Goal: Task Accomplishment & Management: Manage account settings

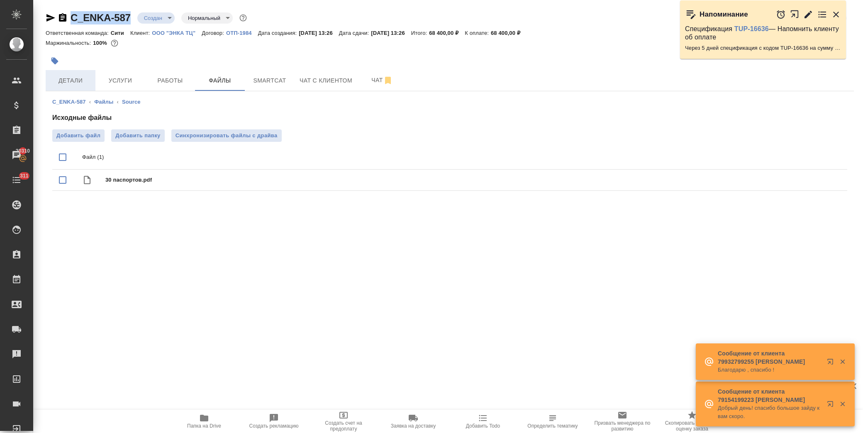
click at [68, 89] on button "Детали" at bounding box center [71, 80] width 50 height 21
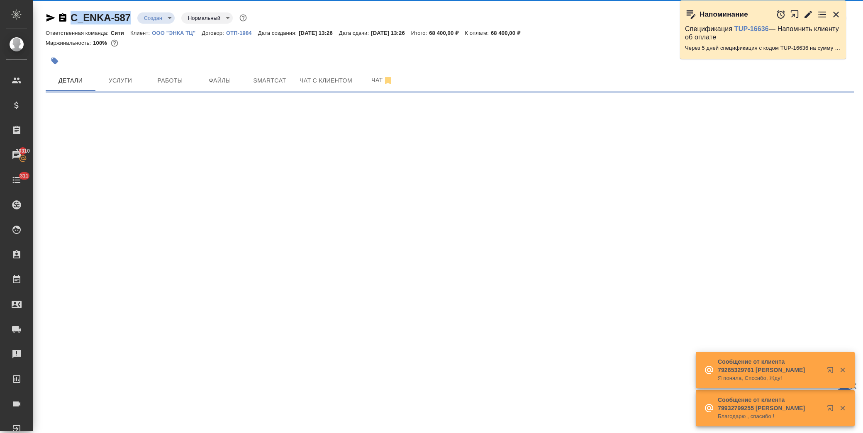
select select "RU"
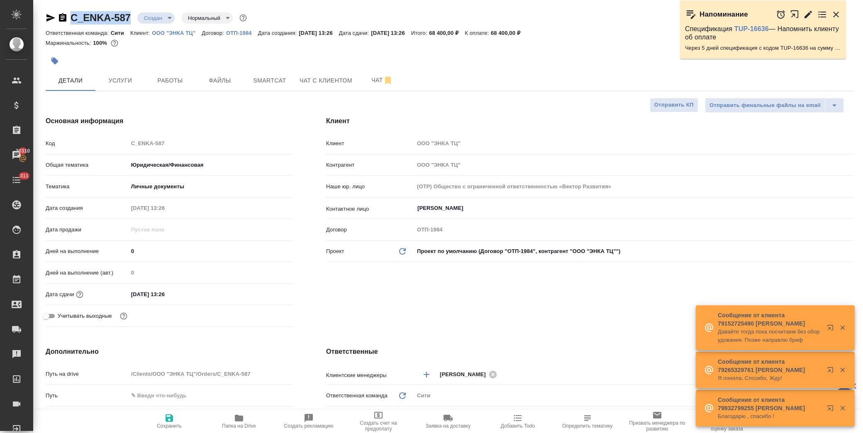
type textarea "x"
click at [181, 293] on input "15.10.2025 13:26" at bounding box center [165, 294] width 73 height 12
click at [270, 293] on icon "button" at bounding box center [269, 294] width 10 height 10
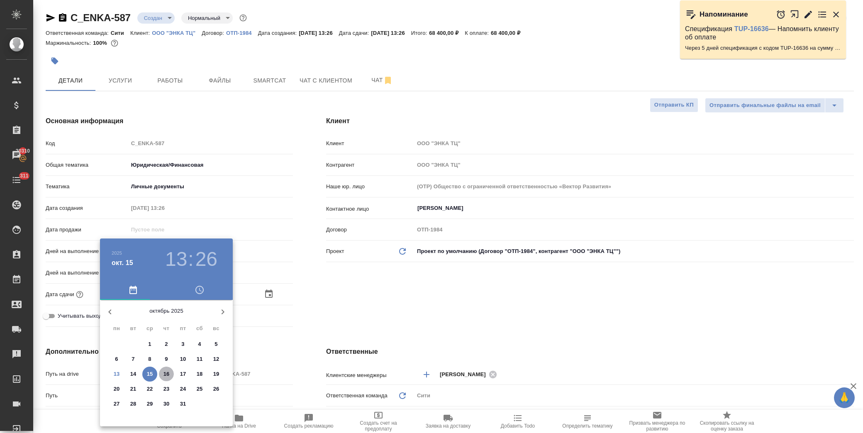
click at [162, 376] on span "16" at bounding box center [166, 374] width 15 height 8
type input "16.10.2025 13:26"
type textarea "x"
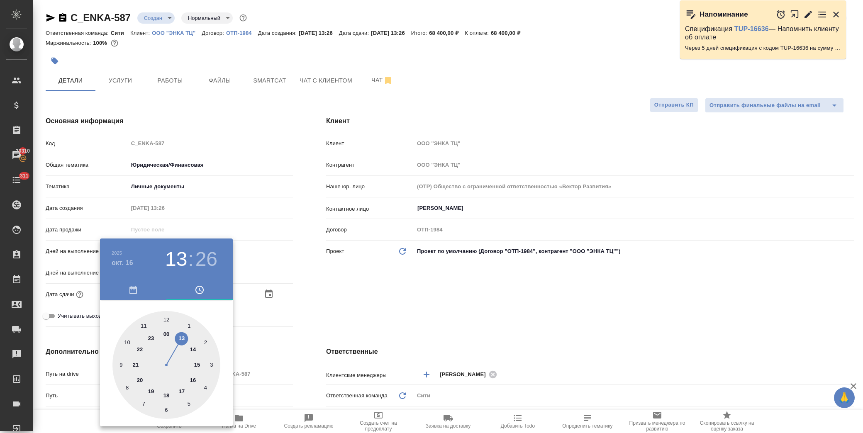
click at [181, 342] on div at bounding box center [166, 365] width 108 height 108
type textarea "x"
click at [166, 319] on div at bounding box center [166, 365] width 108 height 108
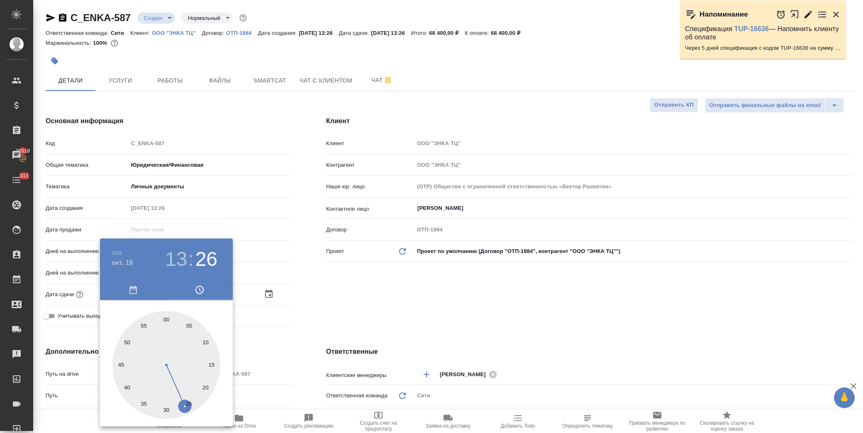
type input "16.10.2025 13:00"
type textarea "x"
click at [315, 320] on div at bounding box center [431, 216] width 863 height 433
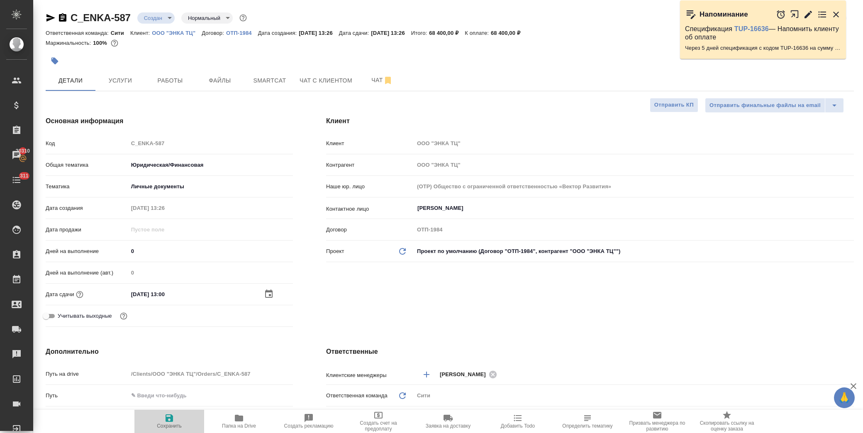
click at [167, 421] on icon "button" at bounding box center [169, 418] width 7 height 7
type textarea "x"
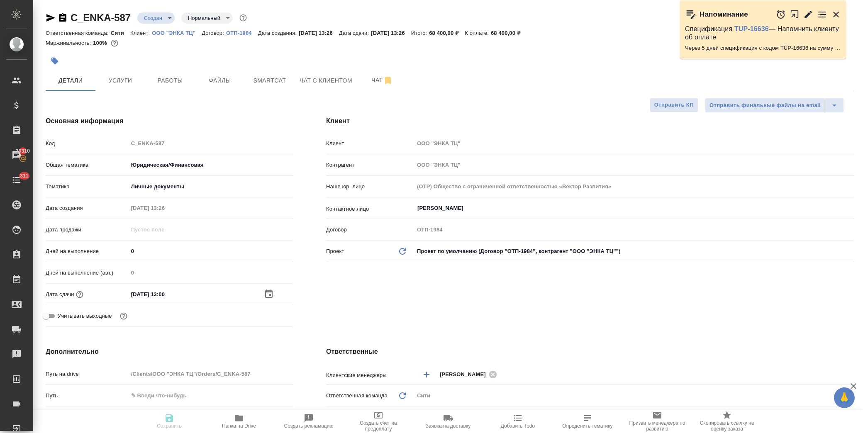
type textarea "x"
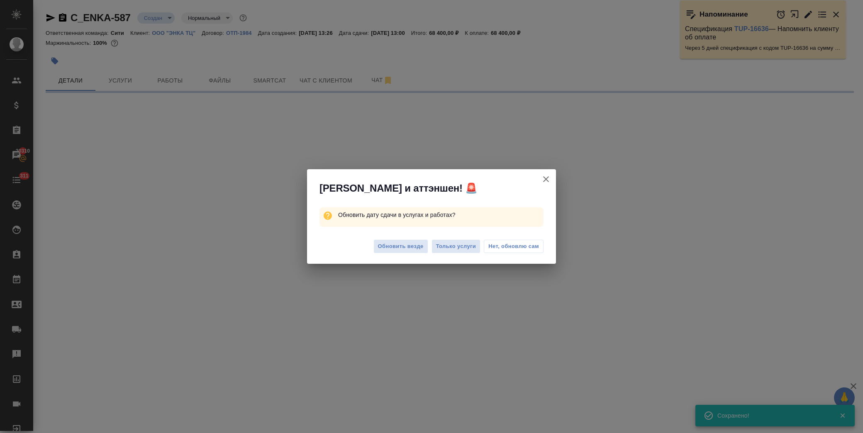
select select "RU"
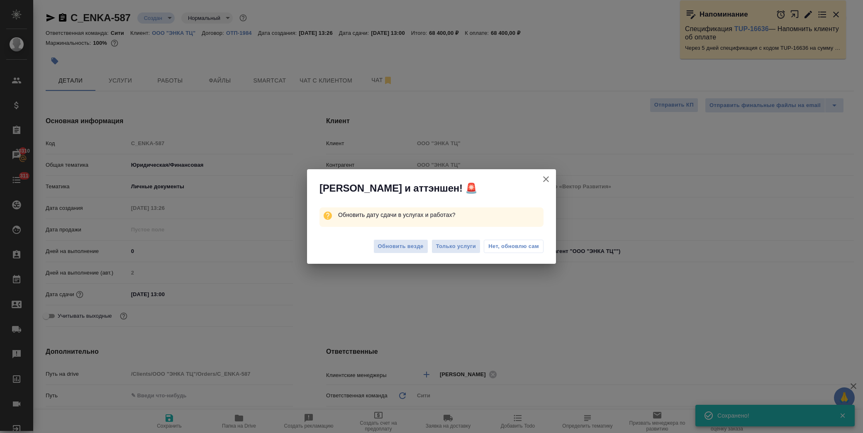
type textarea "x"
click at [500, 248] on span "Нет, обновлю сам" at bounding box center [513, 246] width 51 height 8
type textarea "x"
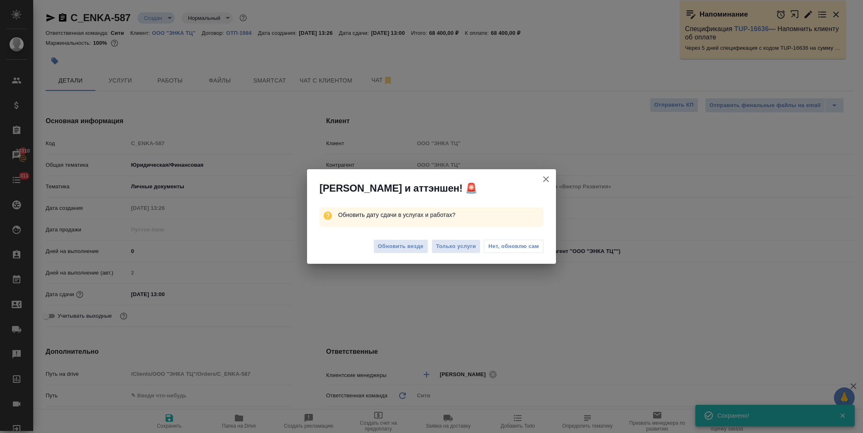
type textarea "x"
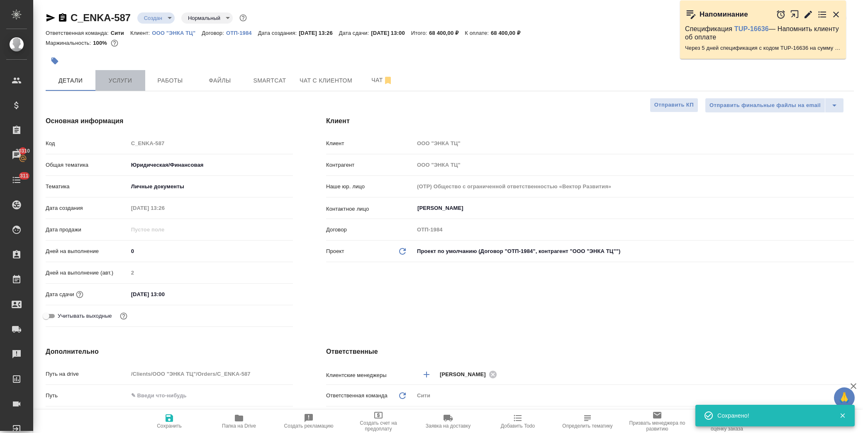
drag, startPoint x: 121, startPoint y: 86, endPoint x: 122, endPoint y: 82, distance: 4.2
click at [120, 86] on button "Услуги" at bounding box center [120, 80] width 50 height 21
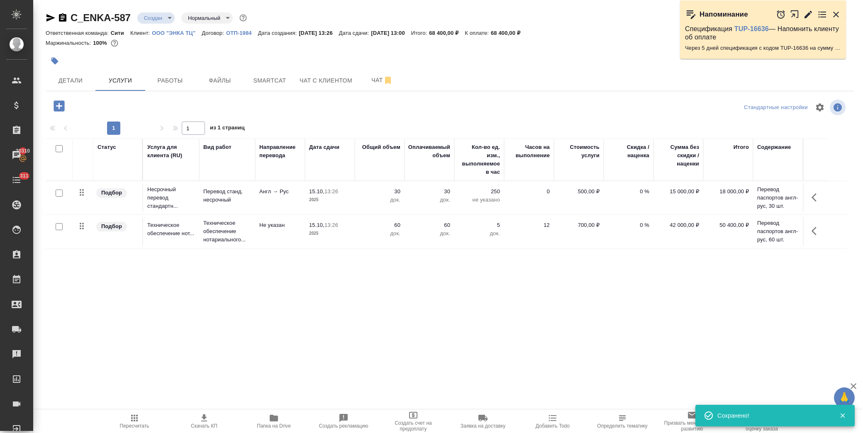
click at [818, 196] on icon "button" at bounding box center [817, 198] width 10 height 10
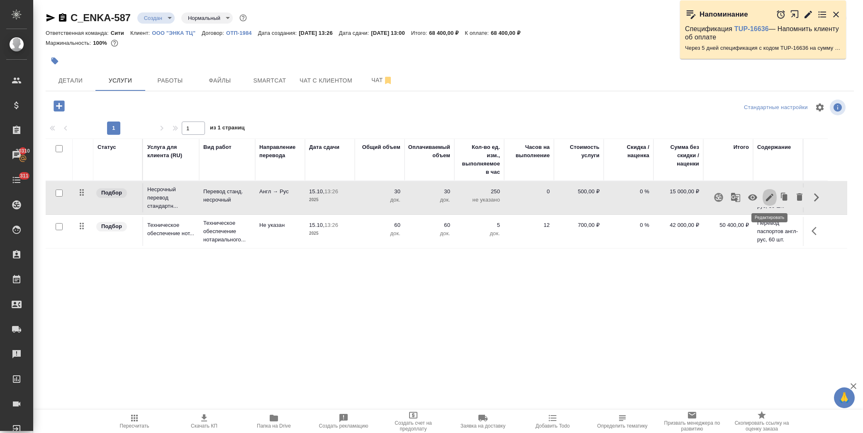
click at [768, 201] on icon "button" at bounding box center [770, 198] width 10 height 10
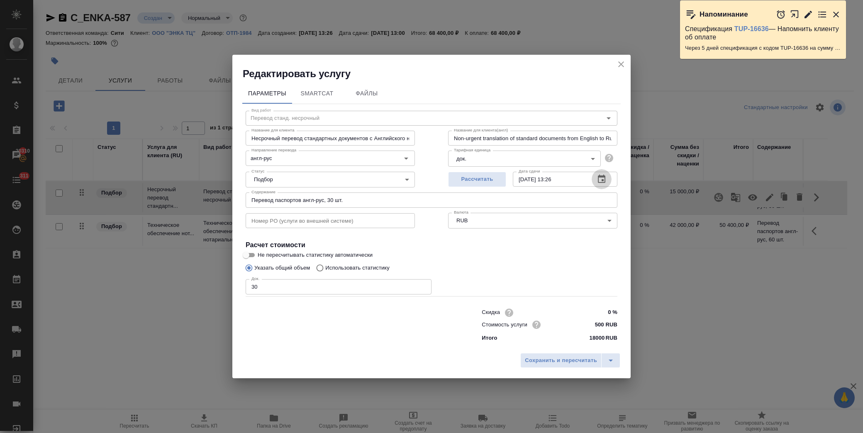
click at [604, 178] on icon "button" at bounding box center [602, 179] width 10 height 10
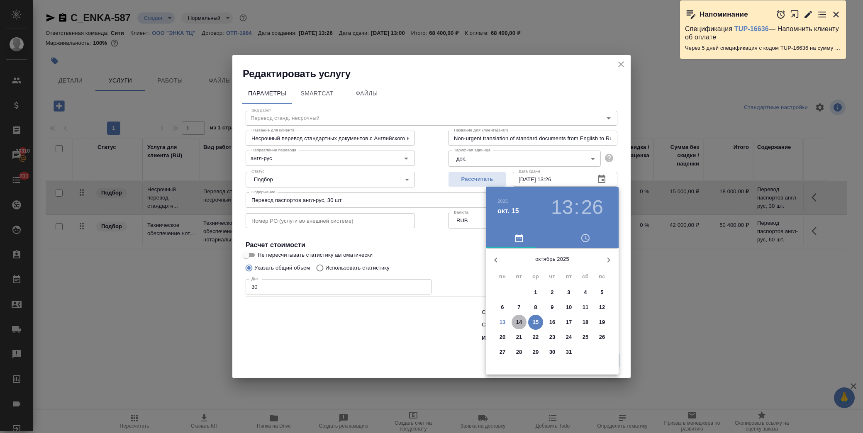
click at [522, 324] on span "14" at bounding box center [519, 322] width 15 height 8
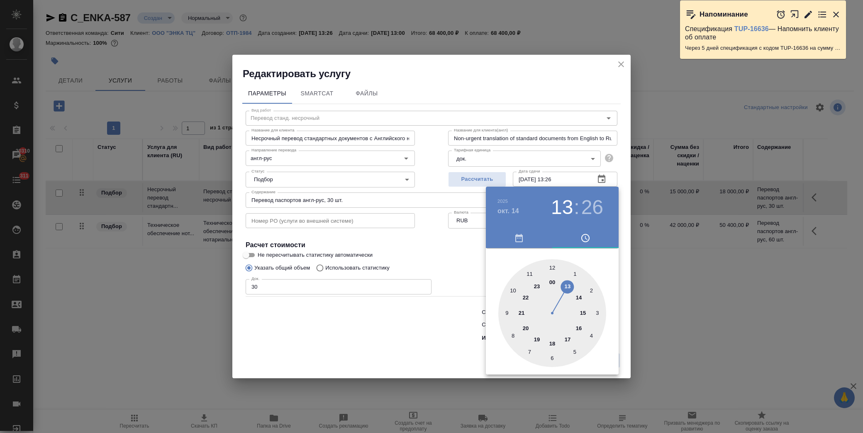
click at [465, 249] on div at bounding box center [431, 216] width 863 height 433
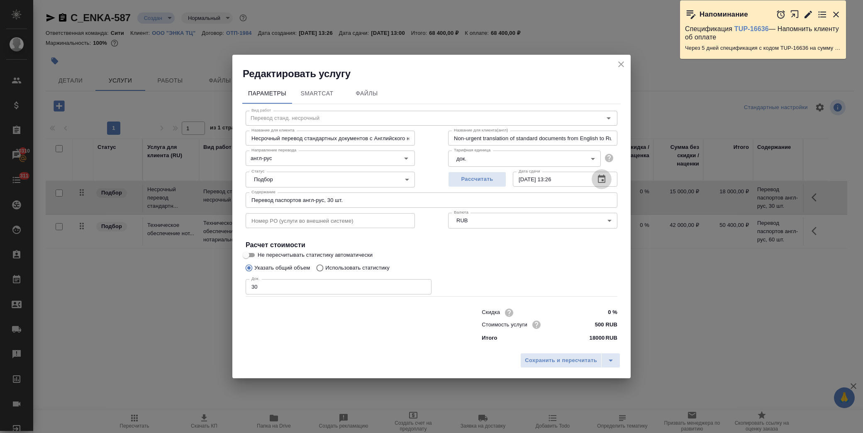
click at [603, 179] on icon "button" at bounding box center [602, 179] width 10 height 10
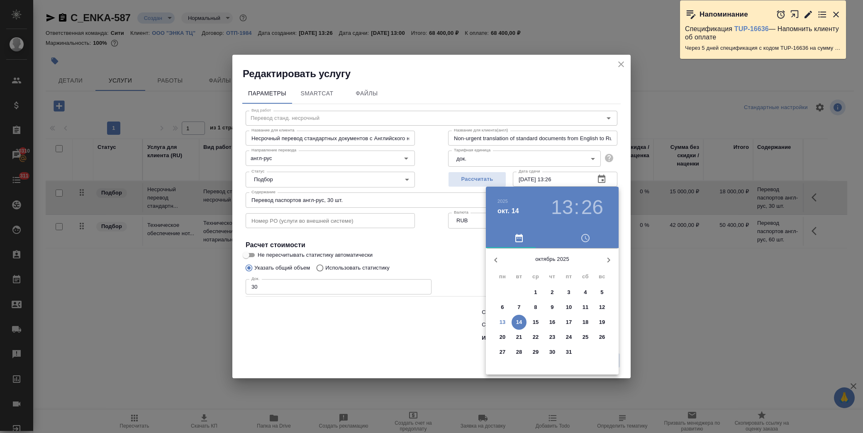
click at [520, 322] on p "14" at bounding box center [519, 322] width 6 height 8
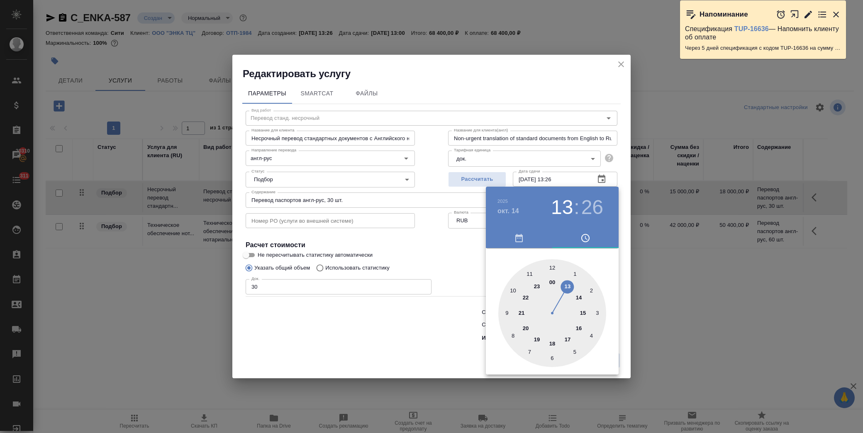
click at [580, 297] on div at bounding box center [552, 313] width 108 height 108
click at [552, 266] on div at bounding box center [552, 313] width 108 height 108
type input "14.10.2025 14:00"
click at [437, 262] on div at bounding box center [431, 216] width 863 height 433
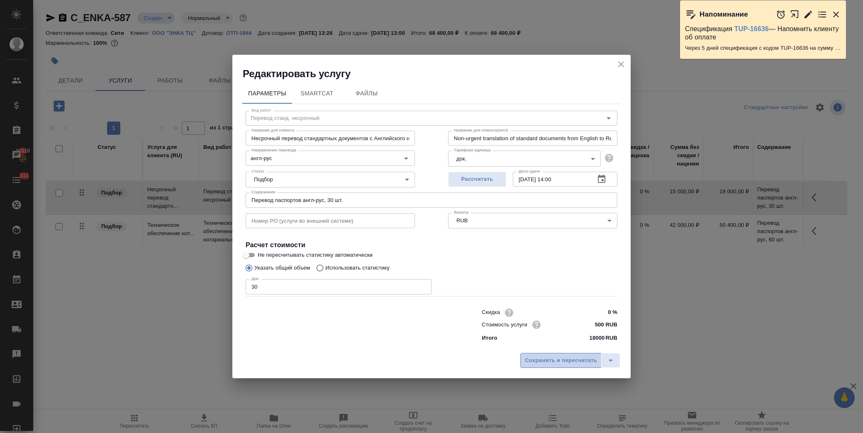
click at [554, 361] on span "Сохранить и пересчитать" at bounding box center [561, 361] width 72 height 10
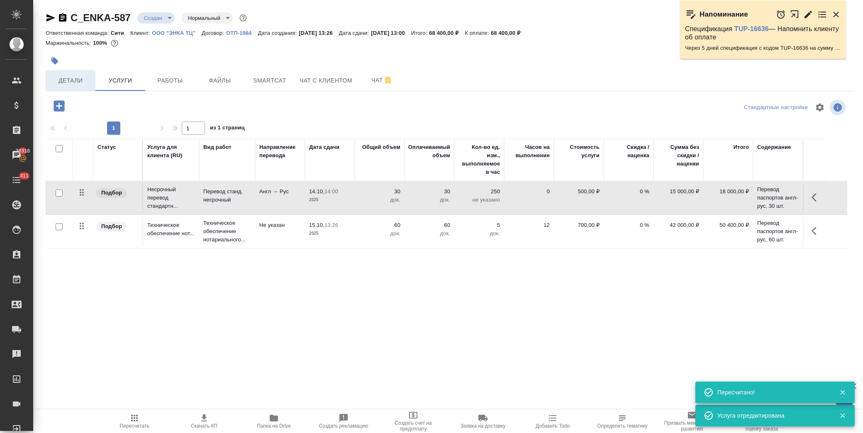
click at [63, 79] on span "Детали" at bounding box center [71, 81] width 40 height 10
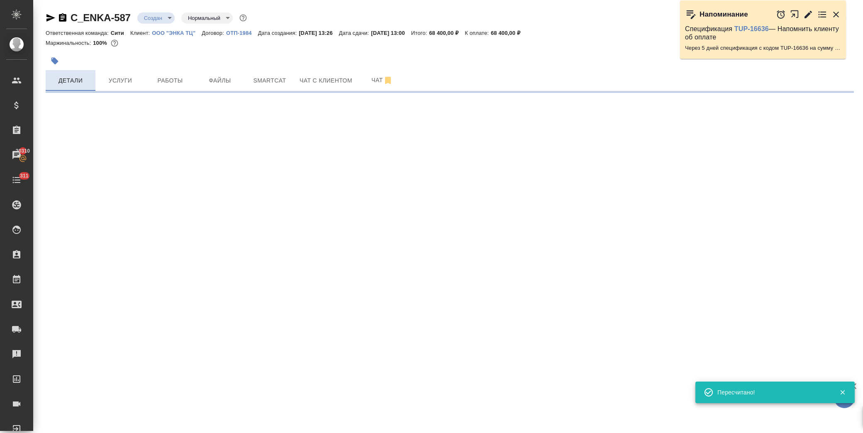
select select "RU"
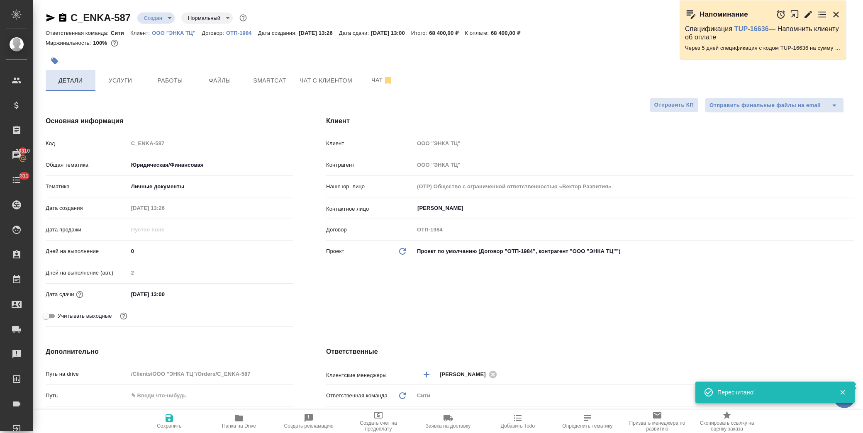
type textarea "x"
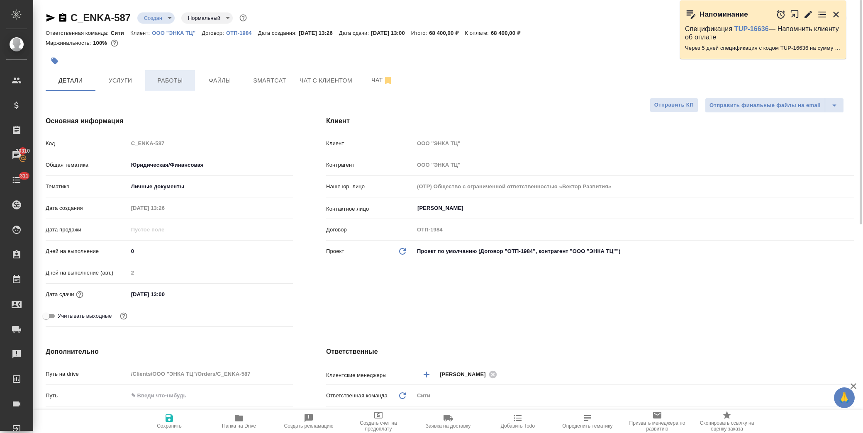
click at [175, 84] on span "Работы" at bounding box center [170, 81] width 40 height 10
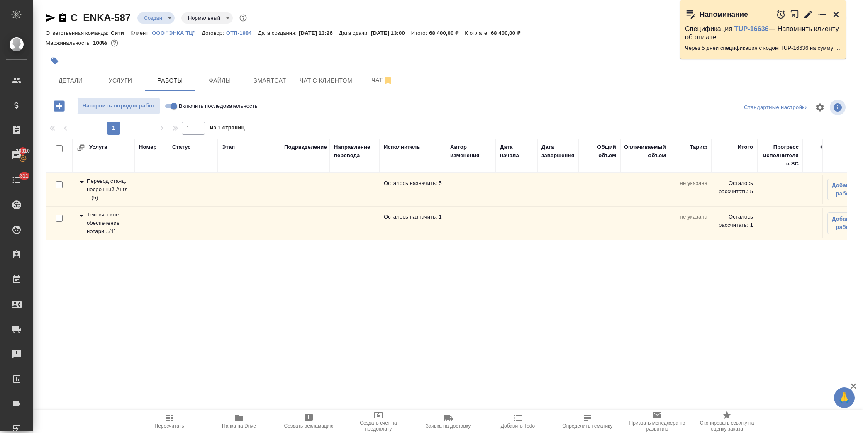
click at [83, 183] on icon at bounding box center [82, 182] width 10 height 10
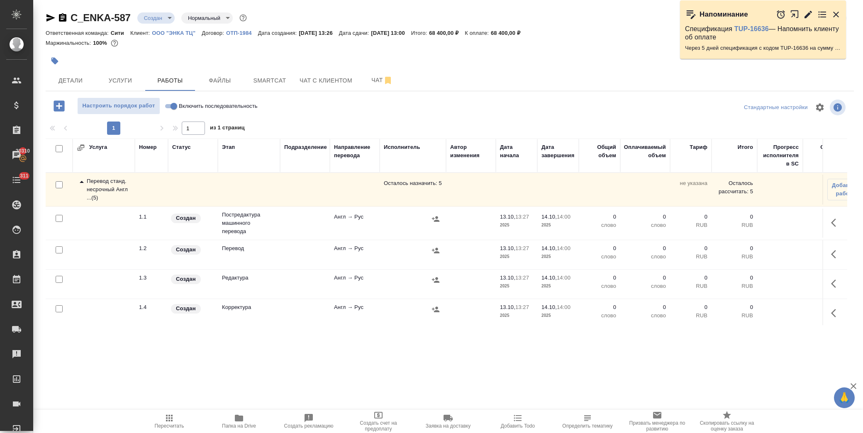
click at [60, 216] on input "checkbox" at bounding box center [59, 218] width 7 height 7
checkbox input "true"
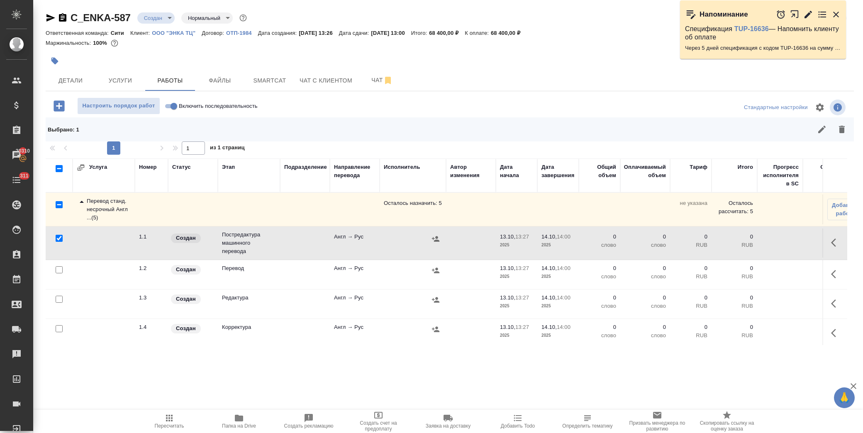
click at [60, 297] on input "checkbox" at bounding box center [59, 299] width 7 height 7
checkbox input "true"
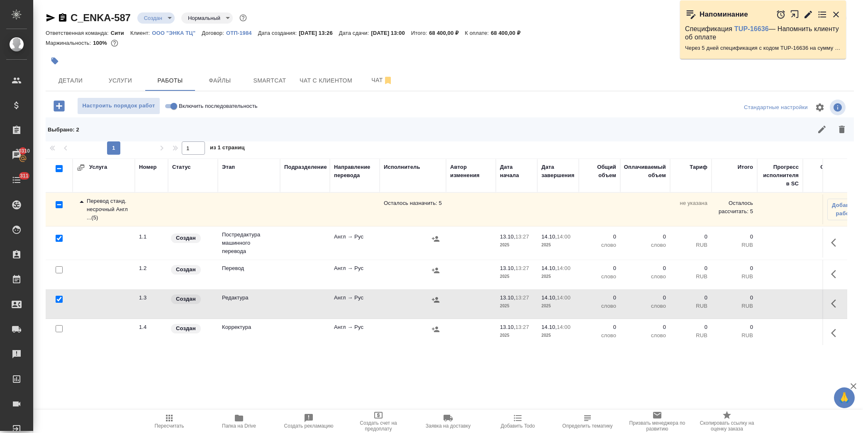
scroll to position [46, 0]
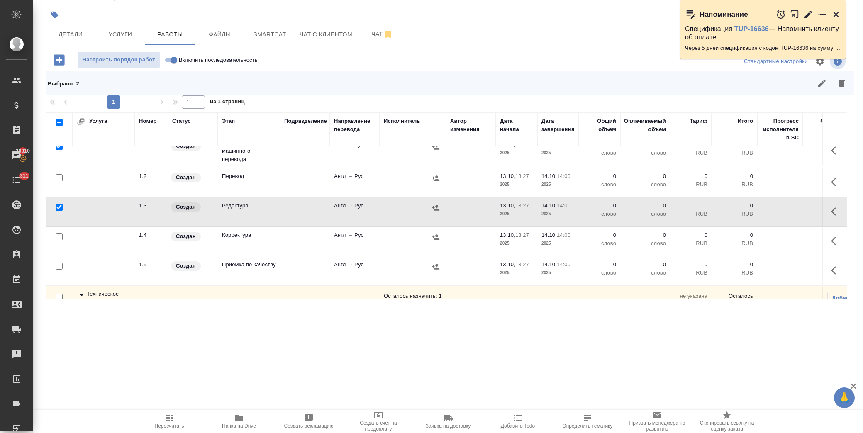
click at [60, 237] on input "checkbox" at bounding box center [59, 236] width 7 height 7
checkbox input "true"
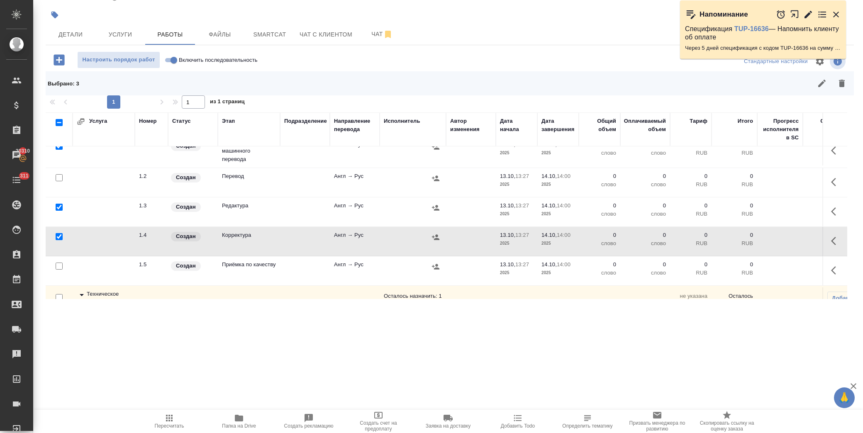
click at [61, 266] on input "checkbox" at bounding box center [59, 266] width 7 height 7
checkbox input "true"
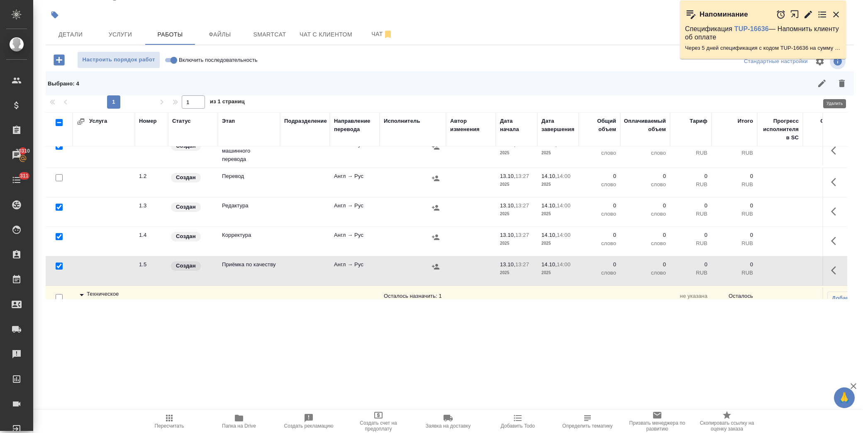
click at [838, 85] on icon "button" at bounding box center [842, 83] width 10 height 10
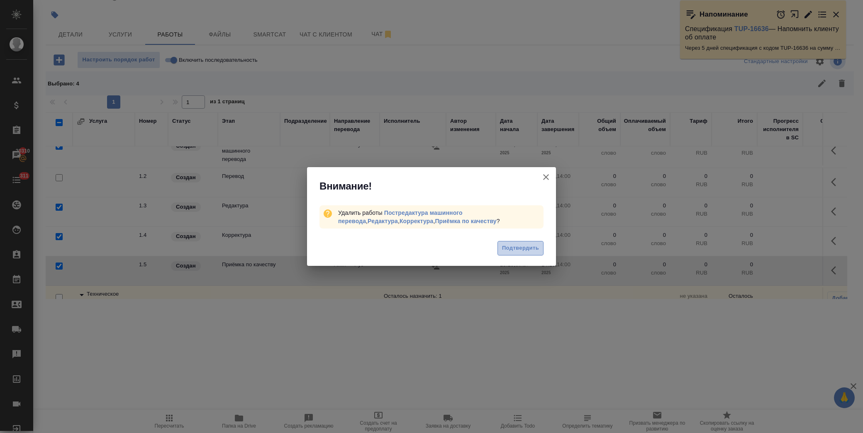
click at [527, 246] on span "Подтвердить" at bounding box center [520, 249] width 37 height 10
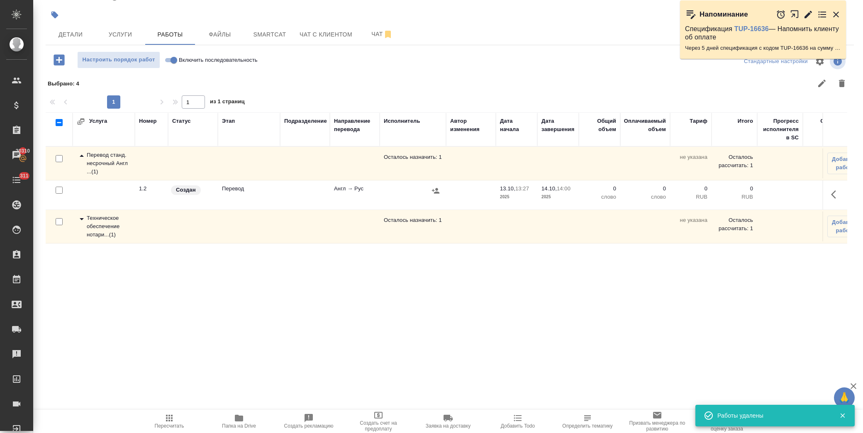
scroll to position [0, 0]
click at [830, 189] on button "button" at bounding box center [836, 195] width 20 height 20
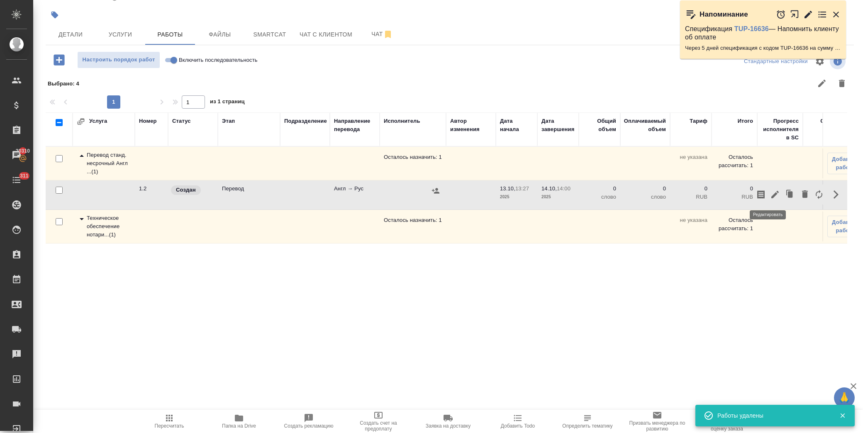
click at [770, 196] on icon "button" at bounding box center [775, 195] width 10 height 10
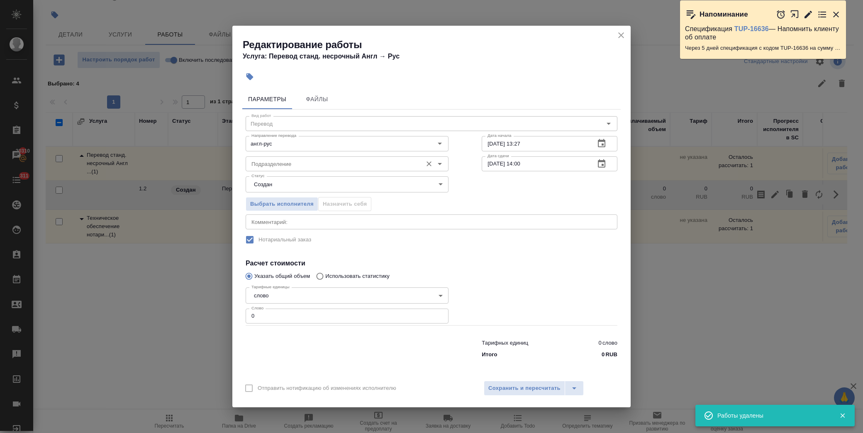
click at [271, 158] on div "Подразделение" at bounding box center [347, 163] width 203 height 15
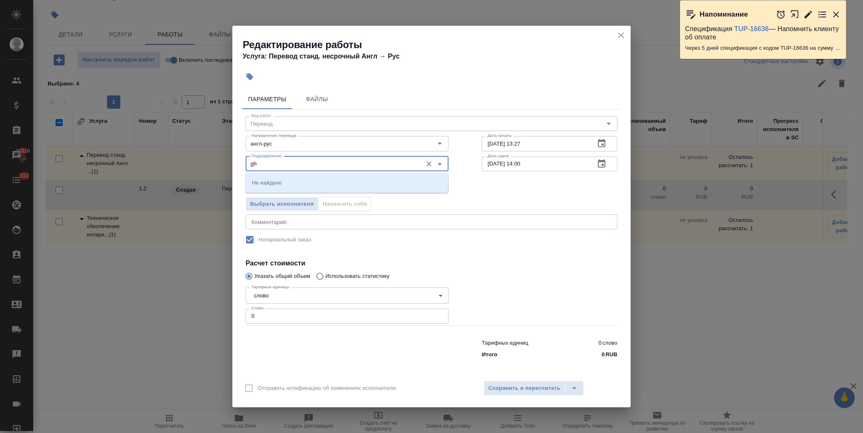
type input "g"
click at [311, 182] on p "Прямая загрузка (шаблонные документы)" at bounding box center [305, 182] width 107 height 8
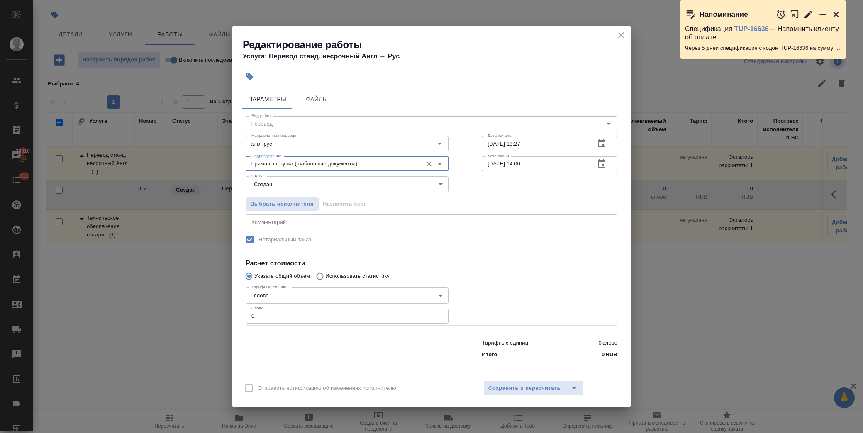
type input "Прямая загрузка (шаблонные документы)"
drag, startPoint x: 268, startPoint y: 318, endPoint x: 171, endPoint y: 316, distance: 96.7
click at [171, 316] on div "Редактирование работы Услуга: Перевод станд. несрочный Англ → Рус Параметры Фай…" at bounding box center [431, 216] width 863 height 433
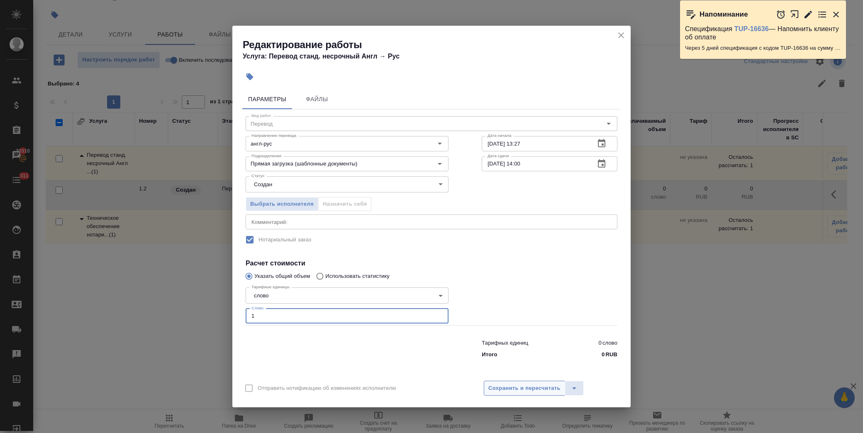
type input "1"
click at [520, 387] on span "Сохранить и пересчитать" at bounding box center [524, 389] width 72 height 10
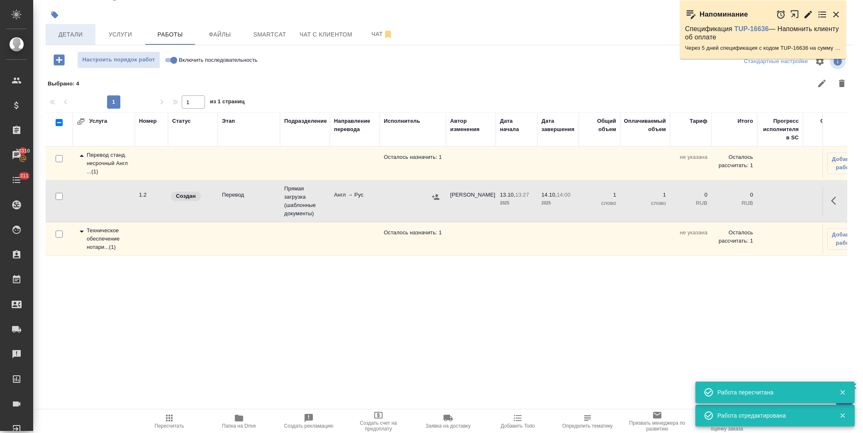
click at [81, 32] on span "Детали" at bounding box center [71, 34] width 40 height 10
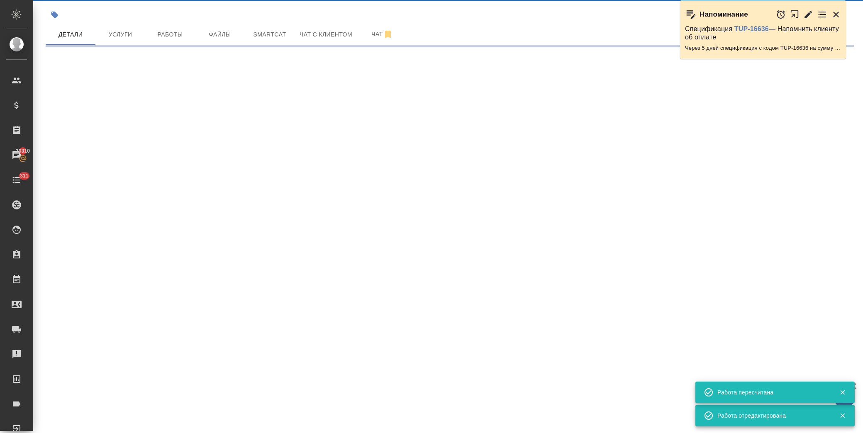
select select "RU"
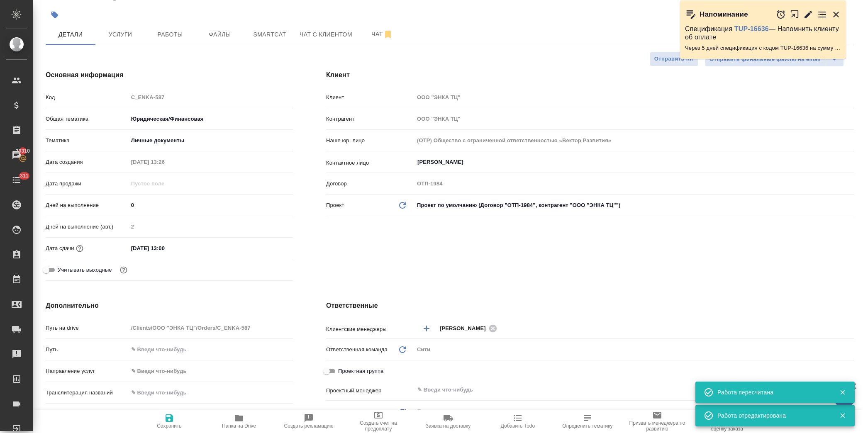
type textarea "x"
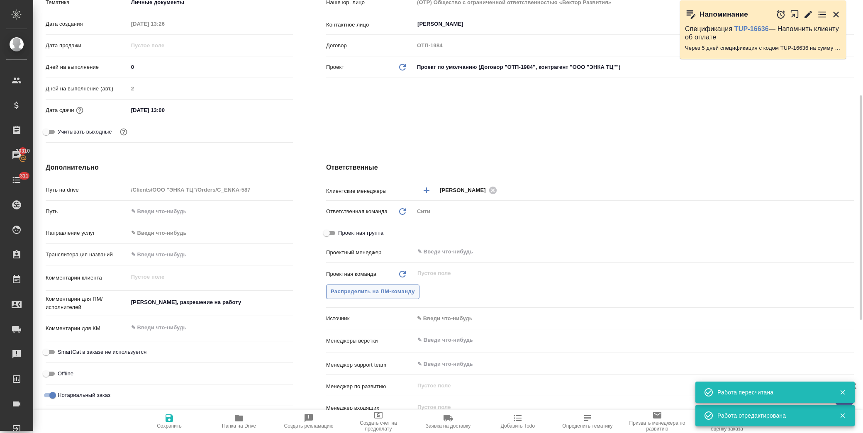
click at [369, 297] on button "Распределить на ПМ-команду" at bounding box center [372, 292] width 93 height 15
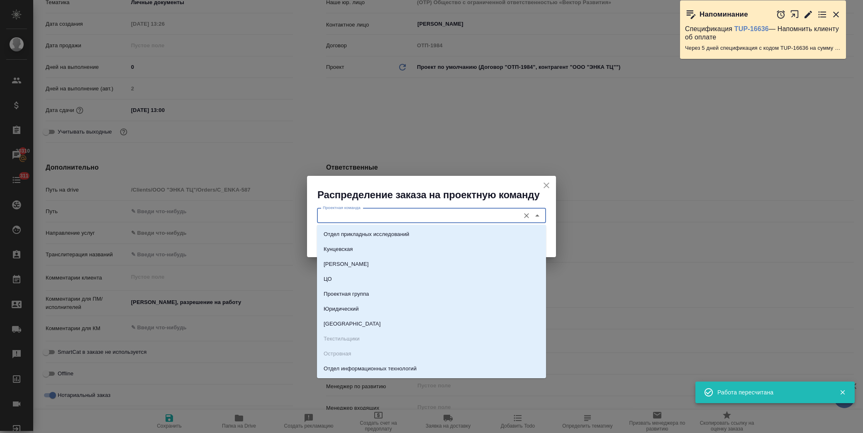
drag, startPoint x: 425, startPoint y: 212, endPoint x: 423, endPoint y: 218, distance: 5.9
click at [423, 218] on input "Проектная команда" at bounding box center [418, 216] width 196 height 10
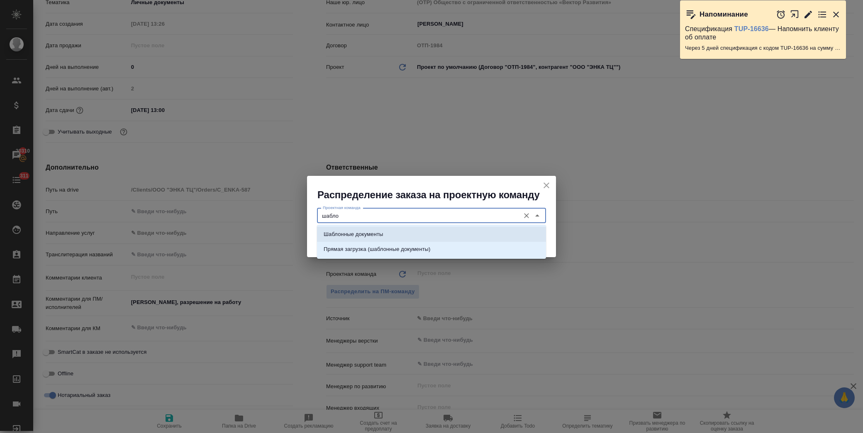
click at [419, 227] on li "Шаблонные документы" at bounding box center [431, 234] width 229 height 15
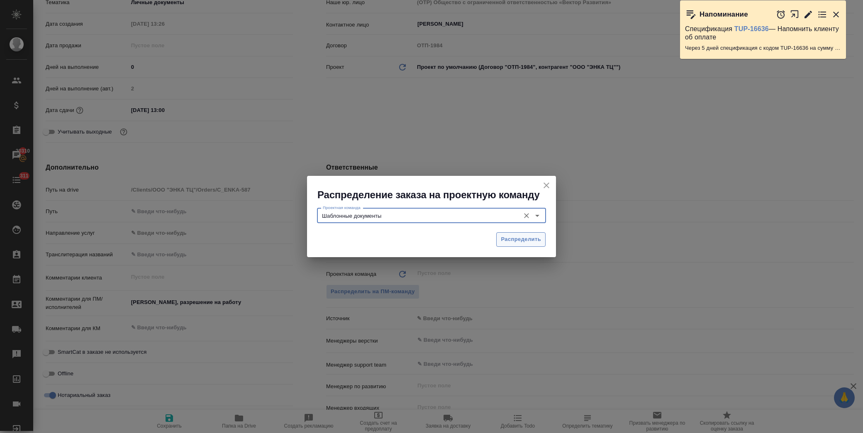
type input "Шаблонные документы"
click at [510, 235] on span "Распределить" at bounding box center [521, 240] width 40 height 10
type textarea "x"
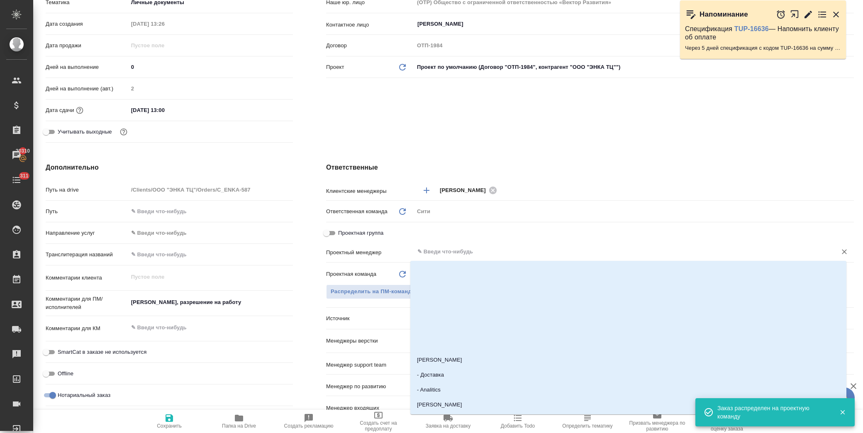
click at [453, 247] on input "text" at bounding box center [620, 252] width 407 height 10
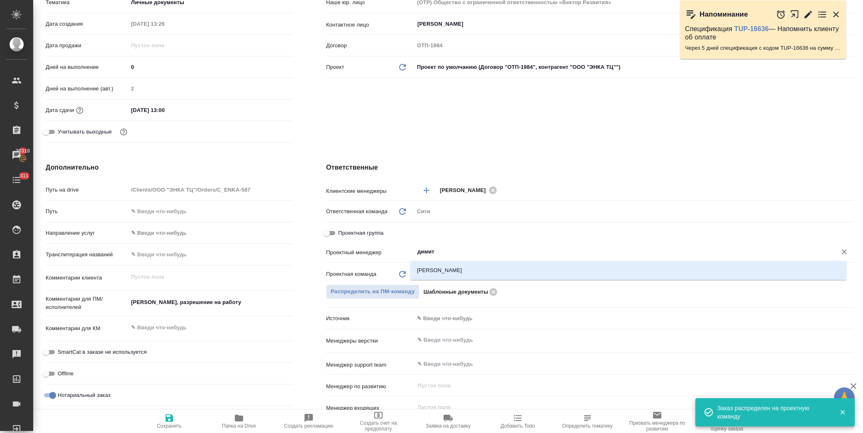
type input "димитр"
click at [463, 267] on li "[PERSON_NAME]" at bounding box center [628, 270] width 436 height 15
type textarea "x"
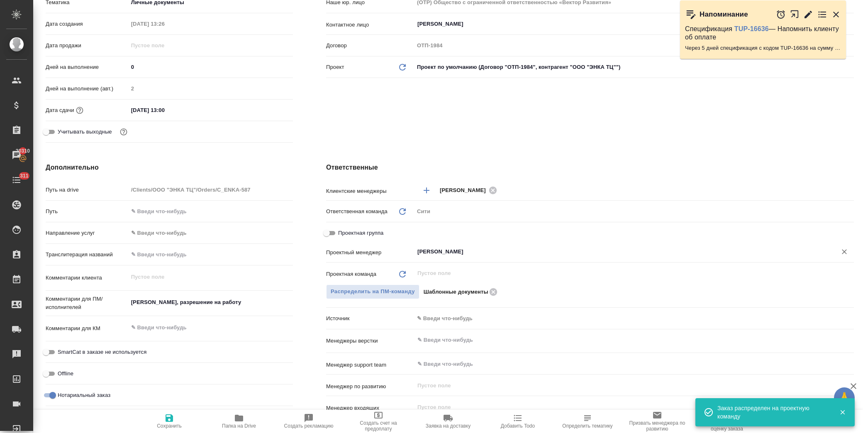
type input "[PERSON_NAME]"
click at [175, 421] on span "Сохранить" at bounding box center [169, 421] width 60 height 16
type textarea "x"
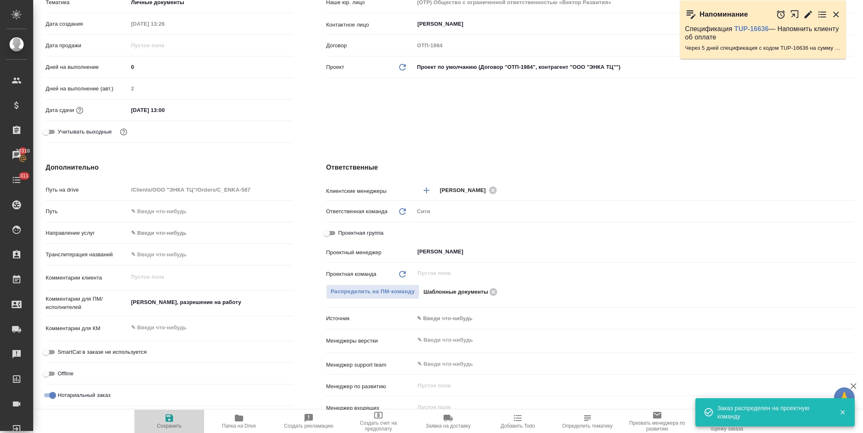
type textarea "x"
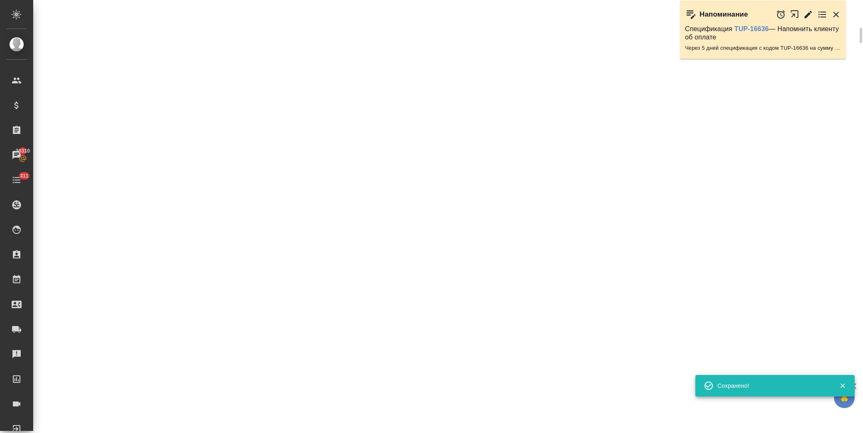
select select "RU"
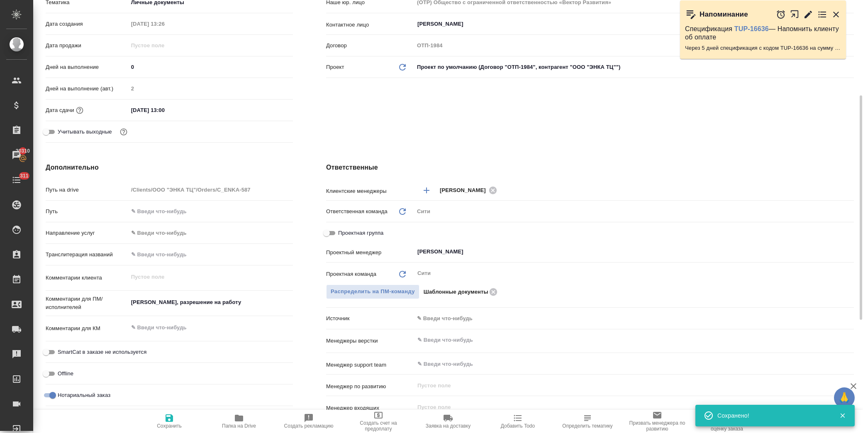
type textarea "x"
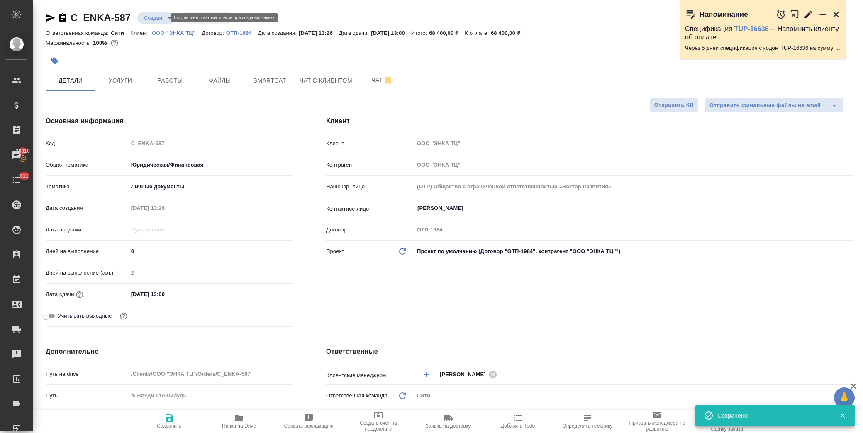
click at [163, 18] on body "🙏 .cls-1 fill:#fff; AWATERA Лофицкая Юлия Владимировна Клиенты Спецификации Зак…" at bounding box center [431, 216] width 863 height 433
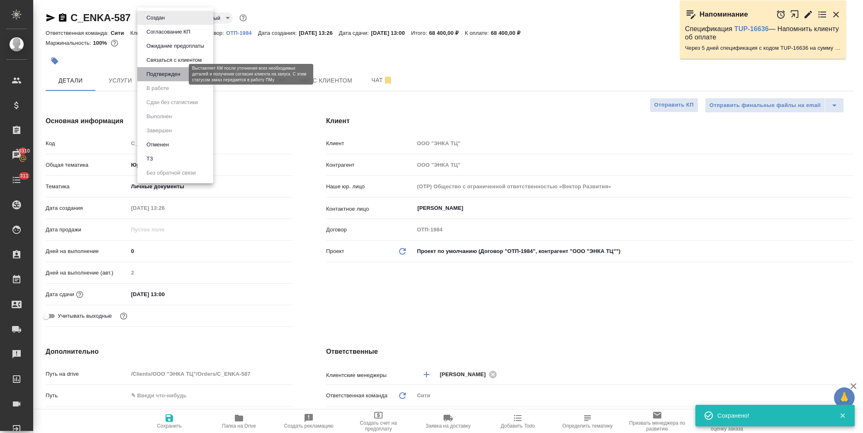
click at [177, 70] on button "Подтвержден" at bounding box center [163, 74] width 39 height 9
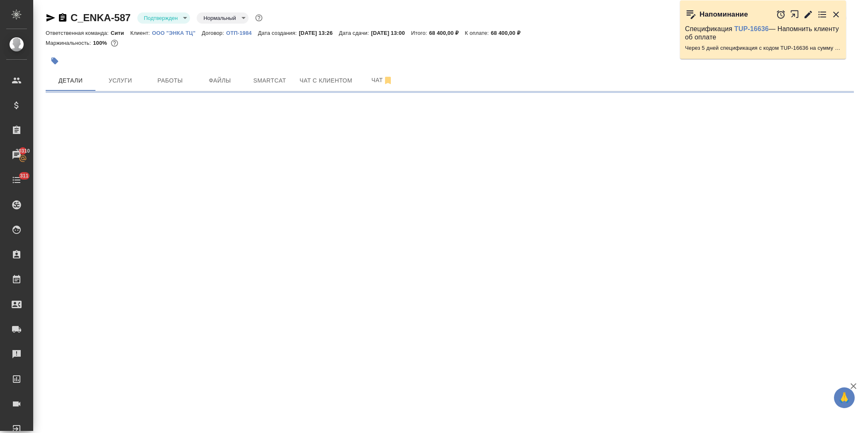
select select "RU"
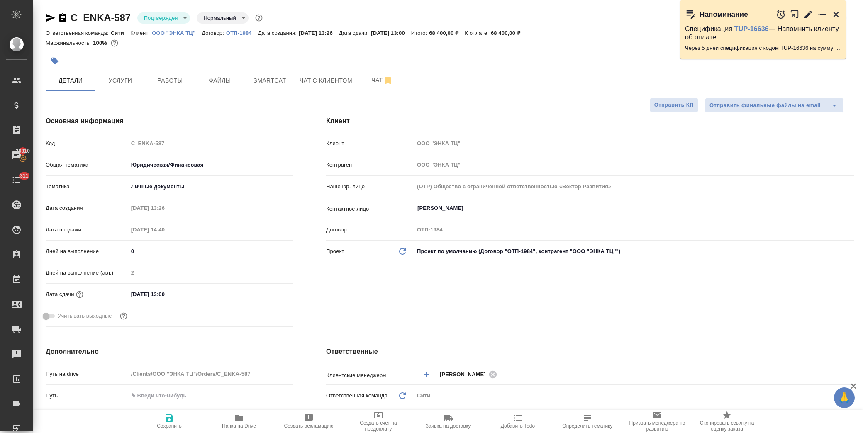
type textarea "x"
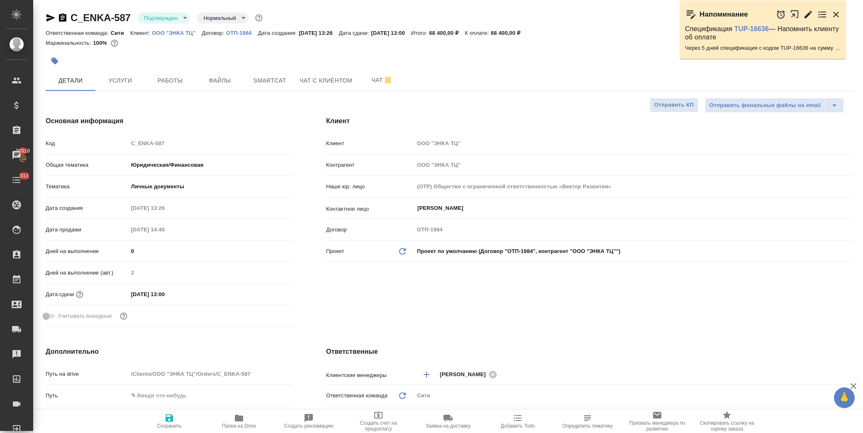
type textarea "x"
drag, startPoint x: 133, startPoint y: 18, endPoint x: 72, endPoint y: 17, distance: 60.6
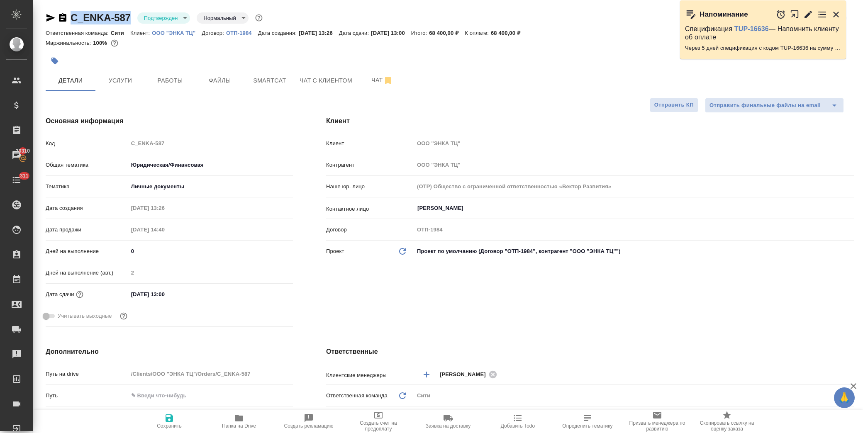
click at [72, 17] on div "C_ENKA-587 Подтвержден confirmed Нормальный normal" at bounding box center [155, 17] width 219 height 13
copy link "C_ENKA-587"
type textarea "x"
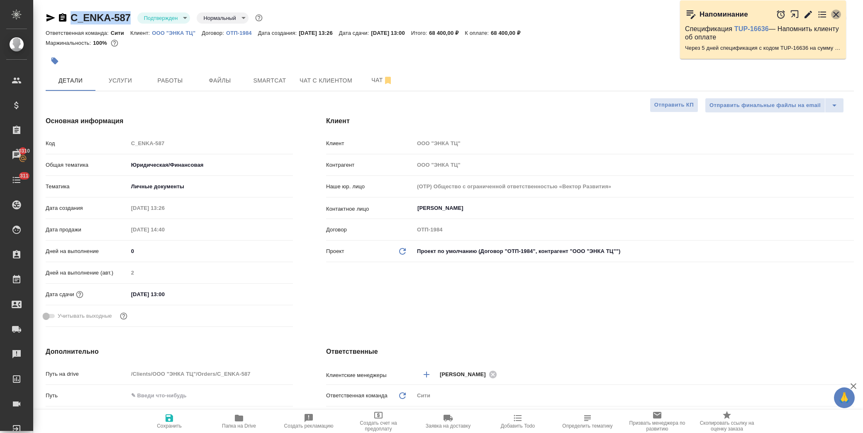
click at [837, 14] on icon "button" at bounding box center [836, 15] width 10 height 10
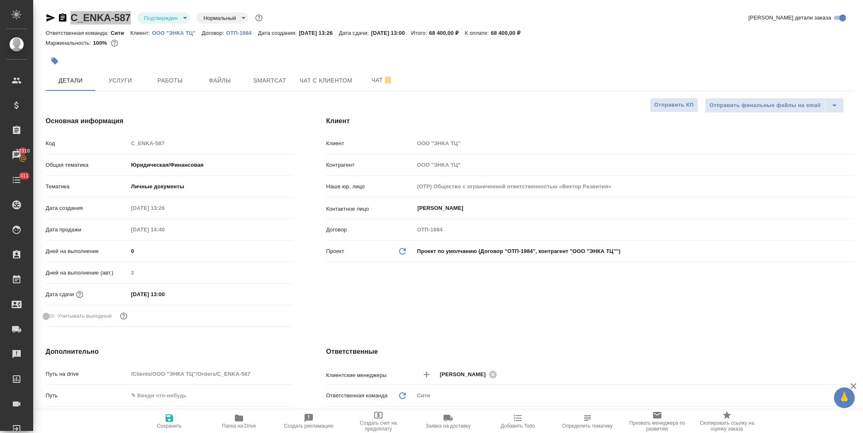
type textarea "x"
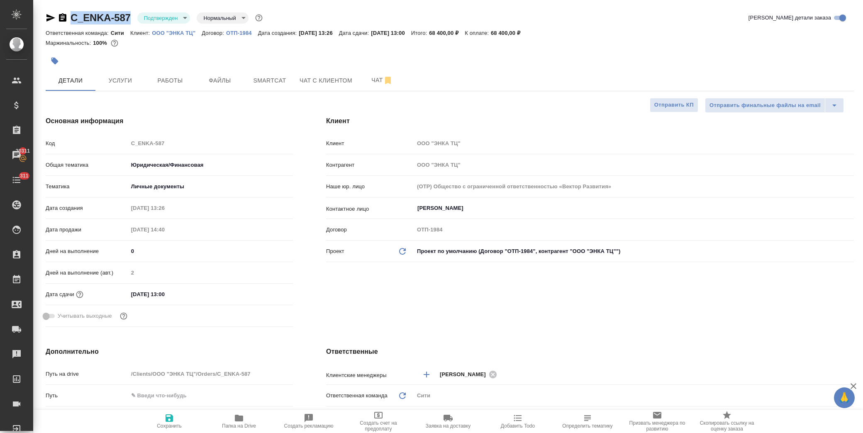
type textarea "x"
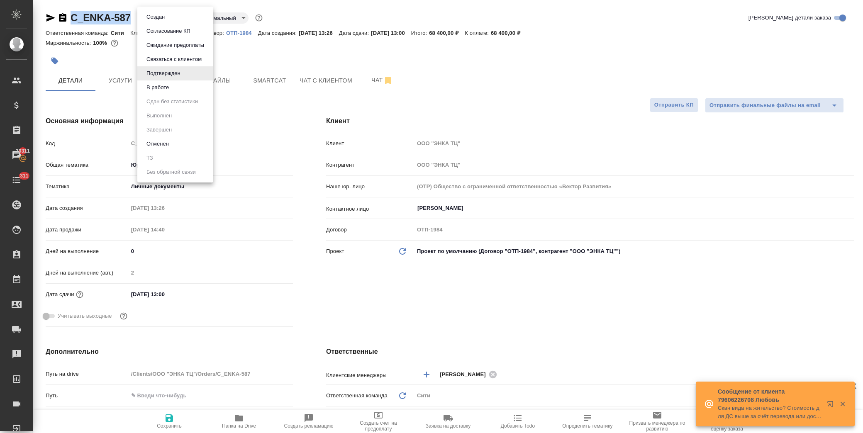
click at [175, 18] on body "🙏 .cls-1 fill:#fff; AWATERA Лофицкая Юлия Владимировна Клиенты Спецификации Зак…" at bounding box center [431, 216] width 863 height 433
click at [180, 87] on li "В работе" at bounding box center [175, 88] width 76 height 14
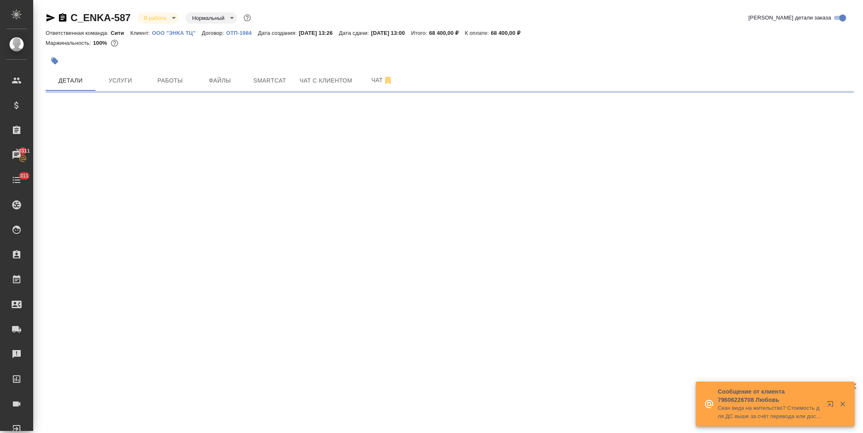
select select "RU"
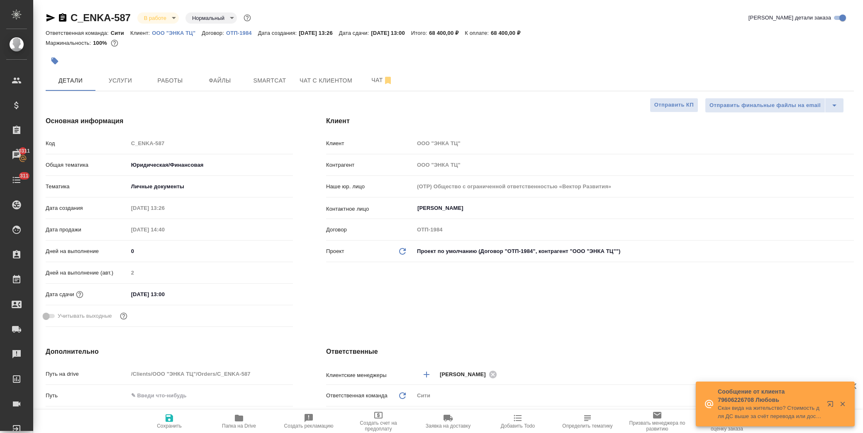
type textarea "x"
click at [183, 83] on span "Работы" at bounding box center [170, 81] width 40 height 10
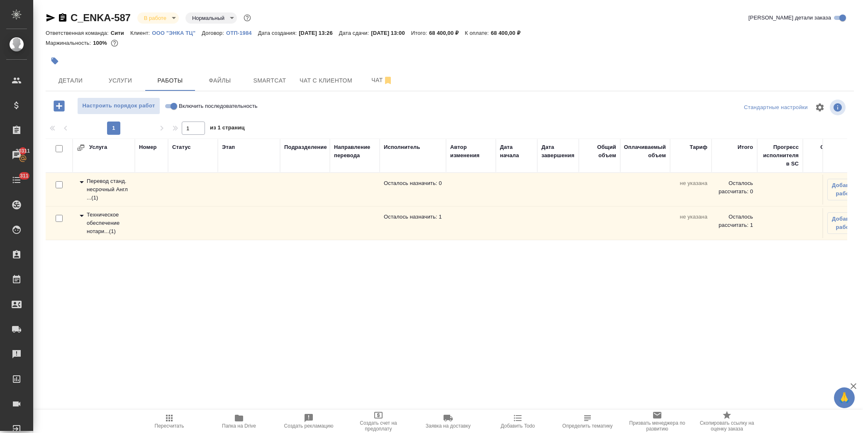
click at [82, 183] on icon at bounding box center [82, 182] width 4 height 2
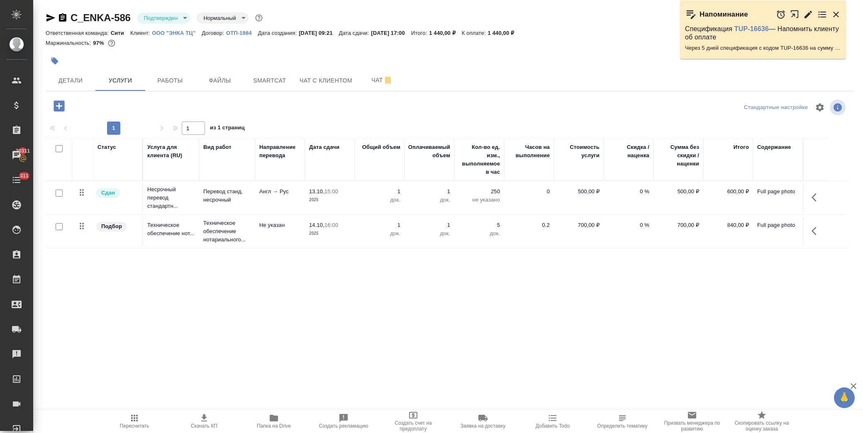
click at [168, 22] on body "🙏 .cls-1 fill:#fff; AWATERA Лофицкая Юлия Владимировна Клиенты Спецификации Зак…" at bounding box center [431, 216] width 863 height 433
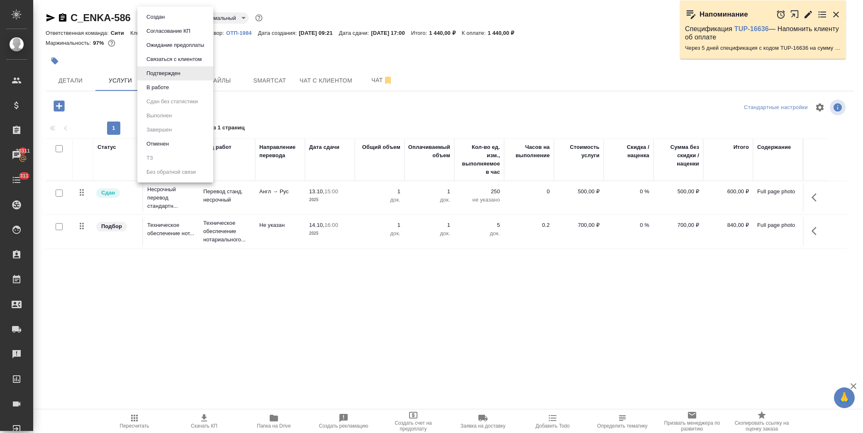
click at [176, 88] on li "В работе" at bounding box center [175, 88] width 76 height 14
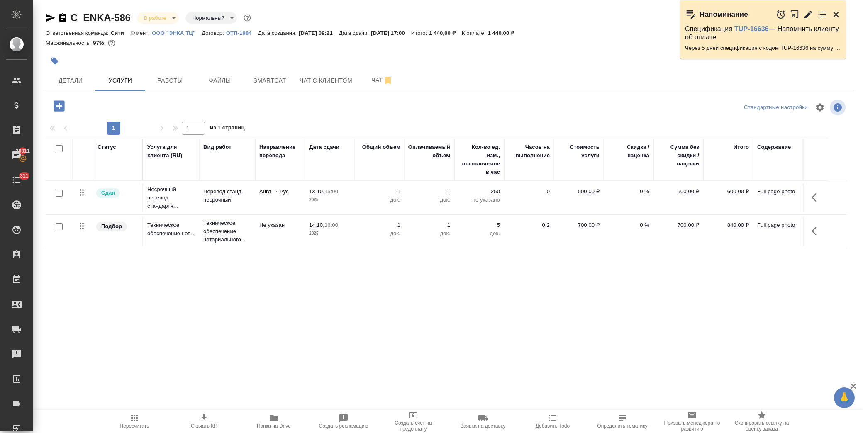
click at [166, 17] on body "🙏 .cls-1 fill:#fff; AWATERA Лофицкая Юлия Владимировна Клиенты Спецификации Зак…" at bounding box center [431, 216] width 863 height 433
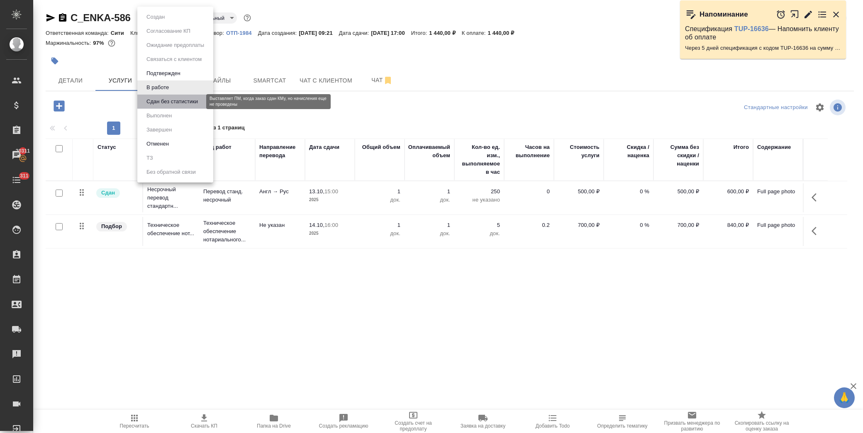
click at [175, 104] on button "Сдан без статистики" at bounding box center [172, 101] width 56 height 9
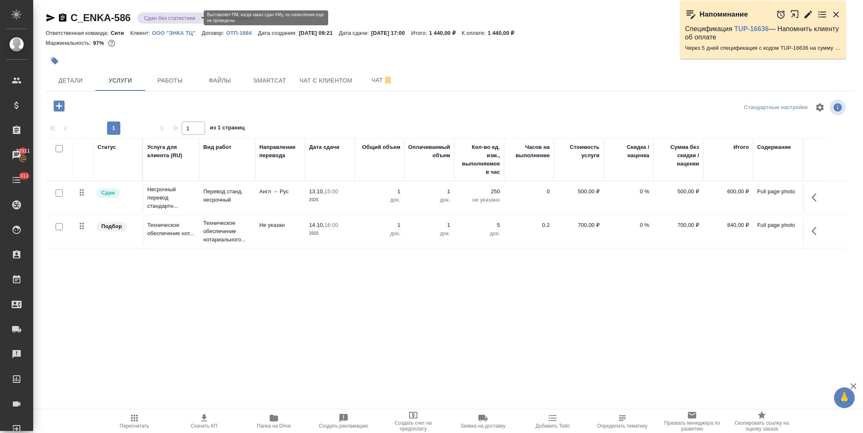
click at [162, 20] on body "🙏 .cls-1 fill:#fff; AWATERA Лофицкая Юлия Владимировна Клиенты Спецификации Зак…" at bounding box center [431, 216] width 863 height 433
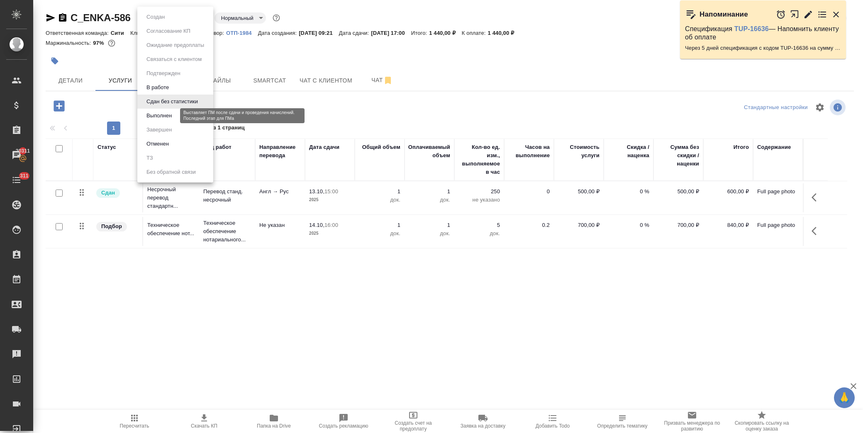
click at [162, 115] on button "Выполнен" at bounding box center [159, 115] width 30 height 9
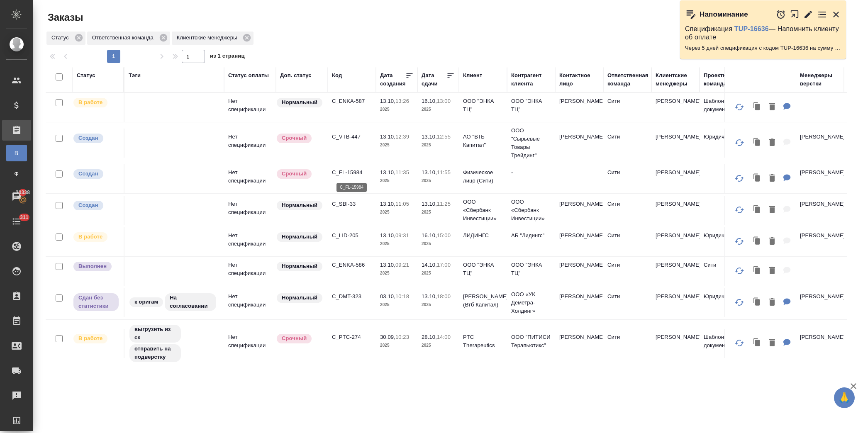
click at [351, 171] on p "C_FL-15984" at bounding box center [352, 172] width 40 height 8
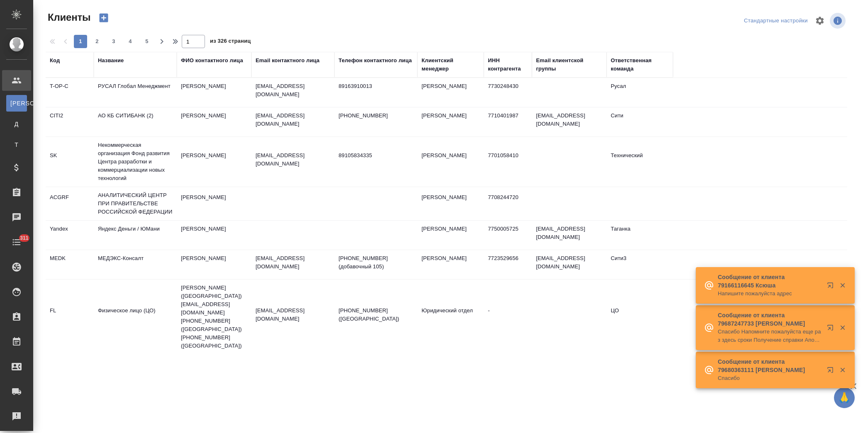
select select "RU"
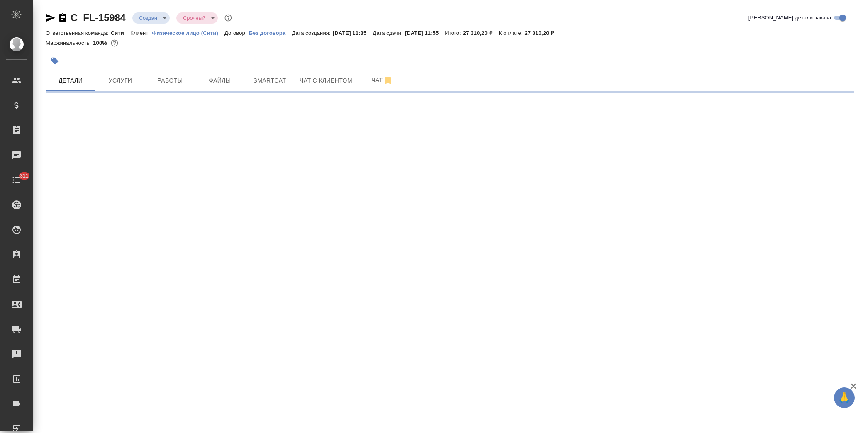
select select "RU"
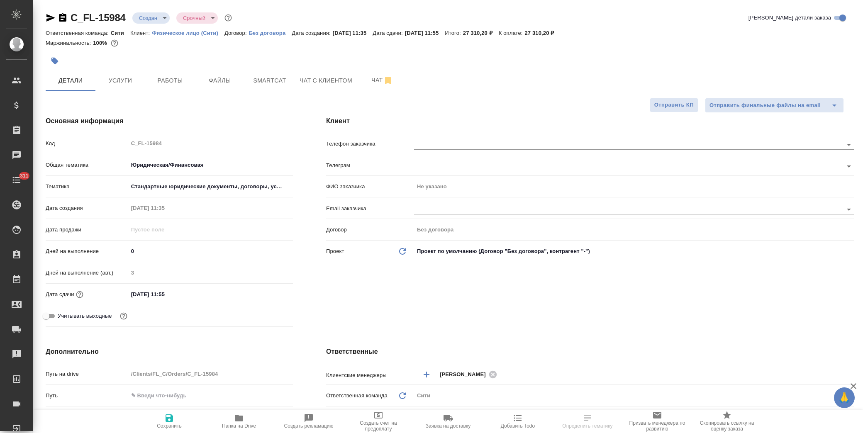
type textarea "x"
click at [133, 82] on span "Услуги" at bounding box center [120, 81] width 40 height 10
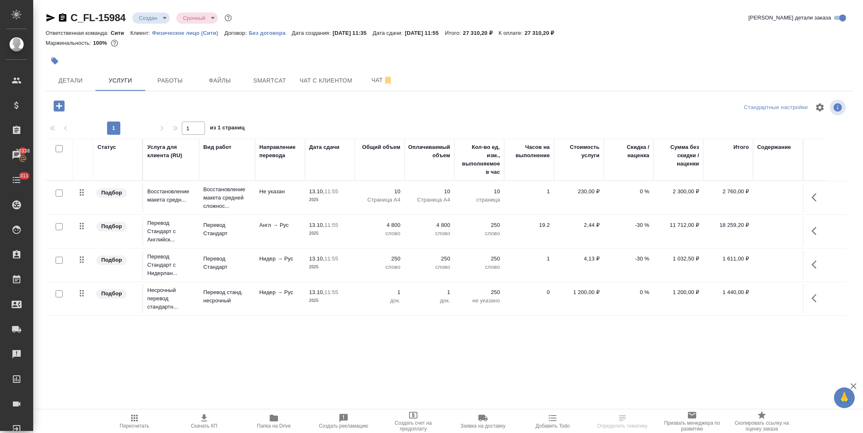
click at [629, 222] on p "-30 %" at bounding box center [628, 225] width 41 height 8
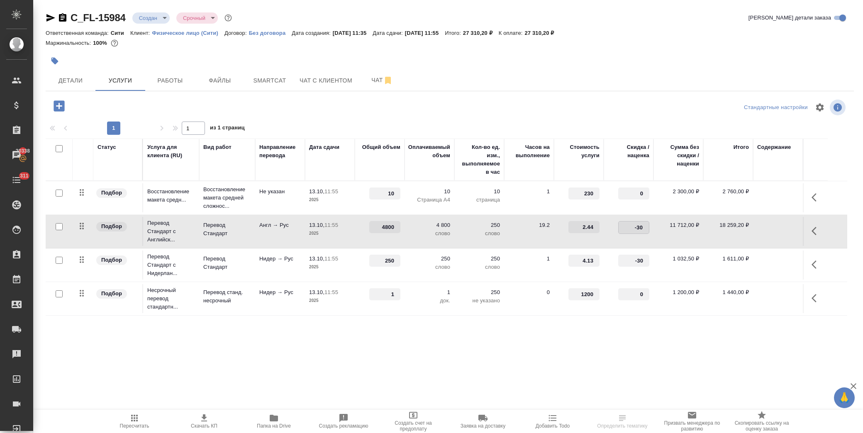
drag, startPoint x: 627, startPoint y: 225, endPoint x: 669, endPoint y: 228, distance: 41.6
click at [669, 228] on tr "Подбор Перевод Стандарт с [GEOGRAPHIC_DATA]... Перевод Стандарт Англ → Рус 13.1…" at bounding box center [447, 232] width 802 height 34
type input "0"
drag, startPoint x: 629, startPoint y: 263, endPoint x: 649, endPoint y: 259, distance: 19.8
click at [652, 263] on td "-30" at bounding box center [629, 265] width 50 height 29
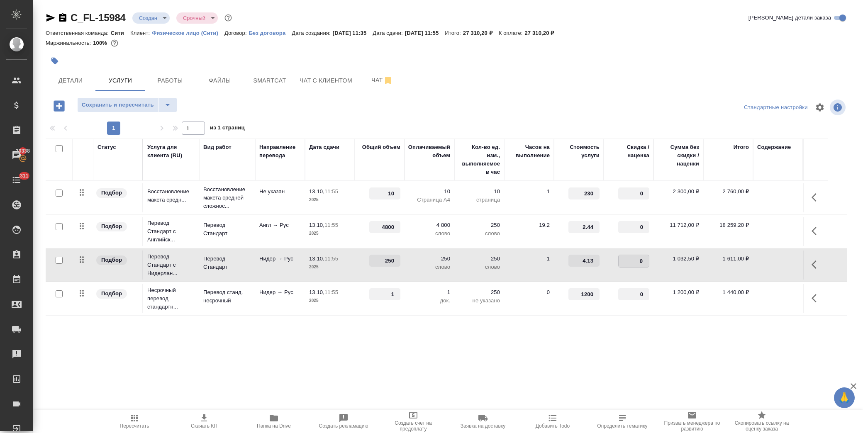
type input "-1"
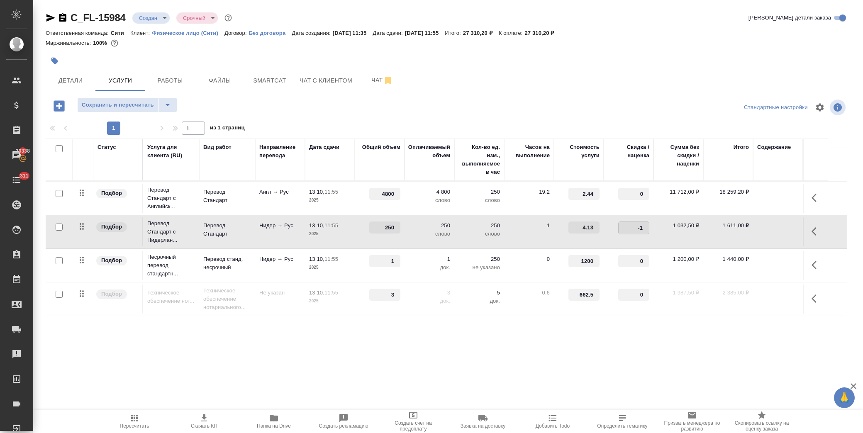
scroll to position [75, 0]
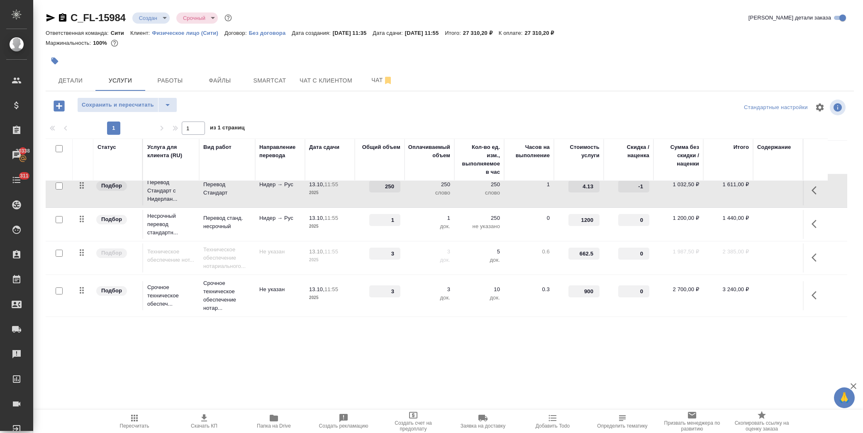
click at [60, 292] on input "checkbox" at bounding box center [59, 291] width 7 height 7
checkbox input "true"
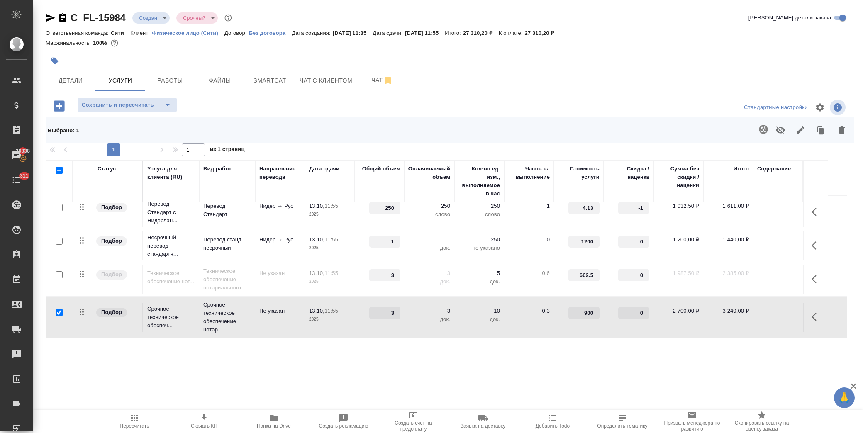
click at [843, 132] on icon "button" at bounding box center [842, 130] width 6 height 7
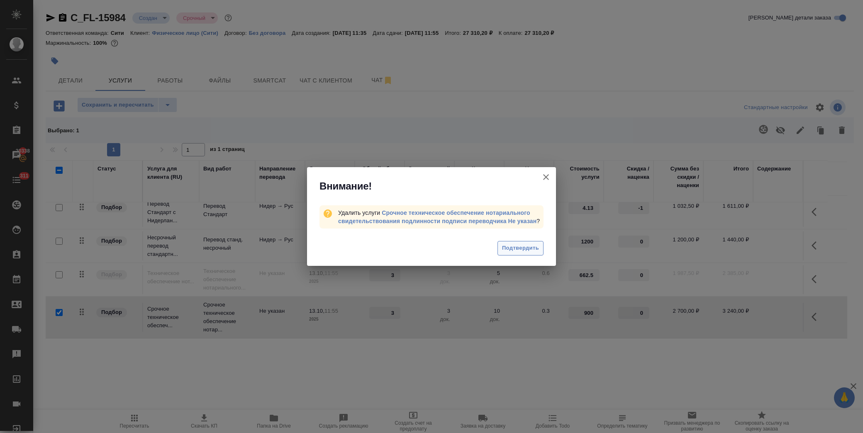
click at [530, 245] on span "Подтвердить" at bounding box center [520, 249] width 37 height 10
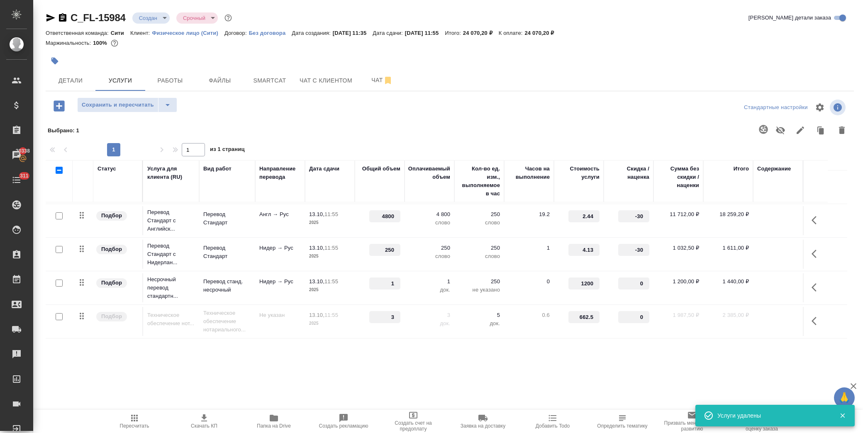
scroll to position [32, 0]
click at [60, 315] on input "checkbox" at bounding box center [59, 316] width 7 height 7
checkbox input "true"
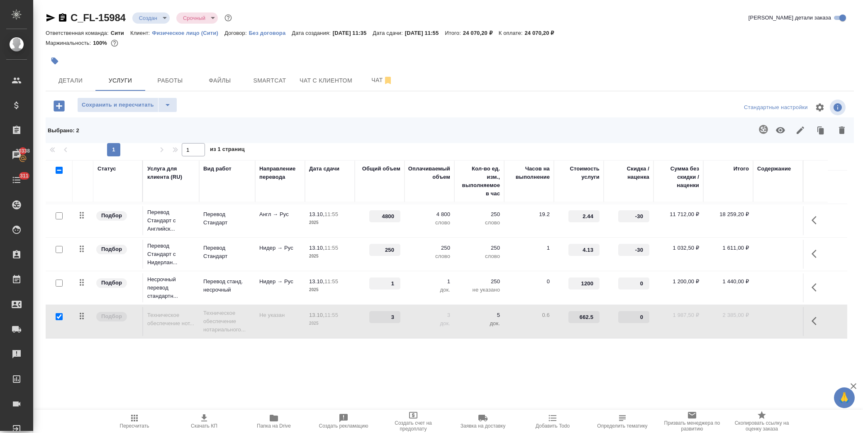
click at [783, 132] on icon "button" at bounding box center [780, 130] width 9 height 6
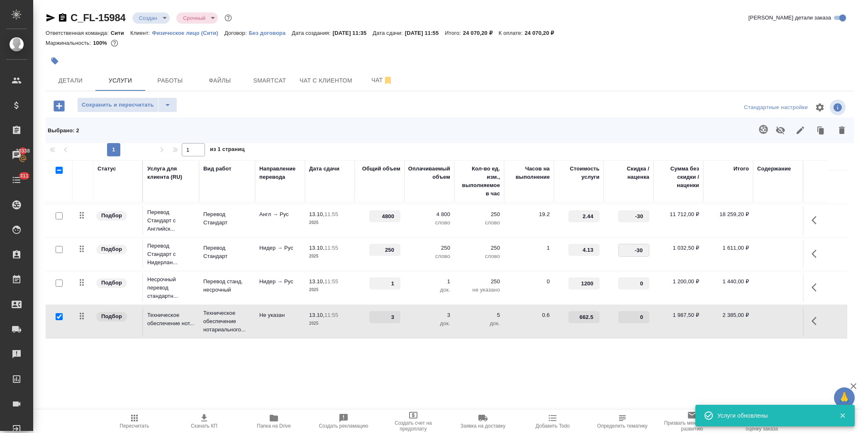
drag, startPoint x: 631, startPoint y: 251, endPoint x: 667, endPoint y: 255, distance: 36.8
click at [667, 255] on tr "Подбор Перевод Стандарт с Нидерлан... Перевод Стандарт Нидер → Рус 13.10, 11:55…" at bounding box center [447, 255] width 802 height 34
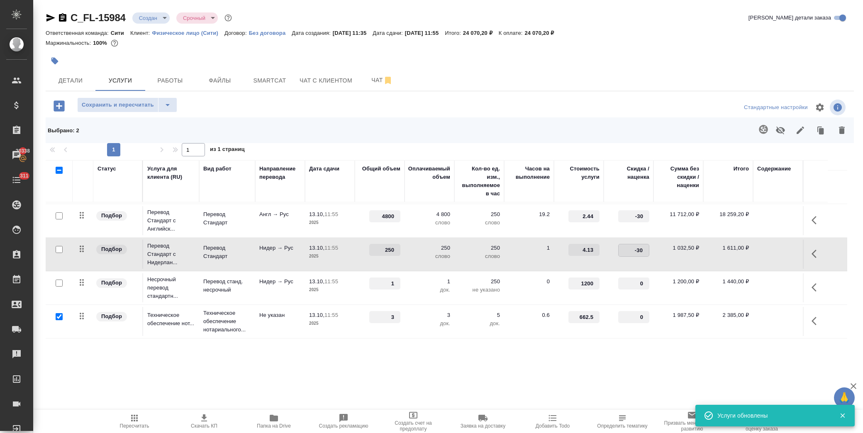
type input "0"
click at [613, 262] on td "0" at bounding box center [629, 254] width 50 height 29
drag, startPoint x: 621, startPoint y: 215, endPoint x: 673, endPoint y: 222, distance: 52.3
click at [673, 222] on tr "Подбор Перевод Стандарт с Английск... Перевод Стандарт Англ → Рус 13.10, 11:55 …" at bounding box center [447, 221] width 802 height 34
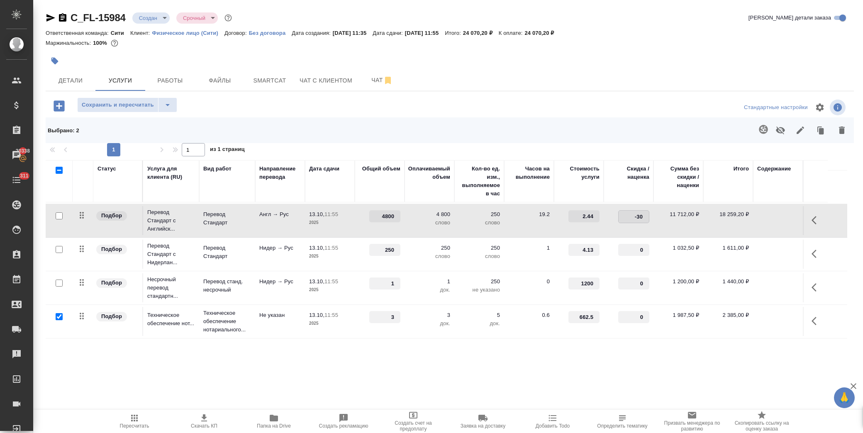
type input "0"
click at [142, 105] on span "Сохранить и пересчитать" at bounding box center [118, 105] width 72 height 10
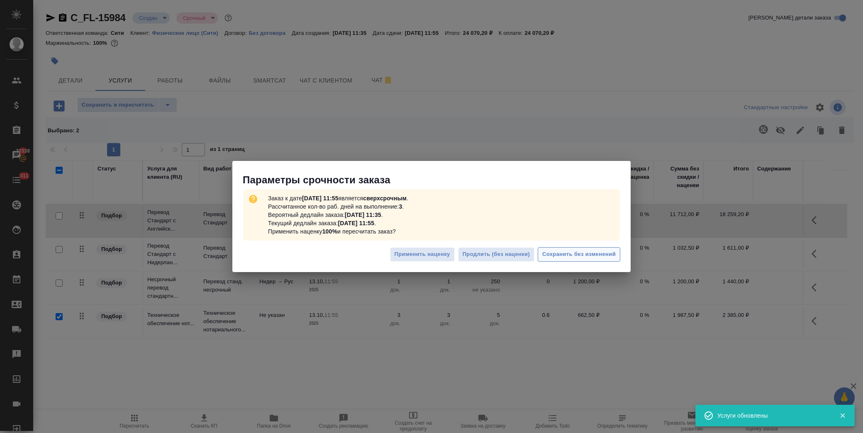
click at [589, 247] on div "Применить наценку Продлить (без наценки) Сохранить без изменений" at bounding box center [431, 257] width 398 height 29
click at [591, 247] on button "Сохранить без изменений" at bounding box center [579, 254] width 83 height 15
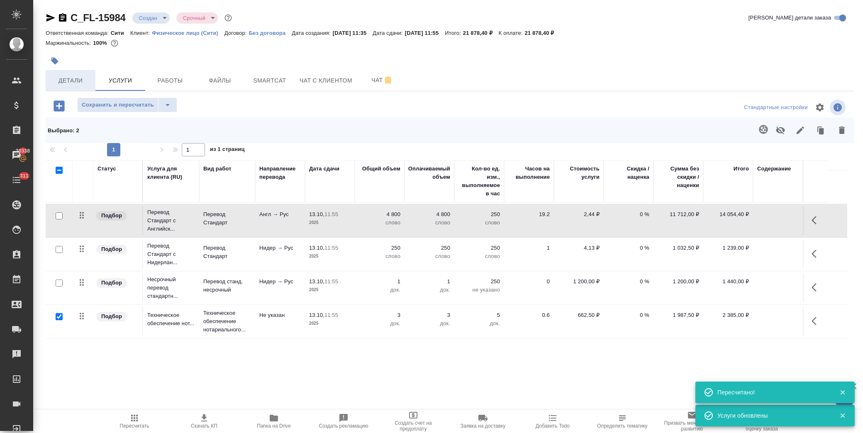
click at [83, 80] on span "Детали" at bounding box center [71, 81] width 40 height 10
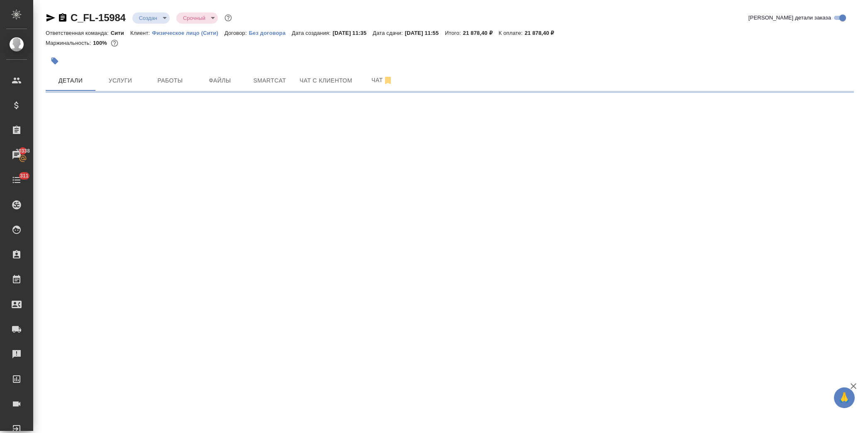
select select "RU"
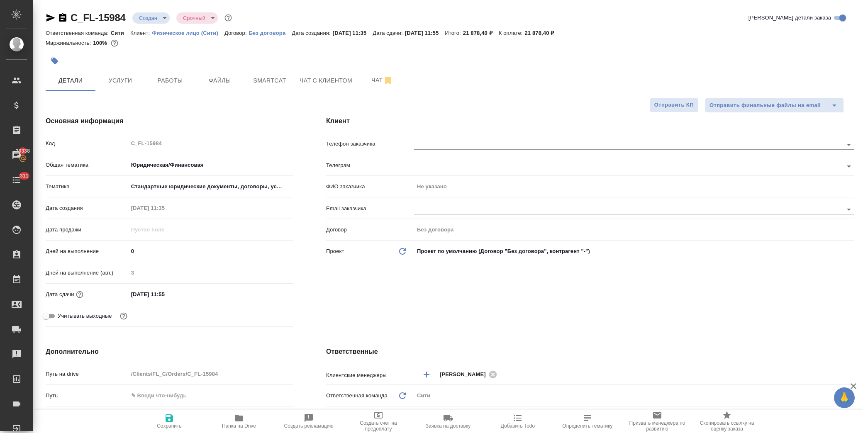
type textarea "x"
click at [181, 300] on input "13.10.2025 11:55" at bounding box center [165, 294] width 73 height 12
click at [270, 295] on icon "button" at bounding box center [268, 294] width 7 height 8
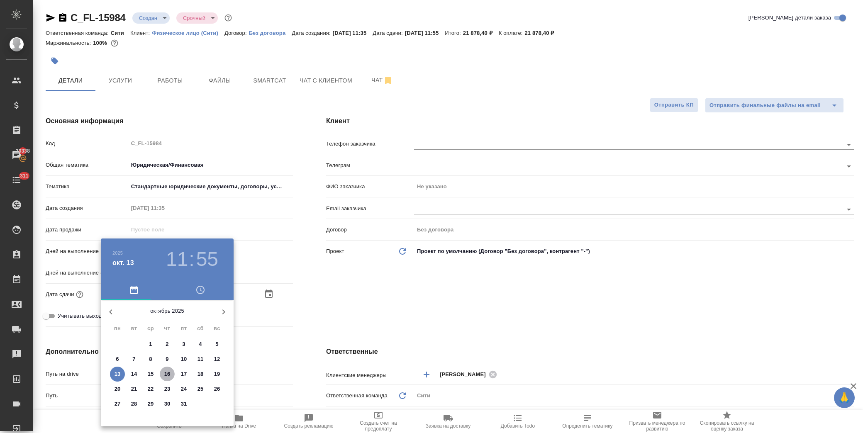
click at [163, 373] on span "16" at bounding box center [167, 374] width 15 height 8
type input "16.10.2025 11:55"
type textarea "x"
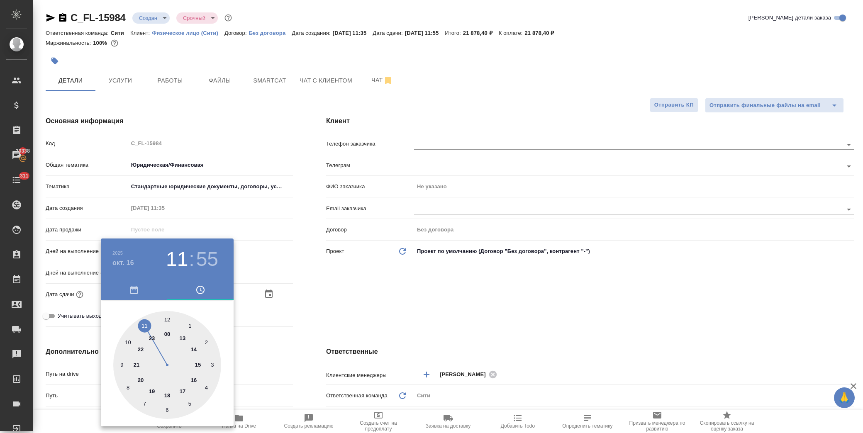
drag, startPoint x: 181, startPoint y: 390, endPoint x: 177, endPoint y: 355, distance: 35.5
click at [181, 389] on div at bounding box center [167, 365] width 108 height 108
type input "16.10.2025 17:55"
type textarea "x"
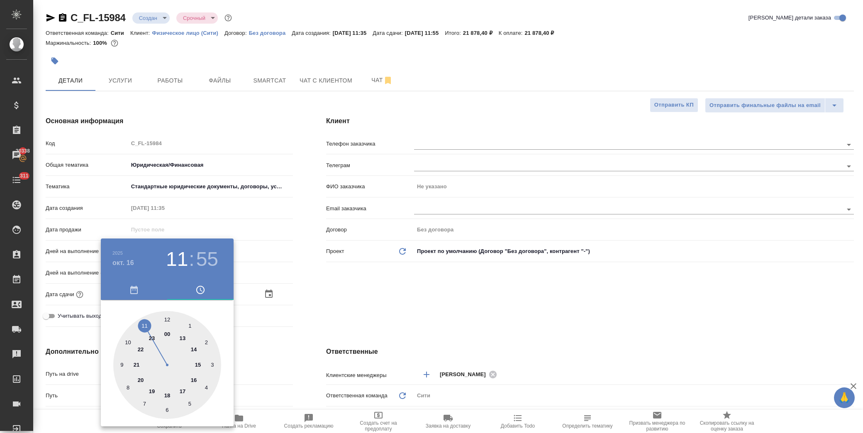
type textarea "x"
click at [167, 321] on div at bounding box center [167, 365] width 108 height 108
type input "[DATE] 17:00"
type textarea "x"
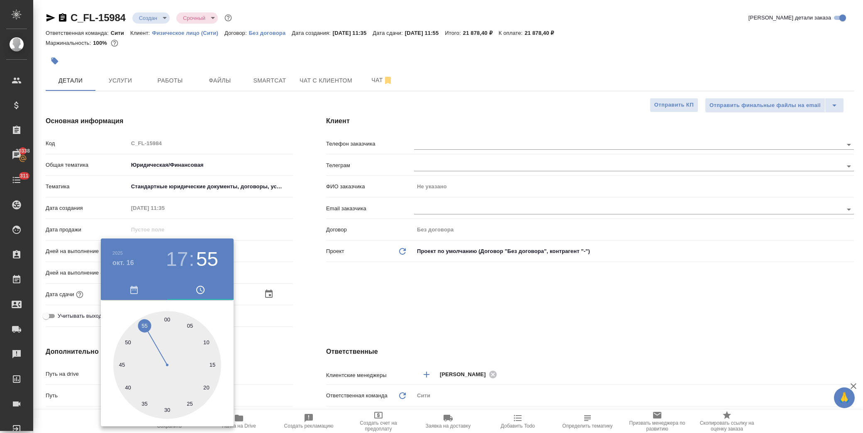
type textarea "x"
click at [316, 306] on div at bounding box center [431, 216] width 863 height 433
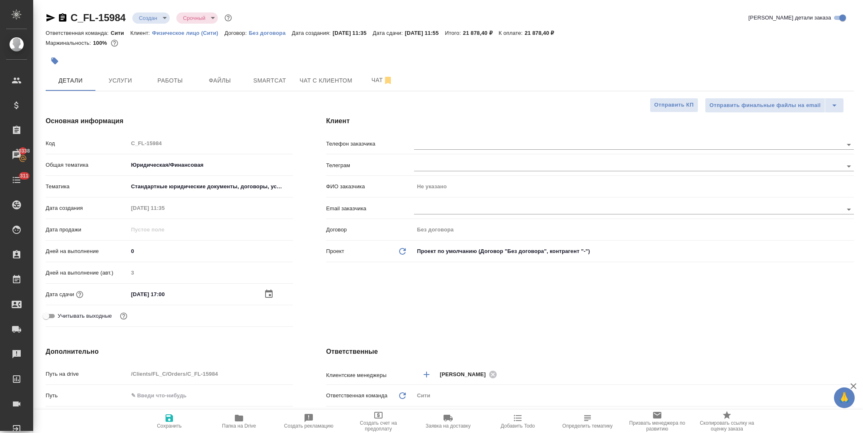
drag, startPoint x: 169, startPoint y: 414, endPoint x: 186, endPoint y: 297, distance: 118.2
click at [171, 414] on icon "button" at bounding box center [169, 418] width 10 height 10
type textarea "x"
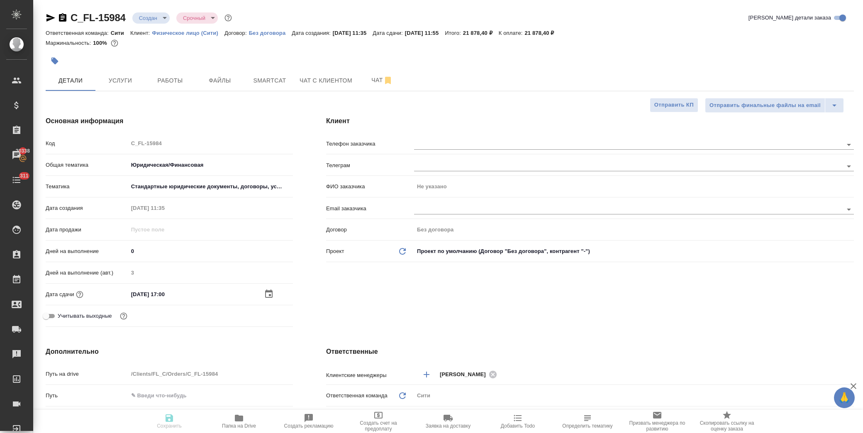
type textarea "x"
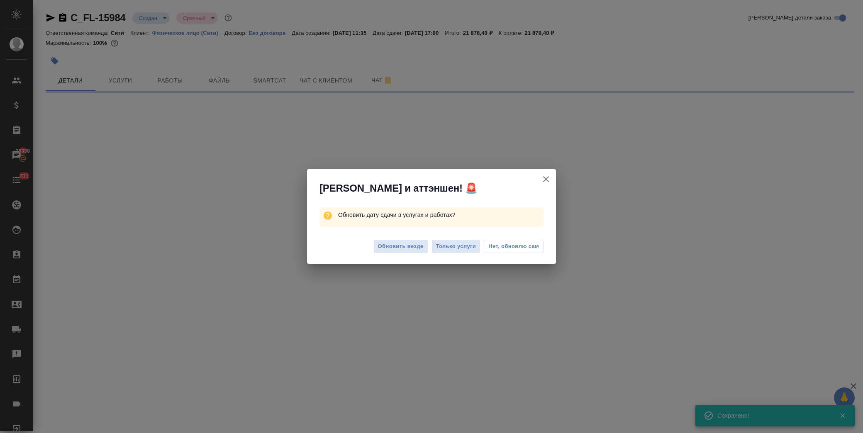
select select "RU"
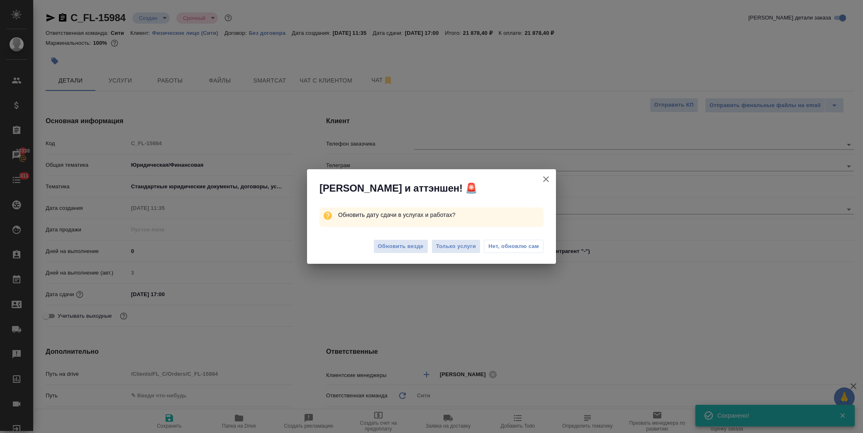
type textarea "x"
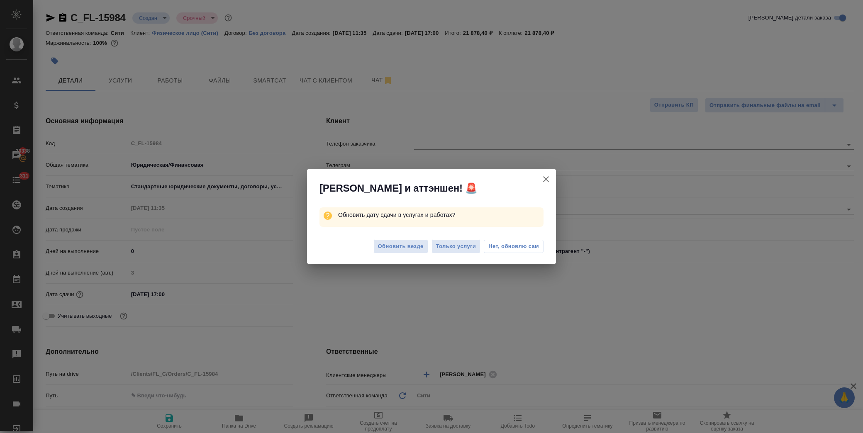
type textarea "x"
click at [506, 248] on span "Нет, обновлю сам" at bounding box center [513, 246] width 51 height 8
type textarea "x"
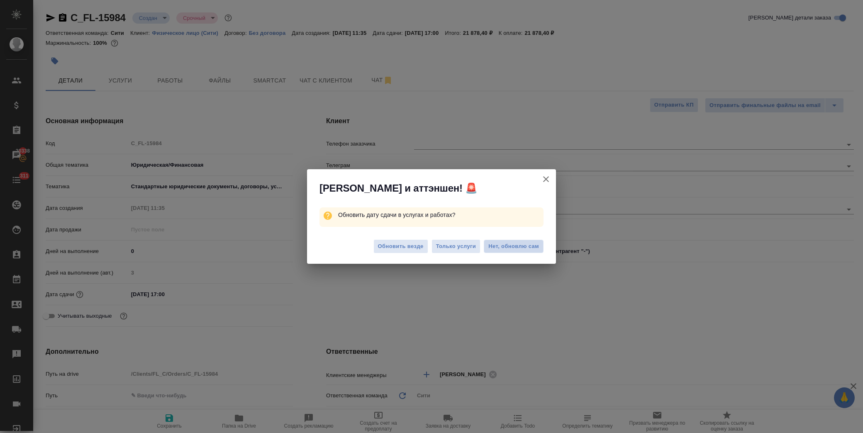
type textarea "x"
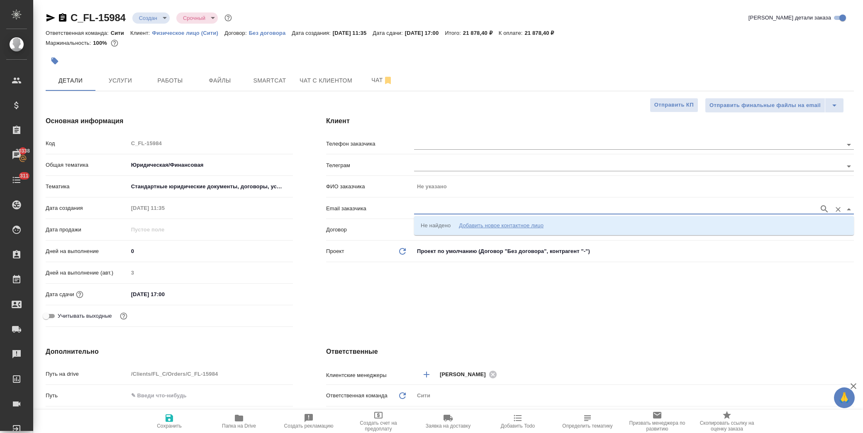
click at [445, 207] on input "text" at bounding box center [614, 209] width 401 height 10
paste input "[EMAIL_ADDRESS][DOMAIN_NAME]"
type input "[EMAIL_ADDRESS][DOMAIN_NAME]"
click at [824, 211] on icon "button" at bounding box center [825, 209] width 10 height 10
click at [536, 228] on div "Добавить новое контактное лицо" at bounding box center [501, 226] width 85 height 8
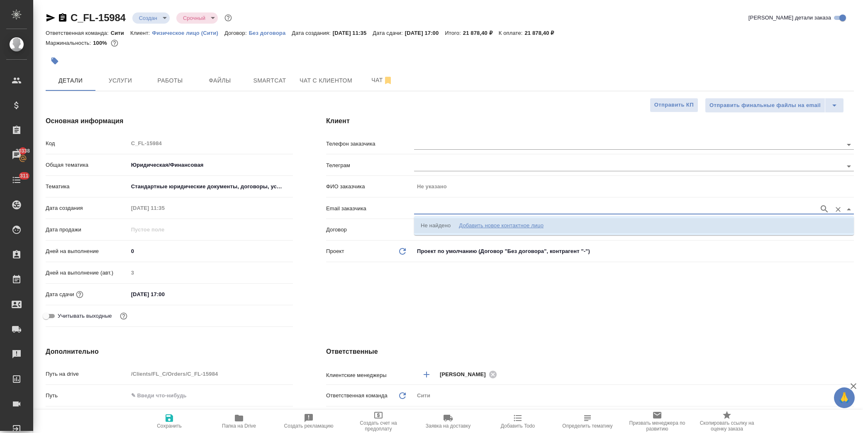
type input "[EMAIL_ADDRESS][DOMAIN_NAME]"
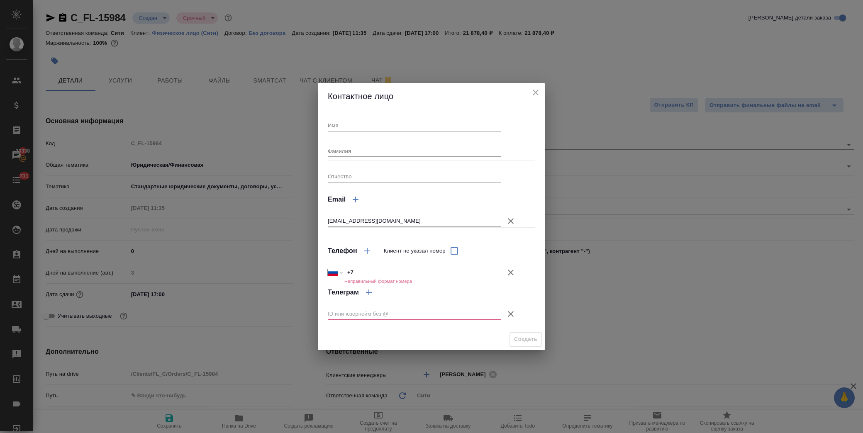
click at [345, 129] on input "Имя" at bounding box center [414, 126] width 173 height 12
type input "F"
type input "Анастасия"
click at [344, 147] on input "Фамилия" at bounding box center [414, 151] width 173 height 12
type input "Колпакова"
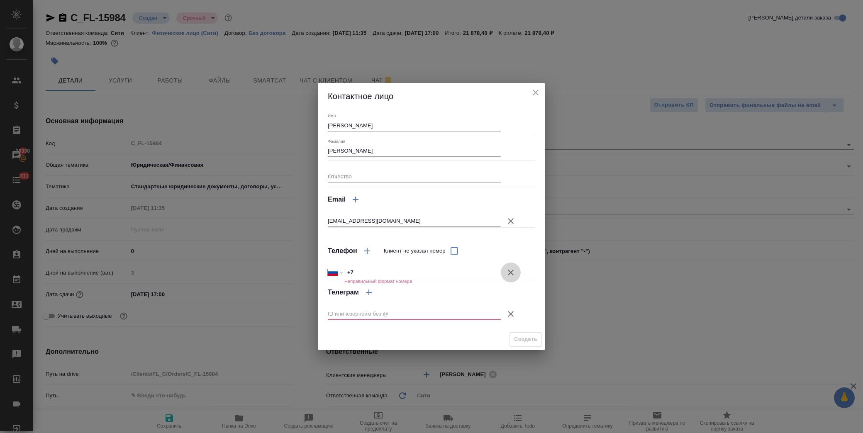
click at [511, 275] on icon "button" at bounding box center [511, 273] width 10 height 10
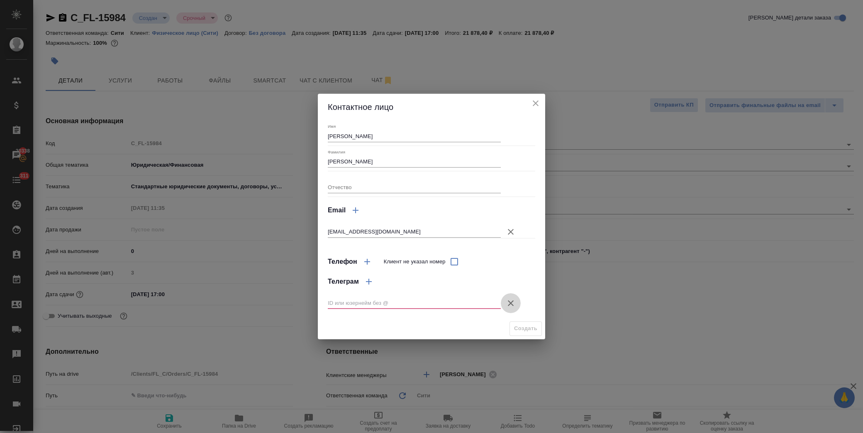
click at [515, 302] on icon "button" at bounding box center [511, 303] width 10 height 10
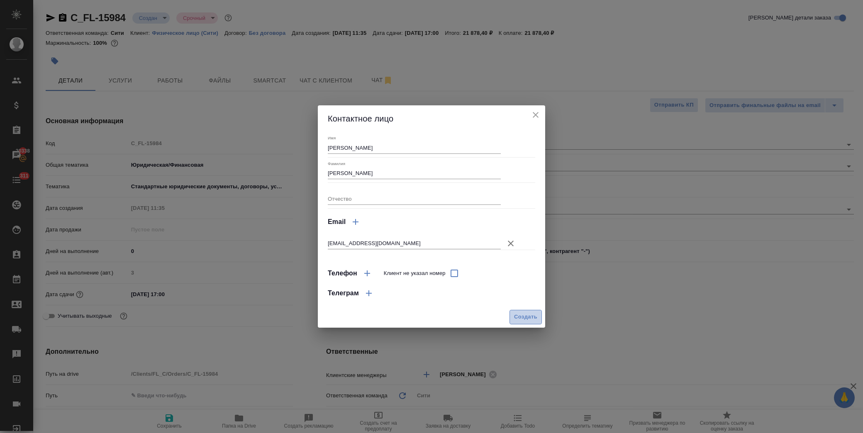
click at [525, 315] on span "Создать" at bounding box center [525, 317] width 23 height 10
type input "[PERSON_NAME]"
type textarea "x"
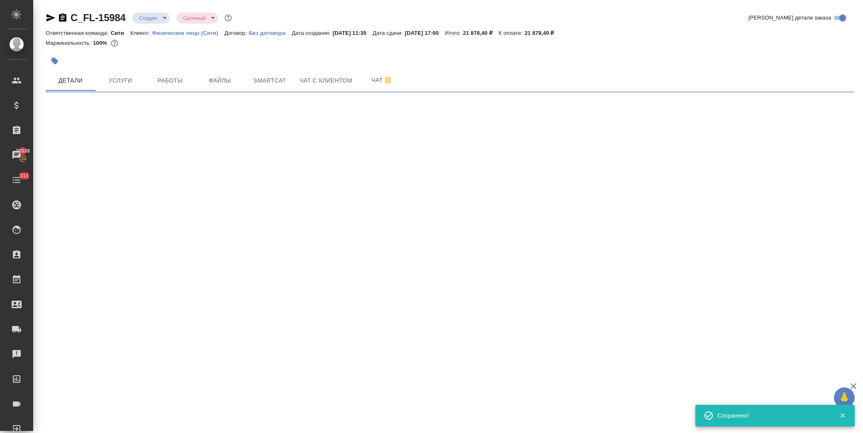
select select "RU"
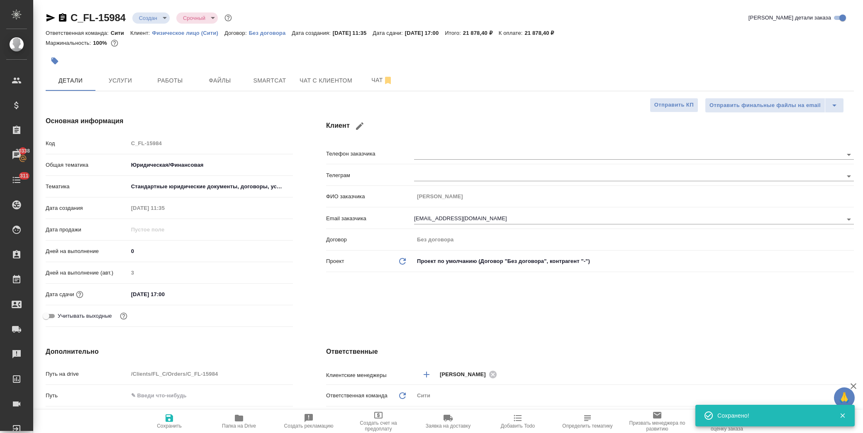
type textarea "x"
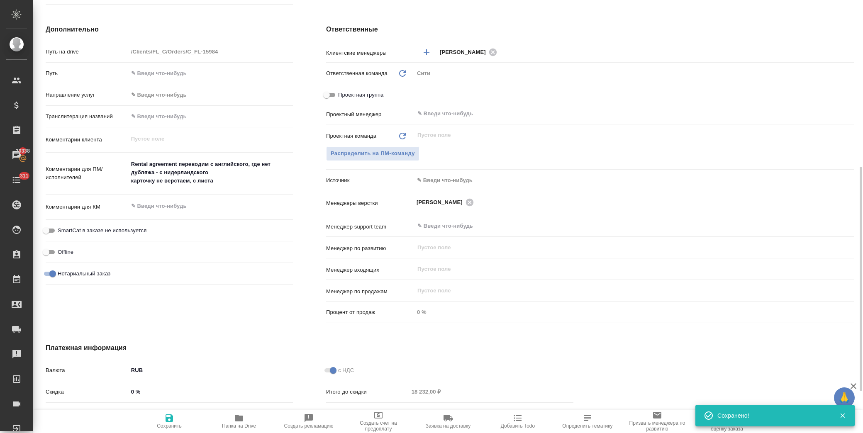
scroll to position [403, 0]
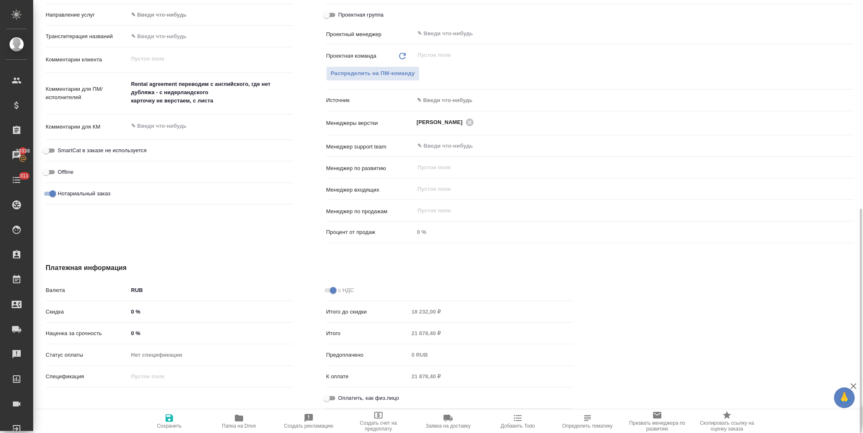
click at [326, 399] on input "Оплатить, как физ.лицо" at bounding box center [327, 398] width 30 height 10
checkbox input "true"
type textarea "x"
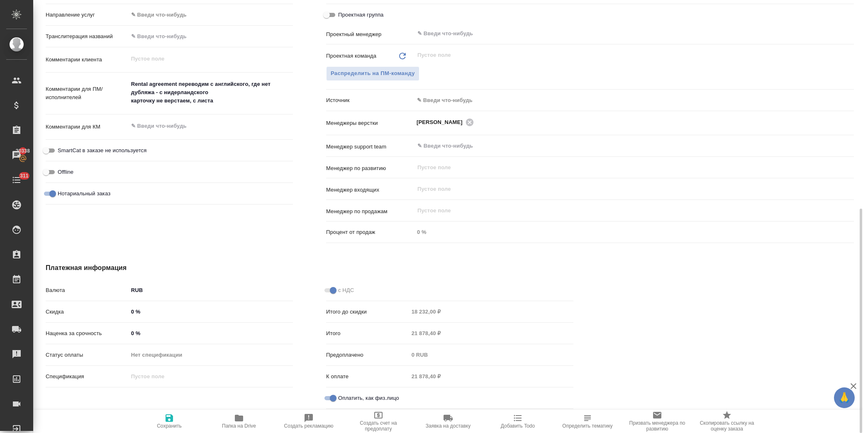
click at [174, 417] on icon "button" at bounding box center [169, 418] width 10 height 10
type textarea "x"
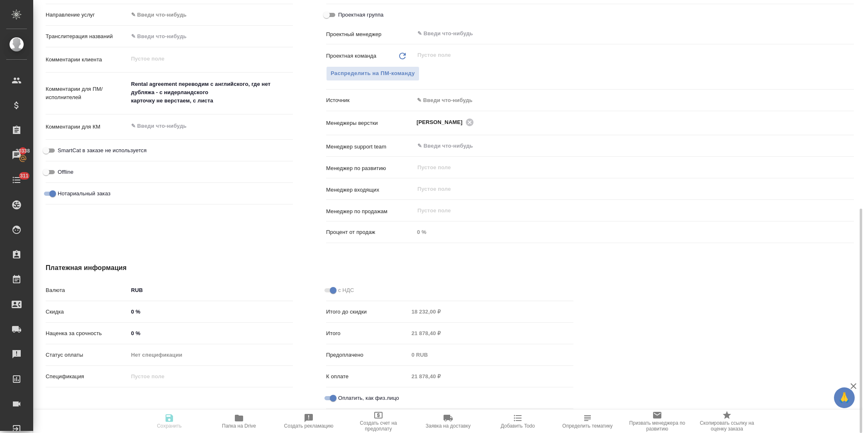
type textarea "x"
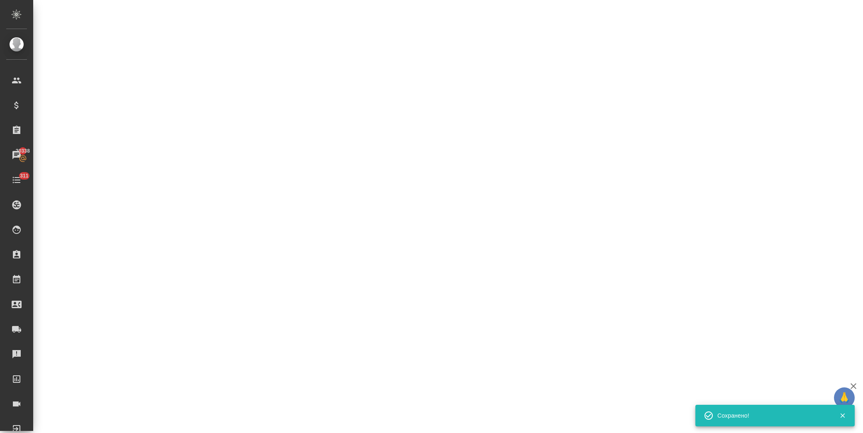
select select "RU"
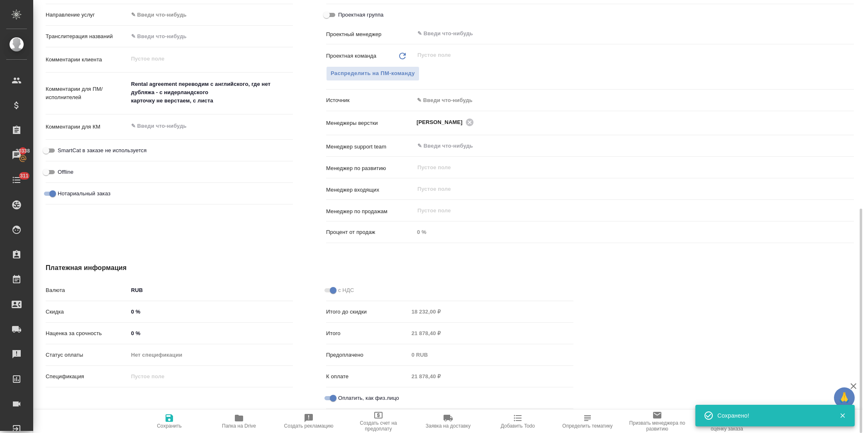
type textarea "x"
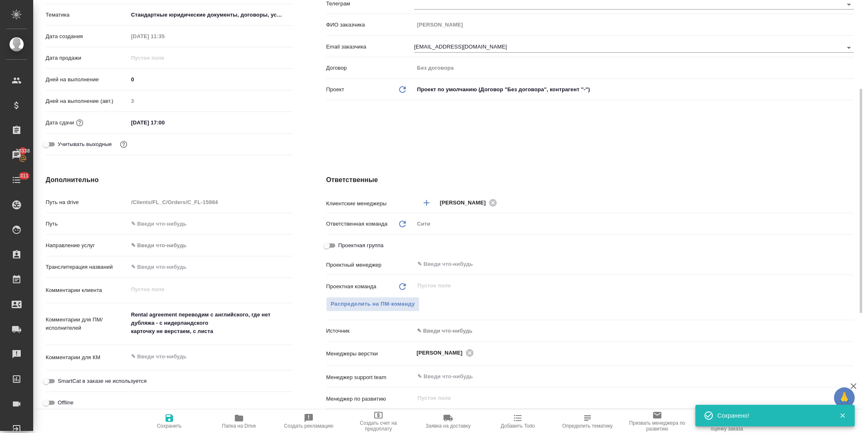
scroll to position [0, 0]
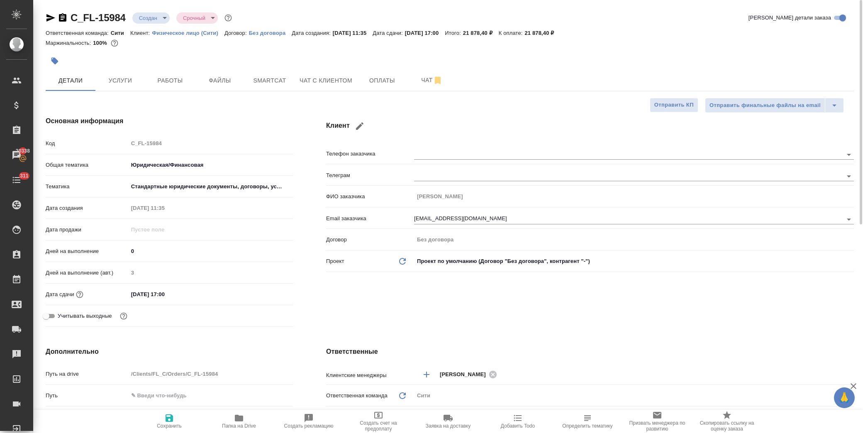
click at [143, 10] on div "C_FL-15984 Создан new Срочный urgent Кратко детали заказа Ответственная команда…" at bounding box center [449, 418] width 817 height 836
click at [148, 17] on body "🙏 .cls-1 fill:#fff; AWATERA Лофицкая Юлия Владимировна Клиенты Спецификации Зак…" at bounding box center [431, 216] width 863 height 433
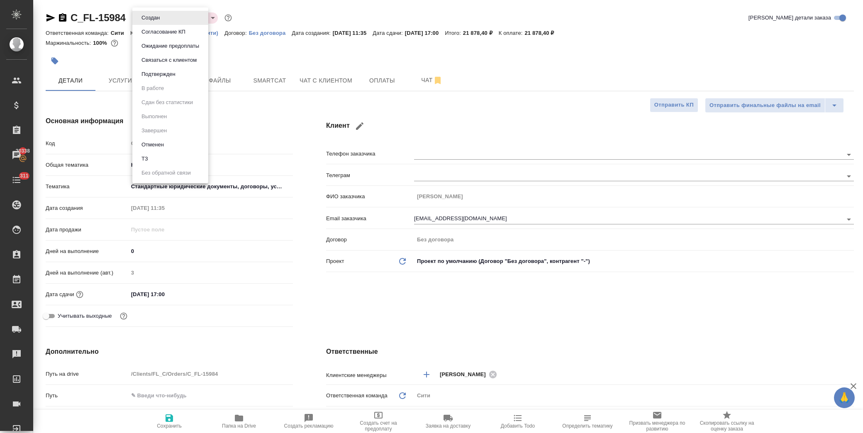
click at [476, 85] on div at bounding box center [431, 216] width 863 height 433
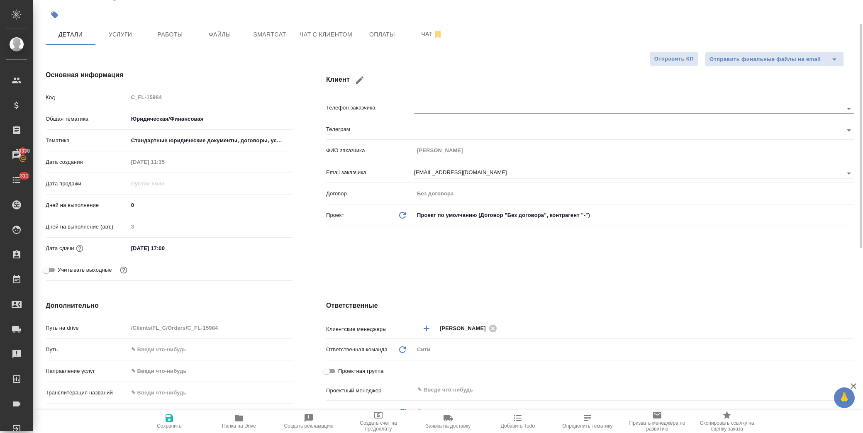
scroll to position [276, 0]
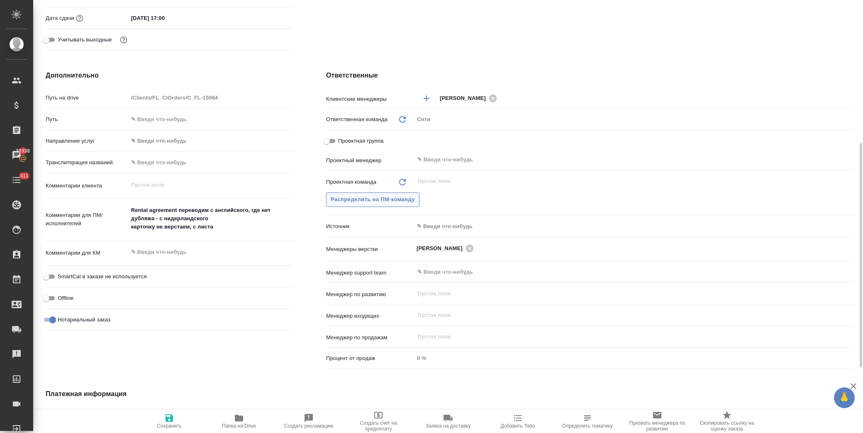
click at [392, 195] on button "Распределить на ПМ-команду" at bounding box center [372, 200] width 93 height 15
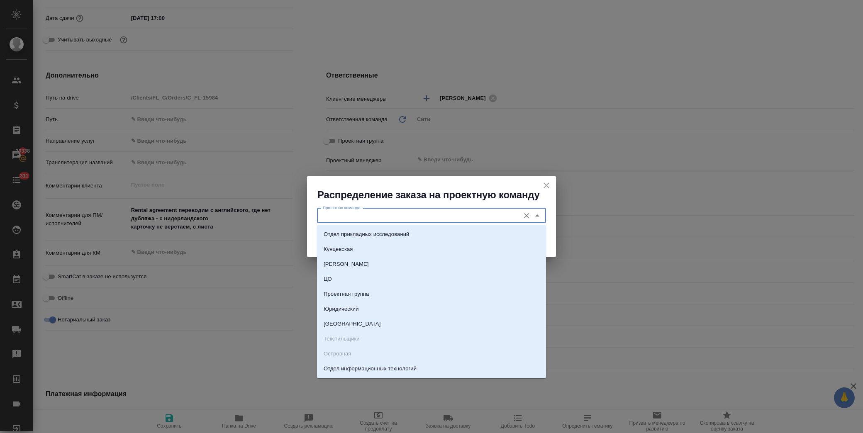
click at [450, 217] on input "Проектная команда" at bounding box center [418, 216] width 196 height 10
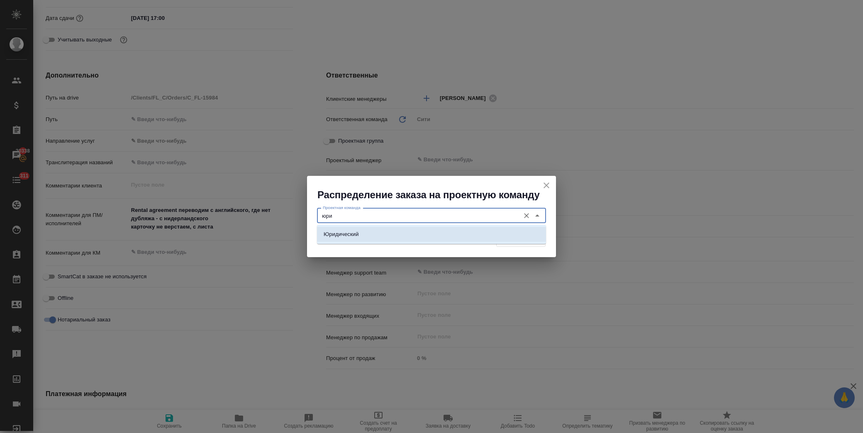
click at [404, 230] on li "Юридический" at bounding box center [431, 234] width 229 height 15
type input "Юридический"
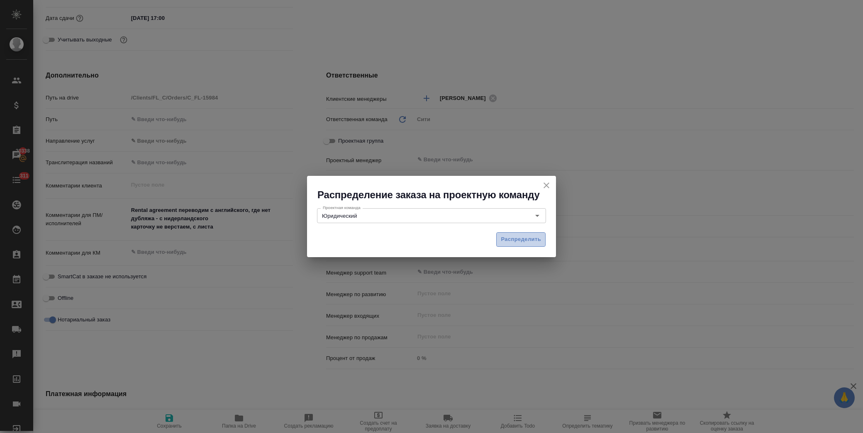
click at [534, 237] on span "Распределить" at bounding box center [521, 240] width 40 height 10
type textarea "x"
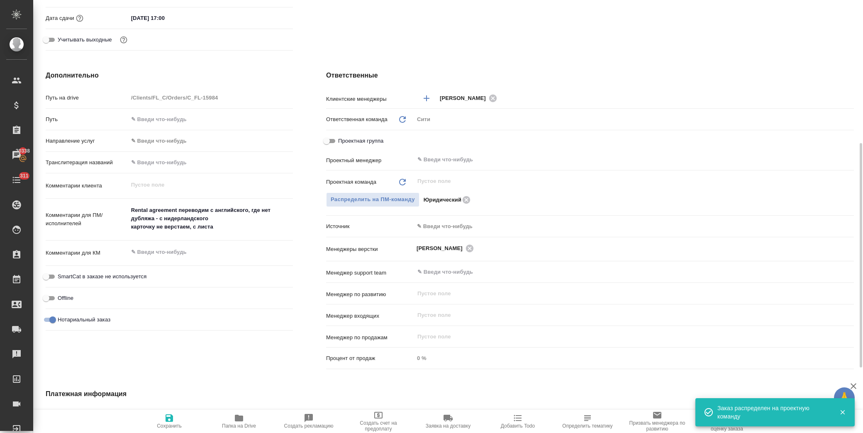
click at [171, 420] on icon "button" at bounding box center [169, 418] width 7 height 7
type textarea "x"
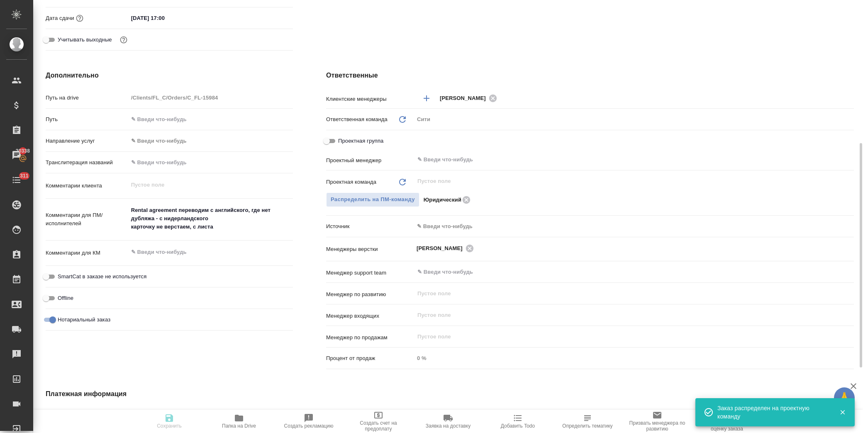
type textarea "x"
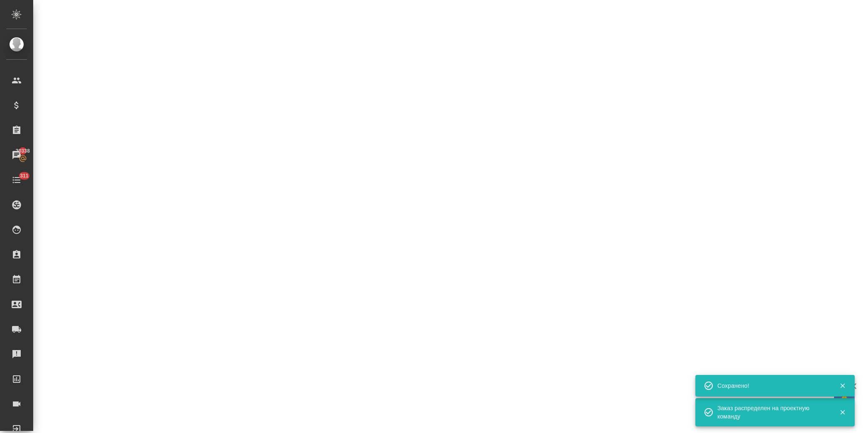
select select "RU"
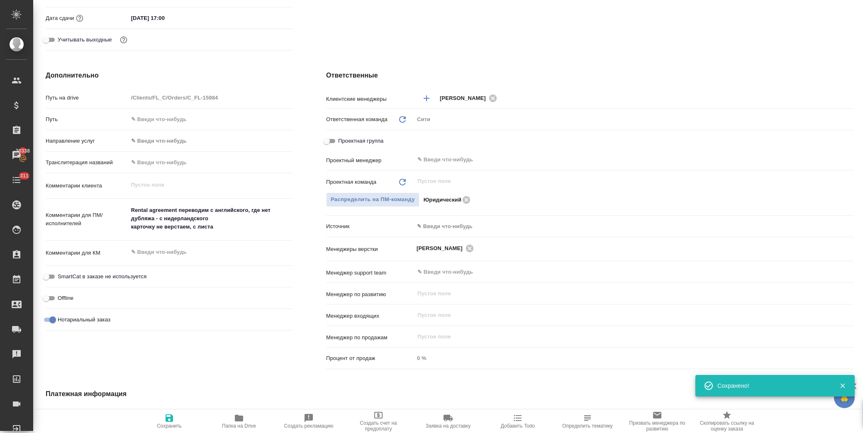
type textarea "x"
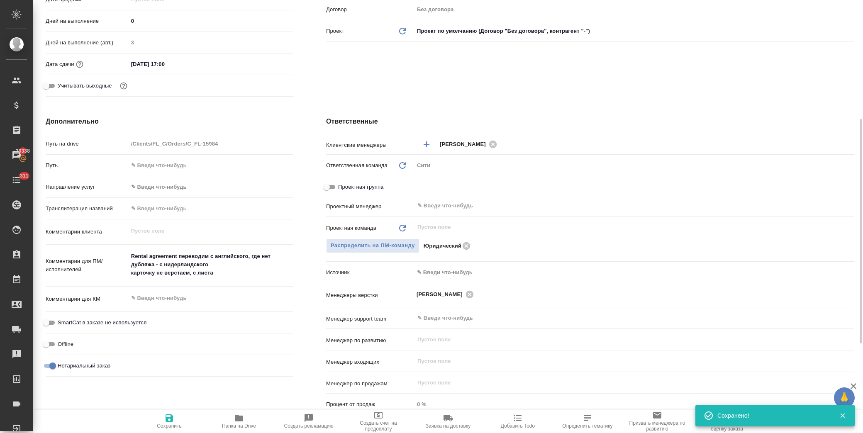
scroll to position [0, 0]
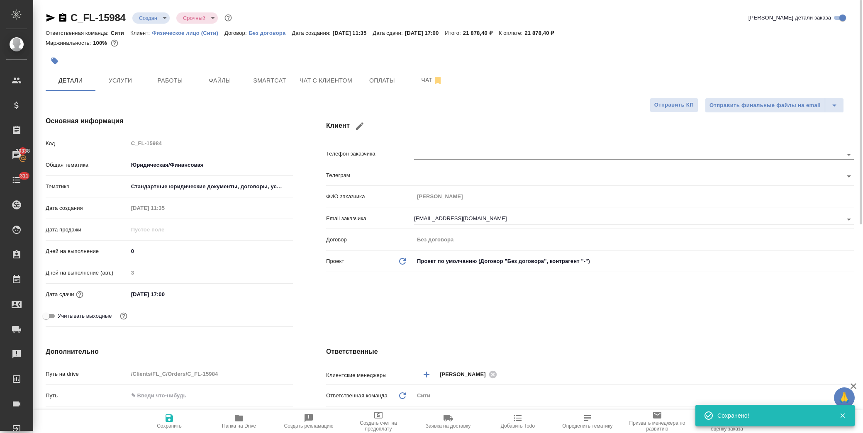
click at [159, 19] on body "🙏 .cls-1 fill:#fff; AWATERA Лофицкая Юлия Владимировна Клиенты Спецификации Зак…" at bounding box center [431, 216] width 863 height 433
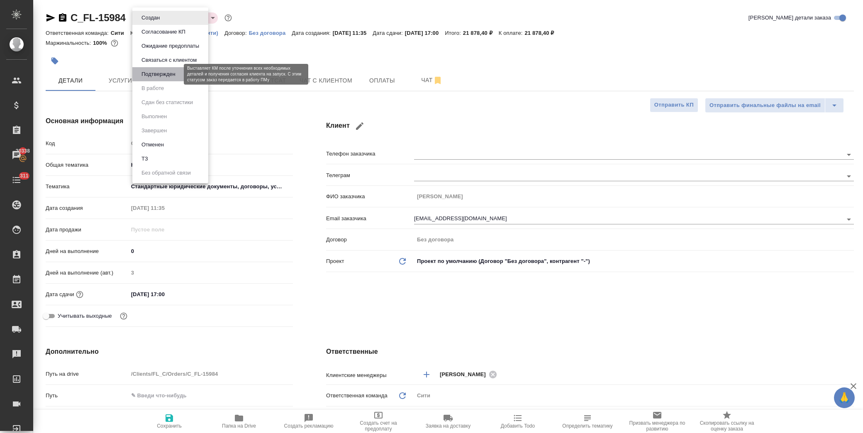
click at [172, 73] on button "Подтвержден" at bounding box center [158, 74] width 39 height 9
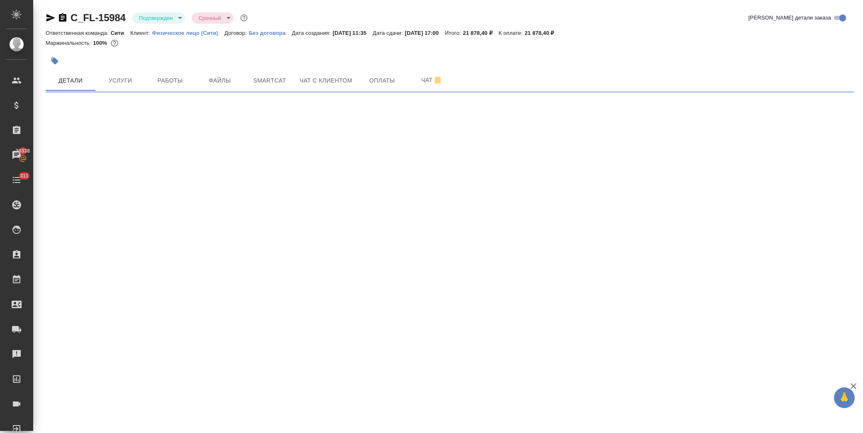
click at [385, 78] on span "Оплаты" at bounding box center [382, 81] width 40 height 10
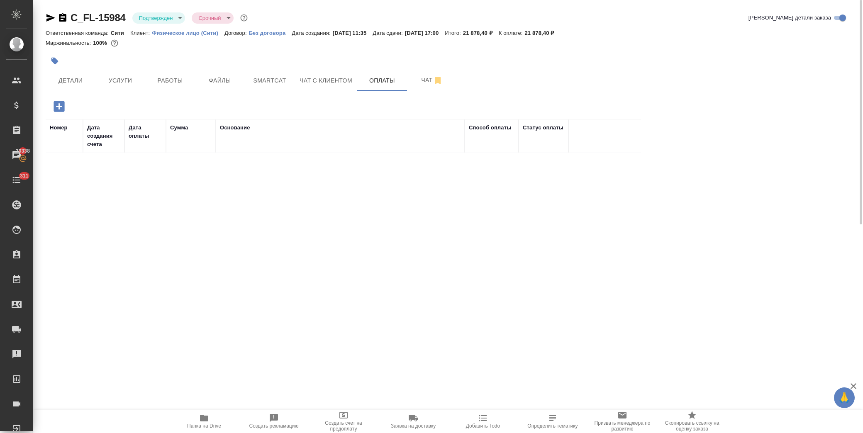
click at [60, 108] on icon "button" at bounding box center [59, 106] width 11 height 11
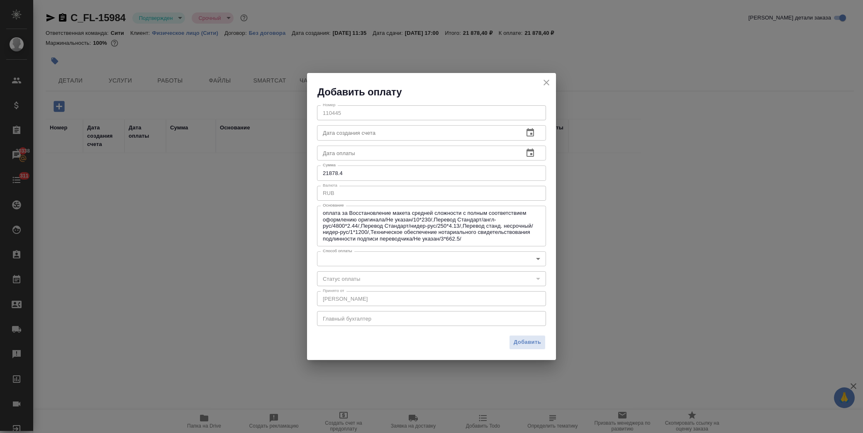
click at [383, 268] on div "Номер 110445 Номер Дата создания счета Дата создания счета Дата оплаты Дата опл…" at bounding box center [431, 215] width 249 height 233
click at [383, 257] on body "🙏 .cls-1 fill:#fff; AWATERA Лофицкая Юлия Владимировна Клиенты Спецификации Зак…" at bounding box center [431, 216] width 863 height 433
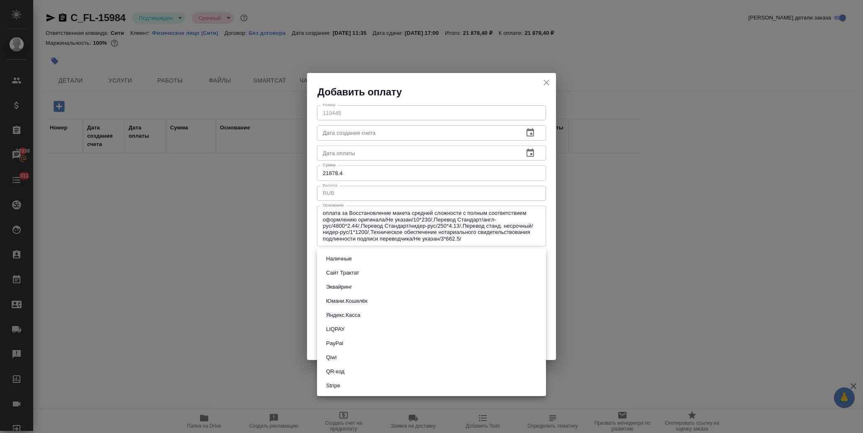
click at [358, 275] on button "Сайт Трактат" at bounding box center [343, 272] width 38 height 9
type input "site-traktat"
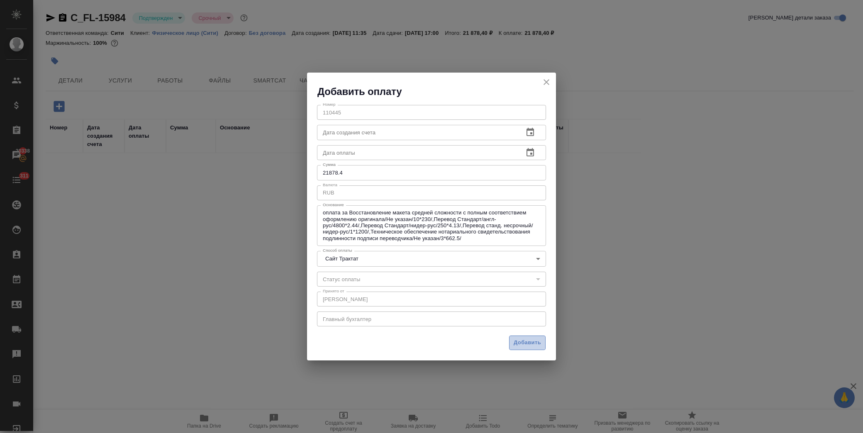
click at [533, 342] on span "Добавить" at bounding box center [527, 343] width 27 height 10
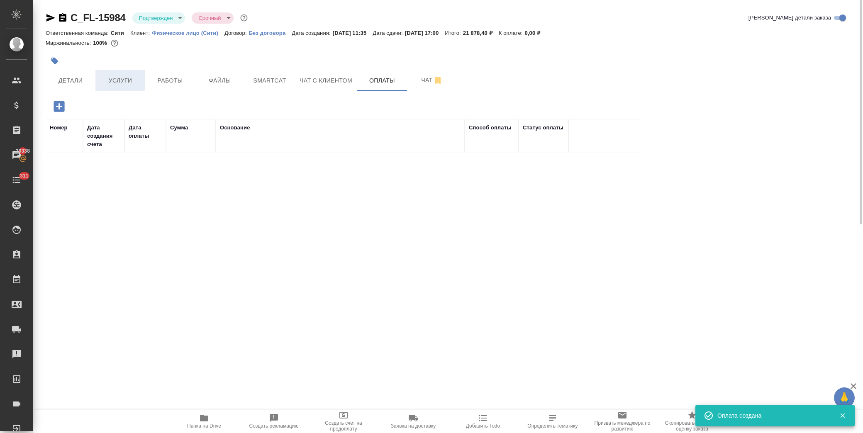
click at [118, 79] on span "Услуги" at bounding box center [120, 81] width 40 height 10
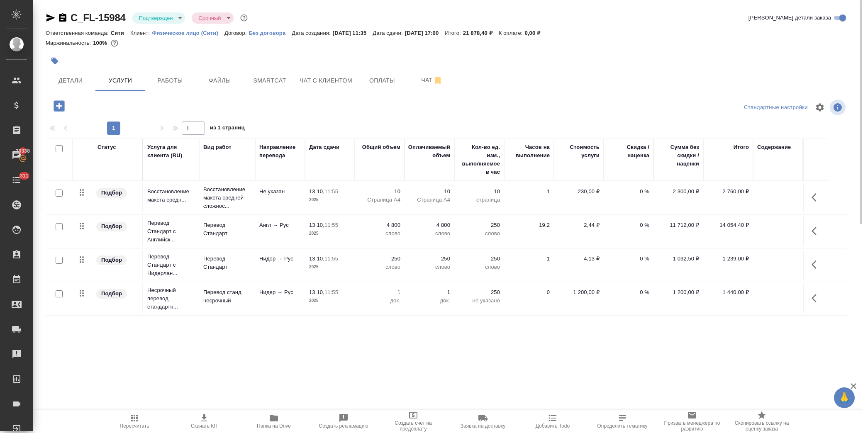
click at [814, 200] on icon "button" at bounding box center [814, 197] width 5 height 8
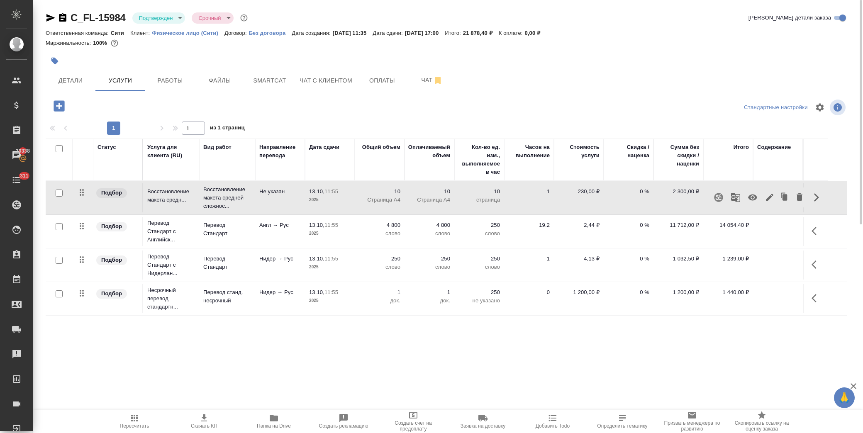
click at [171, 12] on body "🙏 .cls-1 fill:#fff; AWATERA Лофицкая Юлия Владимировна Клиенты Спецификации Зак…" at bounding box center [431, 216] width 863 height 433
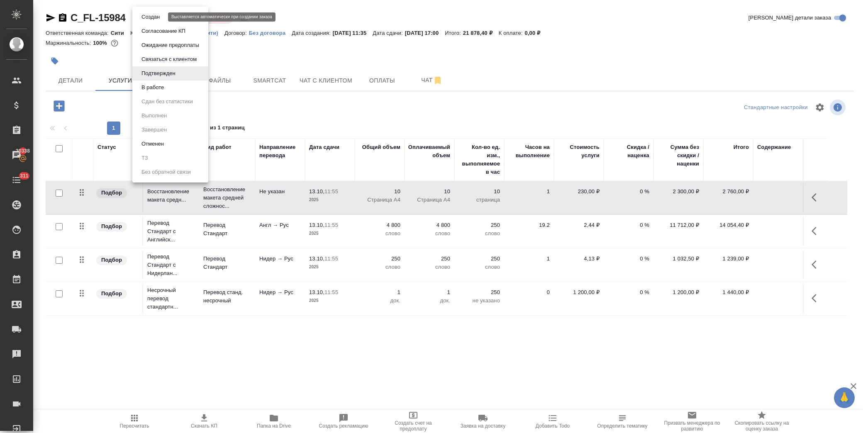
click at [156, 19] on button "Создан" at bounding box center [150, 16] width 23 height 9
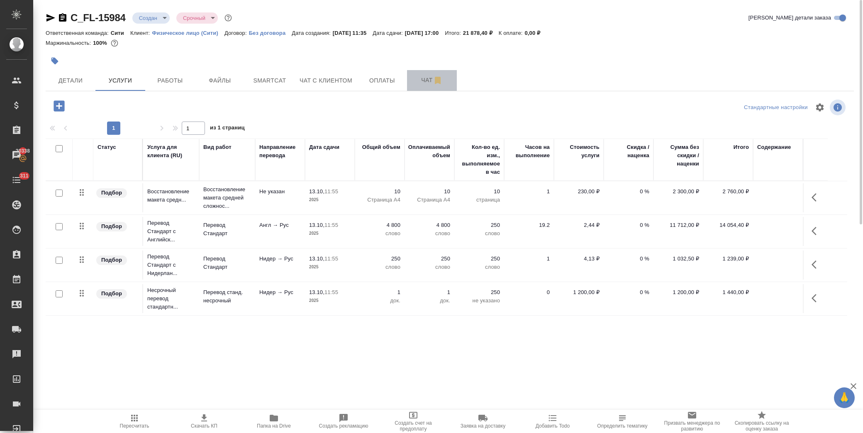
click at [408, 81] on button "Чат" at bounding box center [432, 80] width 50 height 21
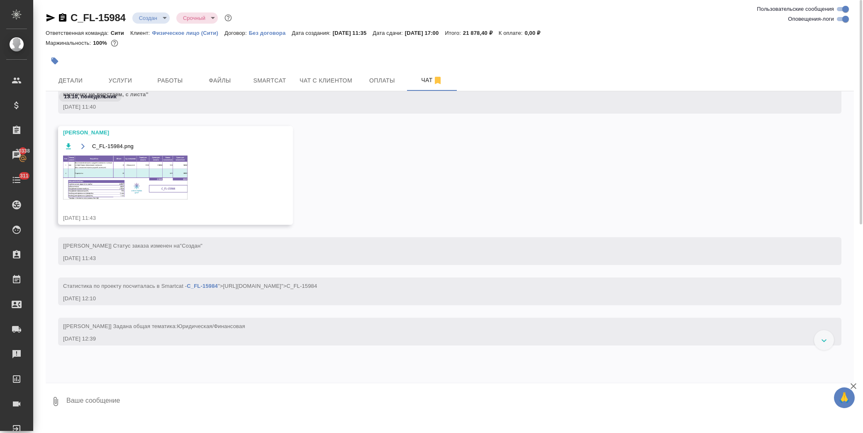
scroll to position [17, 0]
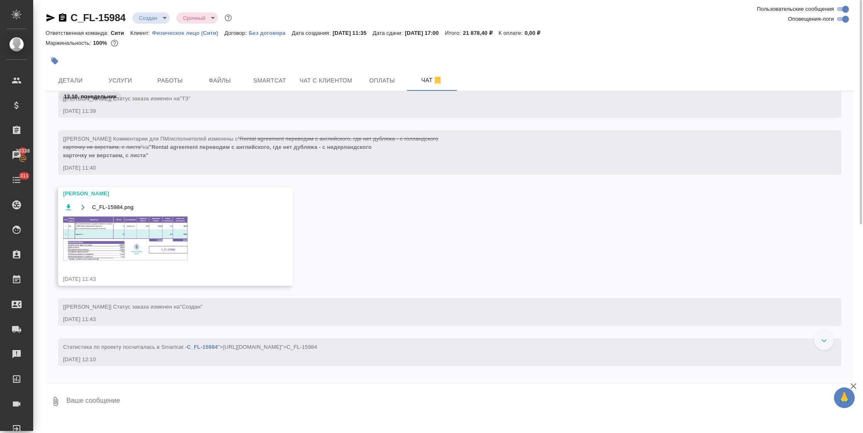
click at [138, 229] on img at bounding box center [125, 239] width 124 height 44
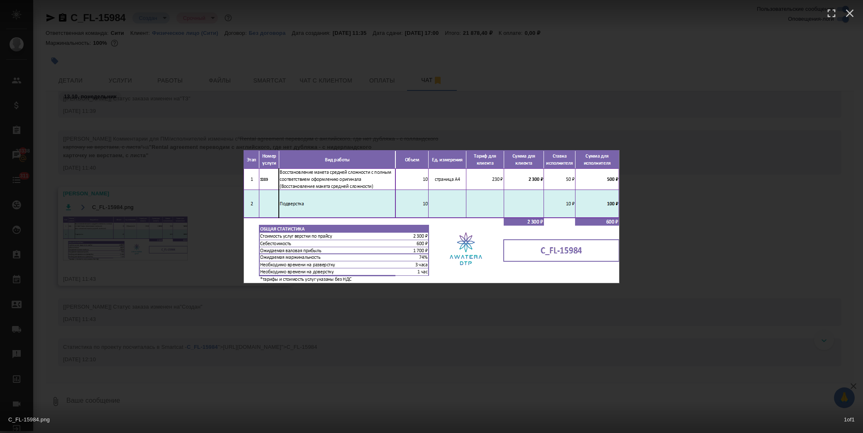
click at [676, 257] on div "C_FL-15984.png 1 of 1" at bounding box center [431, 216] width 863 height 433
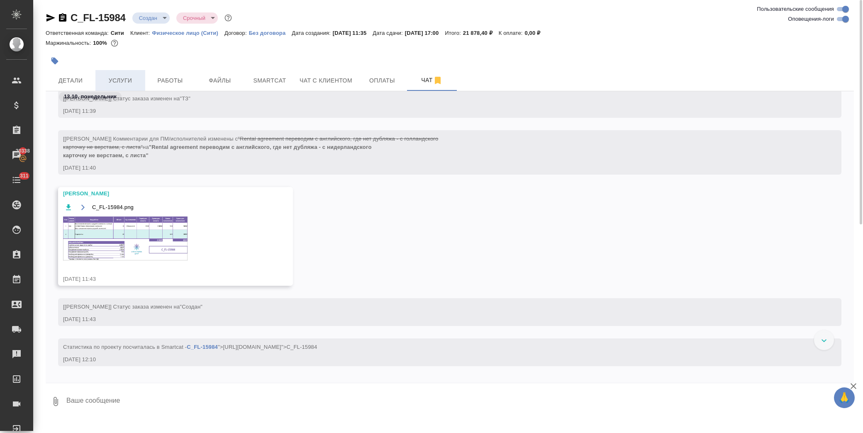
click at [125, 85] on span "Услуги" at bounding box center [120, 81] width 40 height 10
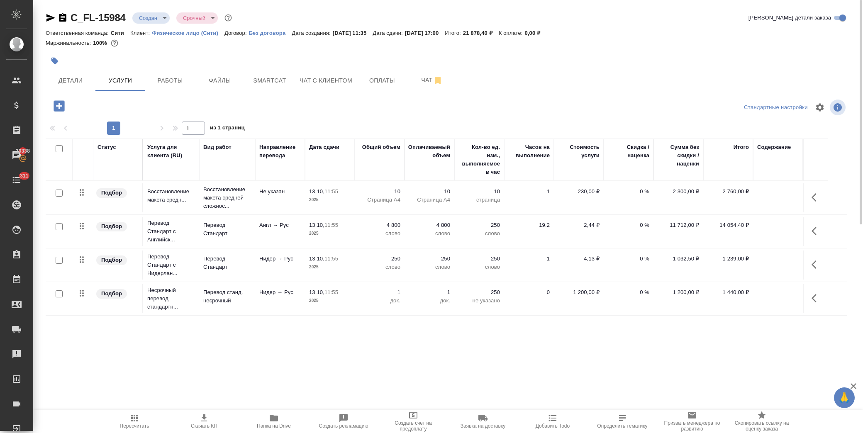
click at [814, 198] on icon "button" at bounding box center [817, 198] width 10 height 10
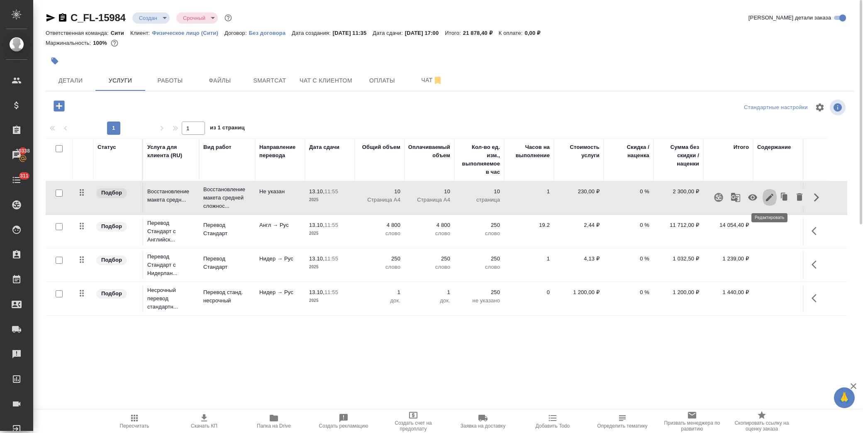
click at [769, 200] on icon "button" at bounding box center [770, 198] width 10 height 10
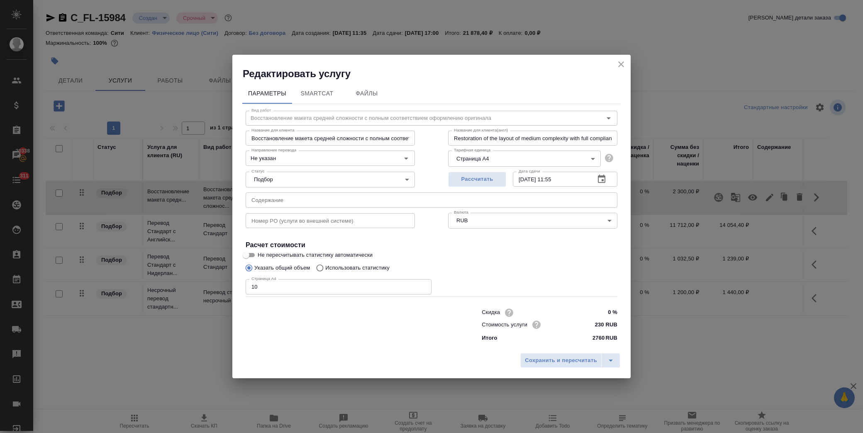
click at [603, 182] on icon "button" at bounding box center [602, 179] width 10 height 10
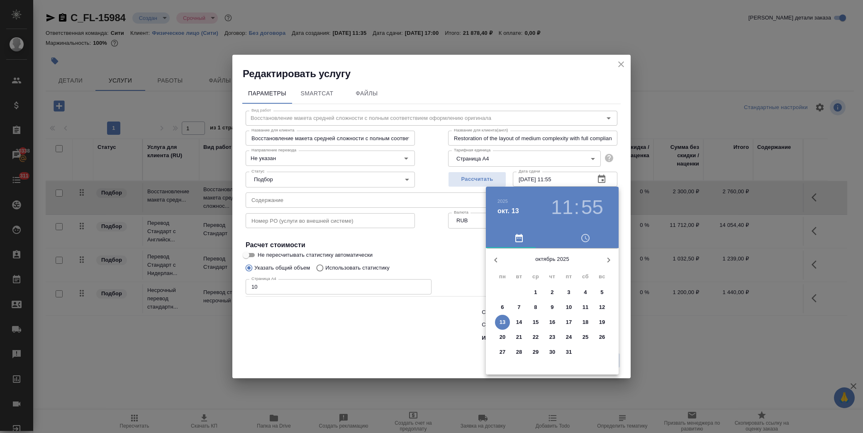
click at [535, 322] on p "15" at bounding box center [536, 322] width 6 height 8
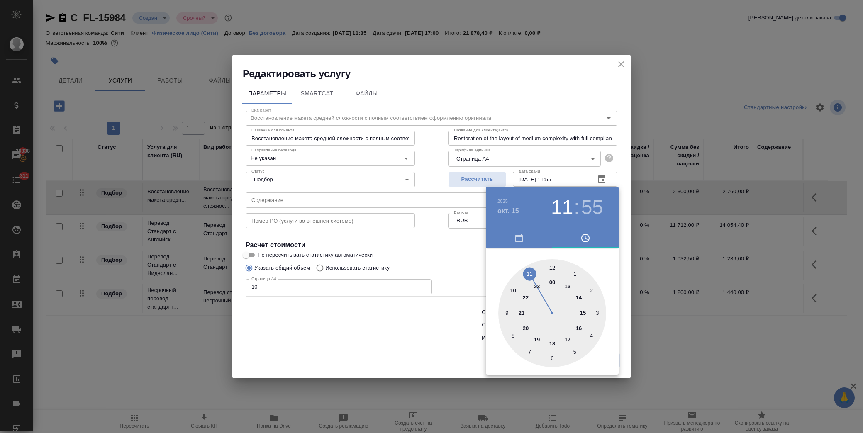
drag, startPoint x: 580, startPoint y: 326, endPoint x: 573, endPoint y: 315, distance: 12.7
click at [580, 325] on div at bounding box center [552, 313] width 108 height 108
click at [552, 265] on div at bounding box center [552, 313] width 108 height 108
type input "15.10.2025 16:00"
click at [449, 264] on div at bounding box center [431, 216] width 863 height 433
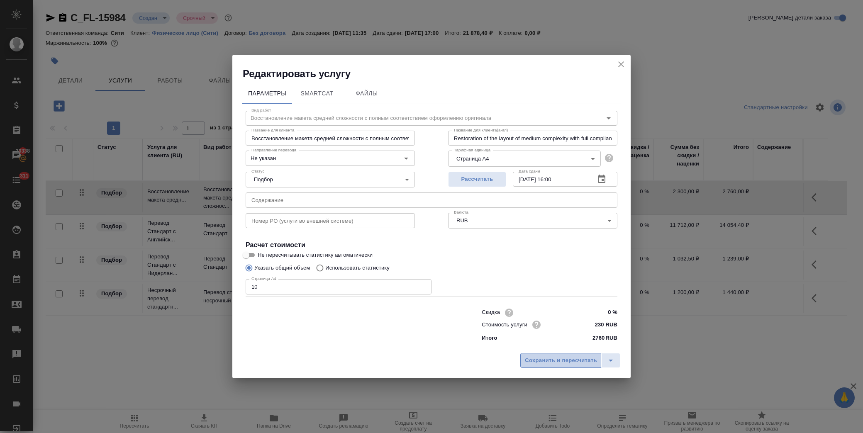
click at [566, 360] on span "Сохранить и пересчитать" at bounding box center [561, 361] width 72 height 10
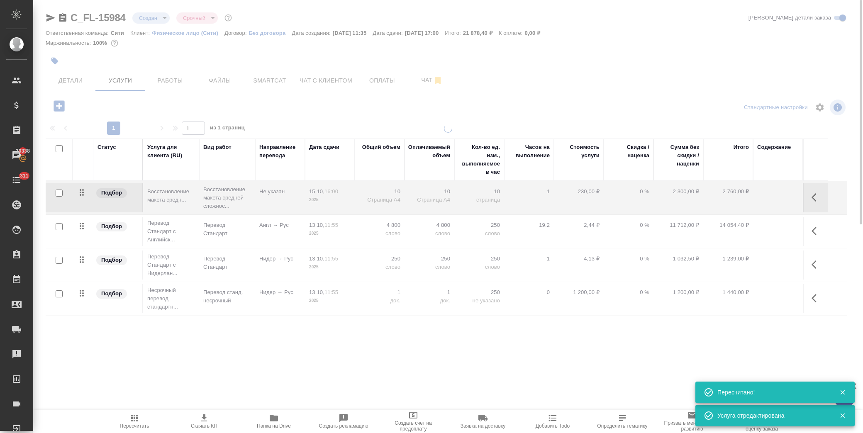
type input "normal"
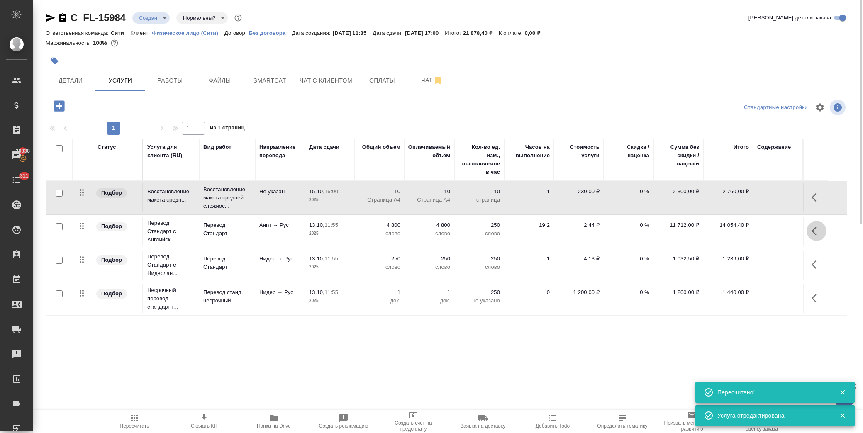
click at [820, 231] on icon "button" at bounding box center [817, 231] width 10 height 10
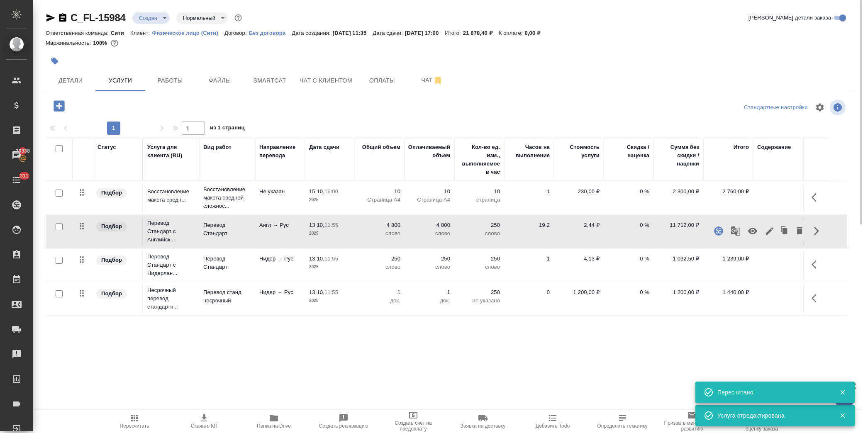
click at [769, 233] on icon "button" at bounding box center [769, 230] width 7 height 7
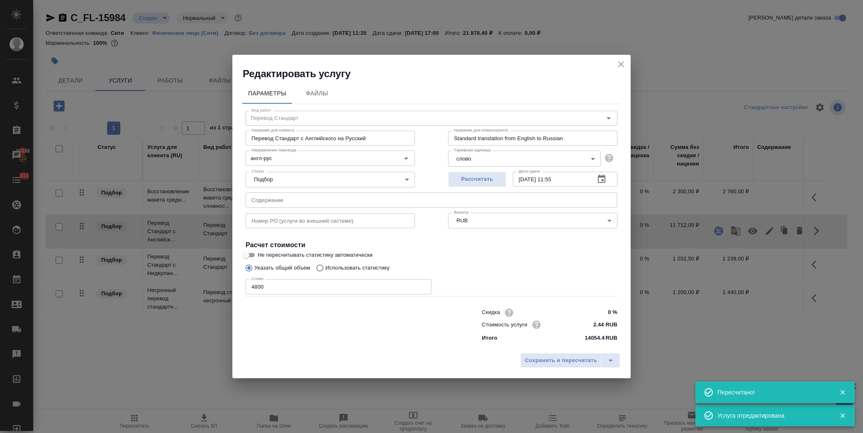
click at [595, 178] on button "button" at bounding box center [602, 179] width 20 height 20
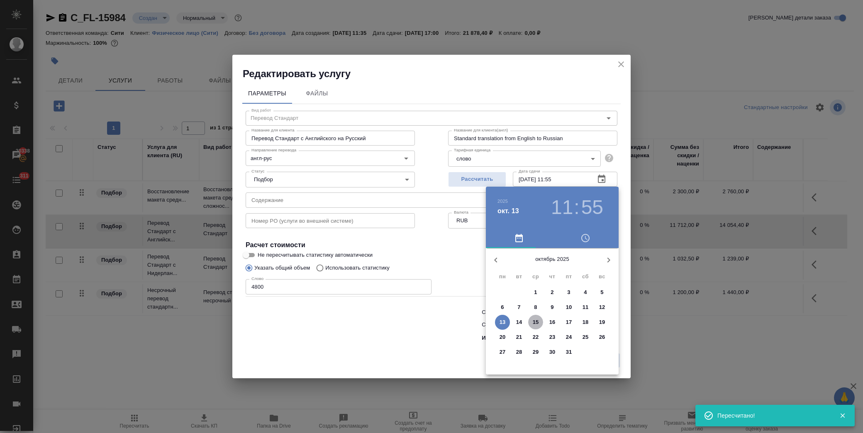
click at [536, 321] on p "15" at bounding box center [536, 322] width 6 height 8
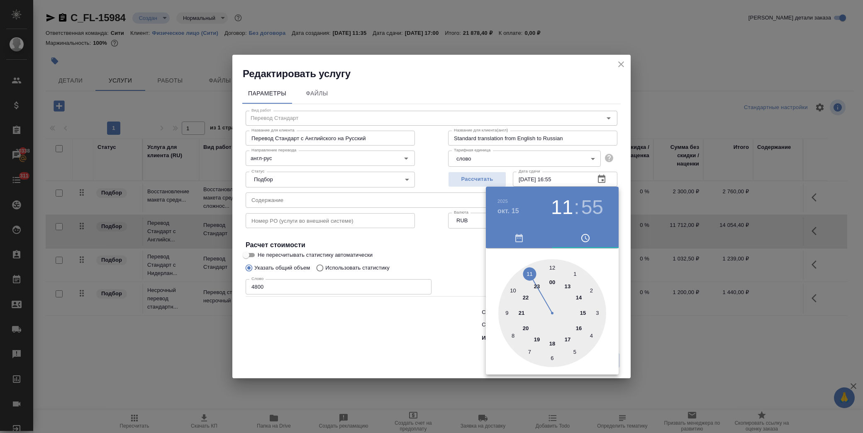
drag, startPoint x: 583, startPoint y: 330, endPoint x: 570, endPoint y: 305, distance: 27.8
click at [580, 325] on div at bounding box center [552, 313] width 108 height 108
click at [552, 266] on div at bounding box center [552, 313] width 108 height 108
type input "15.10.2025 16:00"
click at [443, 260] on div at bounding box center [431, 216] width 863 height 433
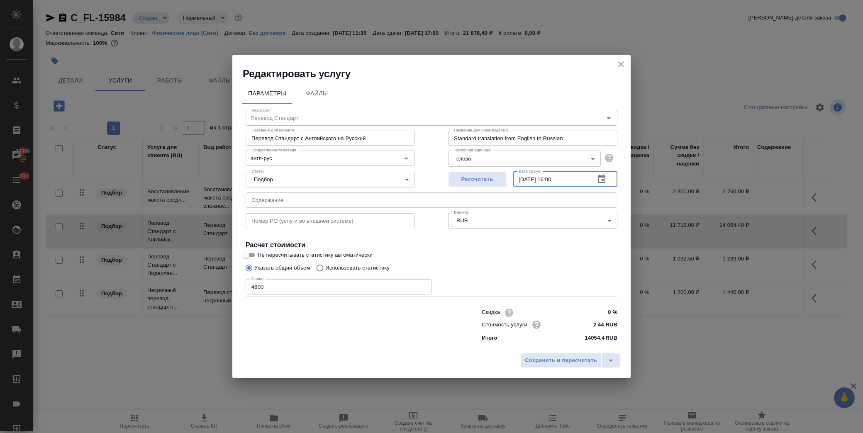
drag, startPoint x: 576, startPoint y: 176, endPoint x: 476, endPoint y: 188, distance: 99.9
click at [476, 188] on div "Рассчитать Дата сдачи 15.10.2025 16:00 Дата сдачи" at bounding box center [532, 178] width 169 height 20
click at [564, 363] on span "Сохранить и пересчитать" at bounding box center [561, 361] width 72 height 10
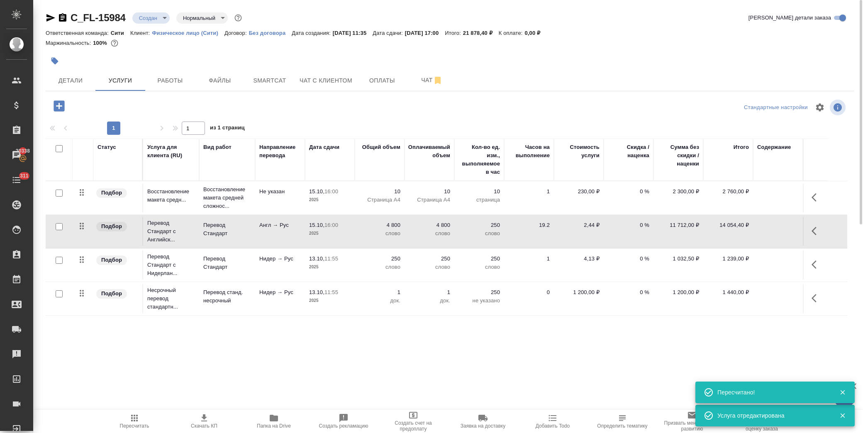
click at [810, 266] on button "button" at bounding box center [817, 265] width 20 height 20
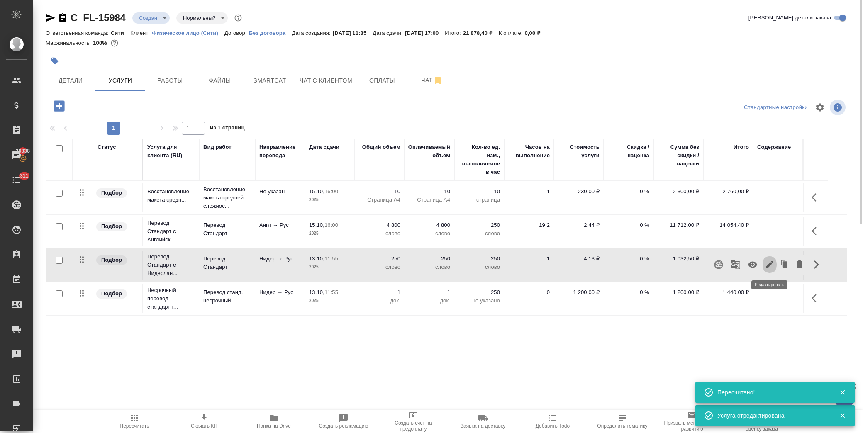
click at [765, 268] on icon "button" at bounding box center [770, 265] width 10 height 10
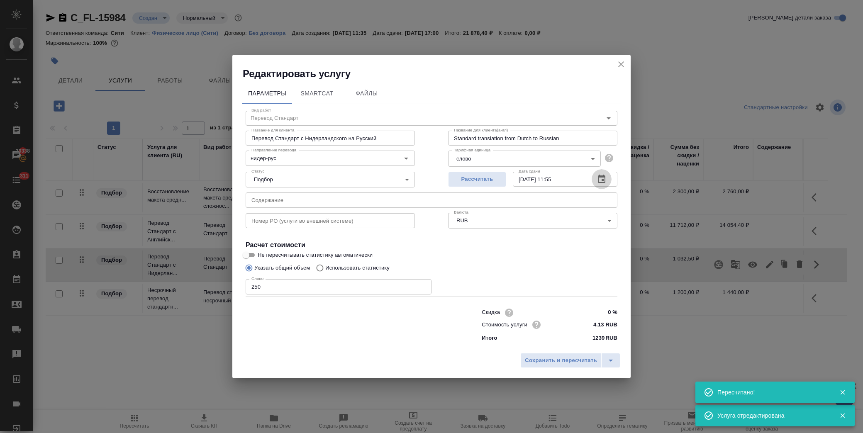
click at [602, 179] on icon "button" at bounding box center [602, 179] width 10 height 10
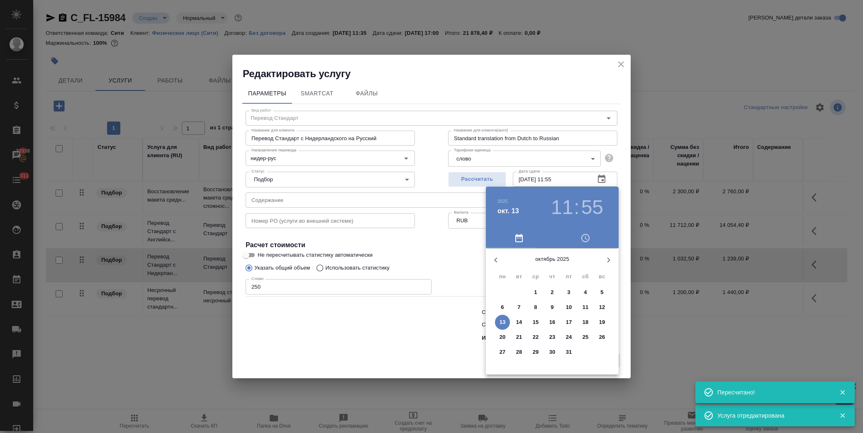
click at [573, 176] on div at bounding box center [431, 216] width 863 height 433
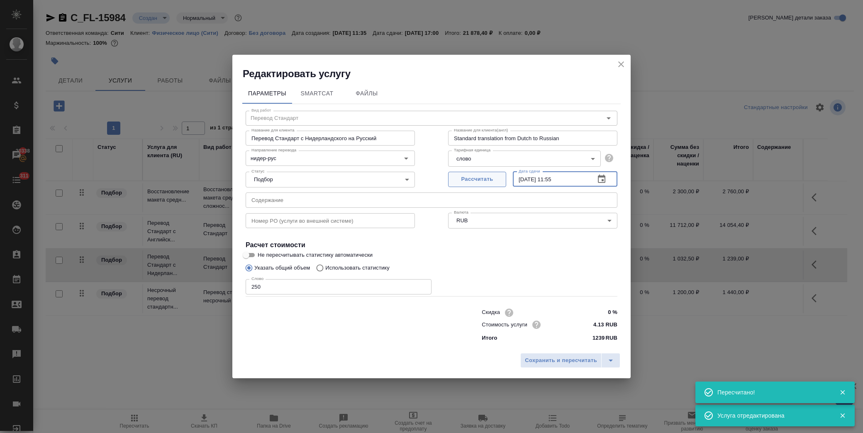
drag, startPoint x: 575, startPoint y: 180, endPoint x: 496, endPoint y: 184, distance: 79.0
click at [496, 184] on div "Рассчитать Дата сдачи 13.10.2025 11:55 Дата сдачи" at bounding box center [532, 178] width 169 height 20
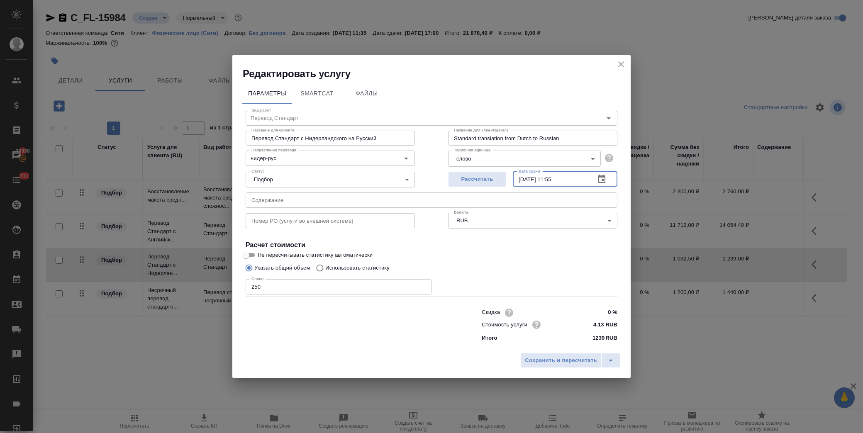
paste input "5.10.2025 16:00"
type input "15.10.2025 16:00"
click at [563, 365] on span "Сохранить и пересчитать" at bounding box center [561, 361] width 72 height 10
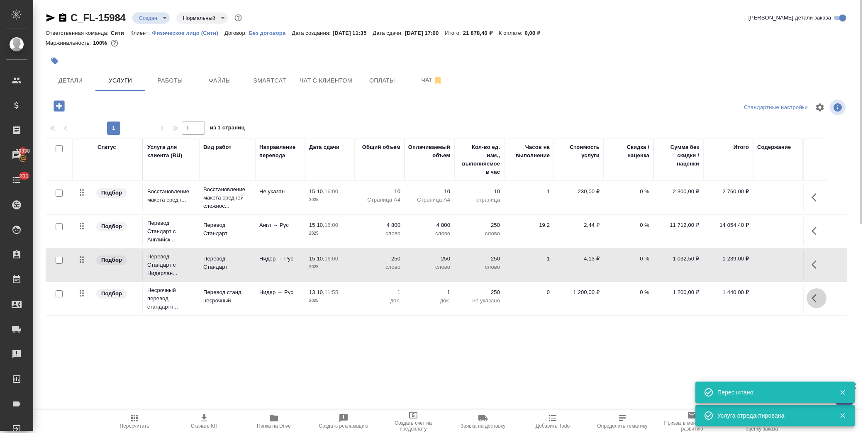
click at [812, 297] on icon "button" at bounding box center [817, 298] width 10 height 10
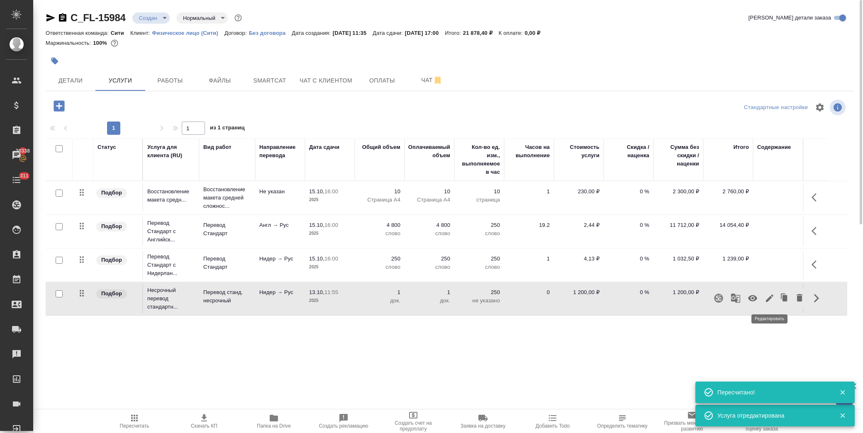
click at [768, 296] on icon "button" at bounding box center [770, 298] width 10 height 10
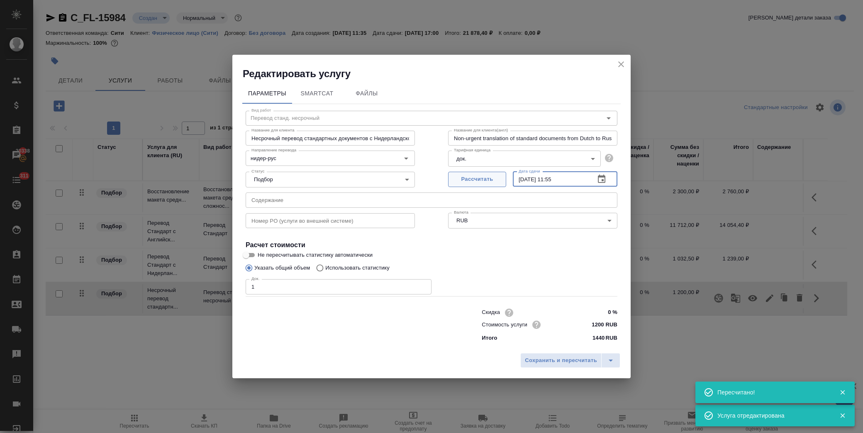
drag, startPoint x: 574, startPoint y: 177, endPoint x: 499, endPoint y: 181, distance: 75.2
click at [499, 181] on div "Рассчитать Дата сдачи 13.10.2025 11:55 Дата сдачи" at bounding box center [532, 178] width 169 height 20
paste input "5.10.2025 16:00"
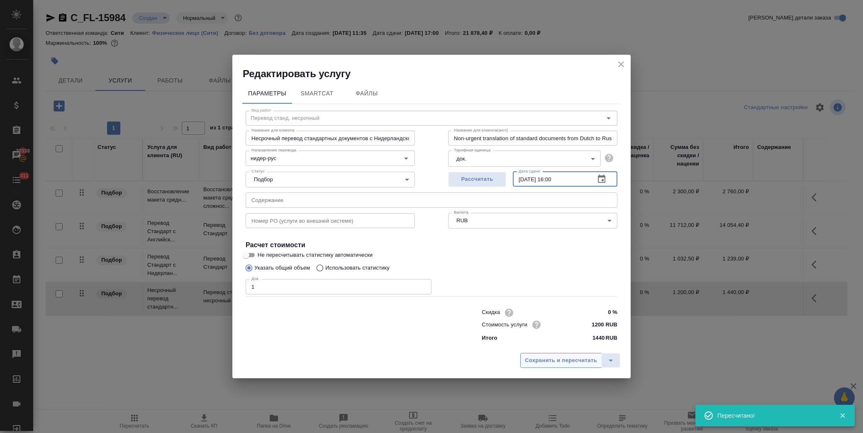
type input "15.10.2025 16:00"
drag, startPoint x: 559, startPoint y: 358, endPoint x: 558, endPoint y: 334, distance: 23.7
click at [557, 355] on button "Сохранить и пересчитать" at bounding box center [560, 360] width 81 height 15
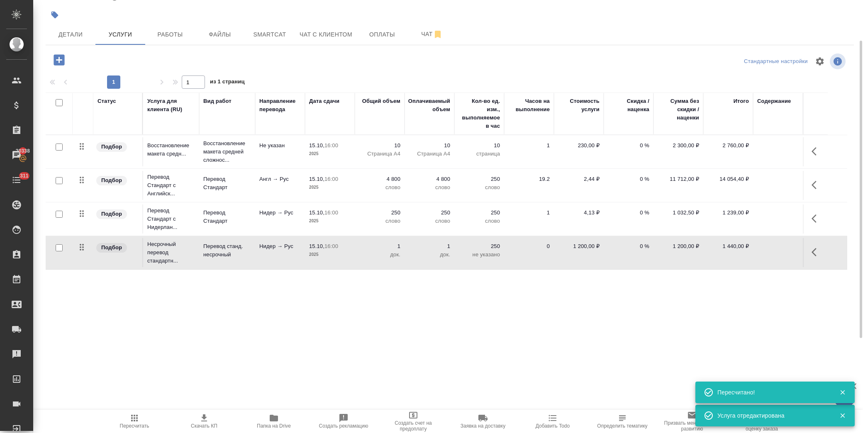
scroll to position [32, 0]
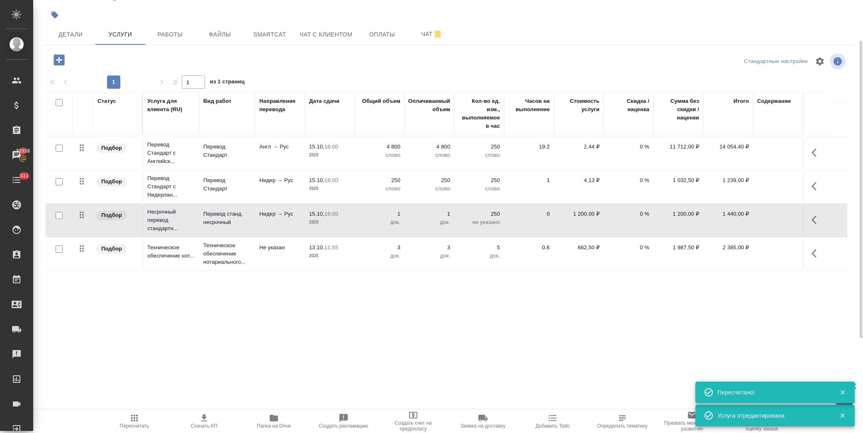
click at [810, 254] on button "button" at bounding box center [817, 254] width 20 height 20
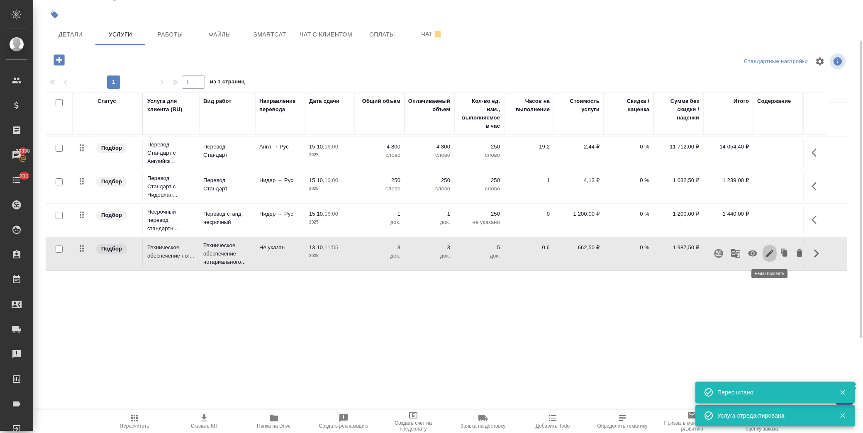
click at [766, 253] on icon "button" at bounding box center [770, 254] width 10 height 10
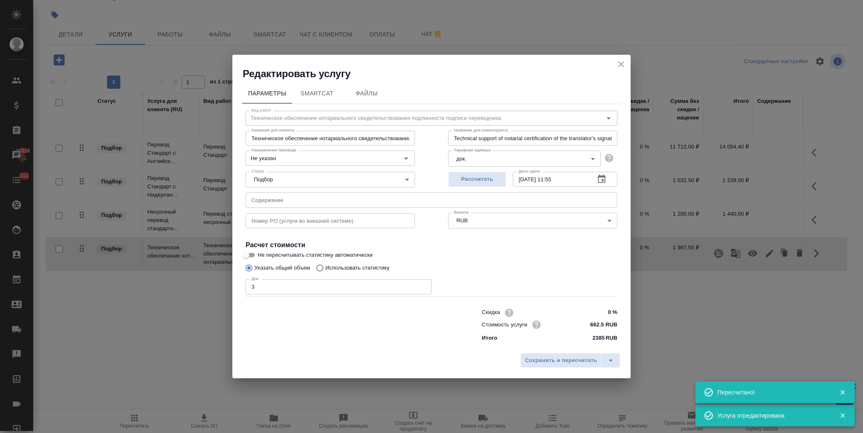
click at [588, 183] on div "13.10.2025 11:55 Дата сдачи" at bounding box center [565, 179] width 105 height 15
click at [597, 181] on icon "button" at bounding box center [602, 179] width 10 height 10
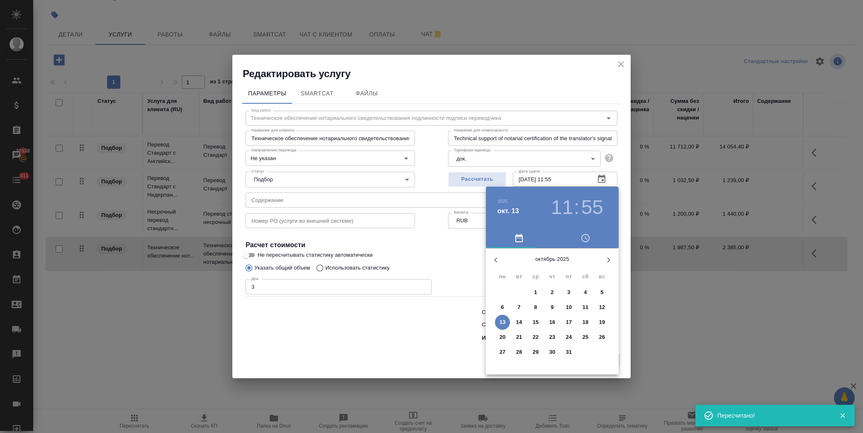
click at [549, 321] on span "16" at bounding box center [552, 322] width 15 height 8
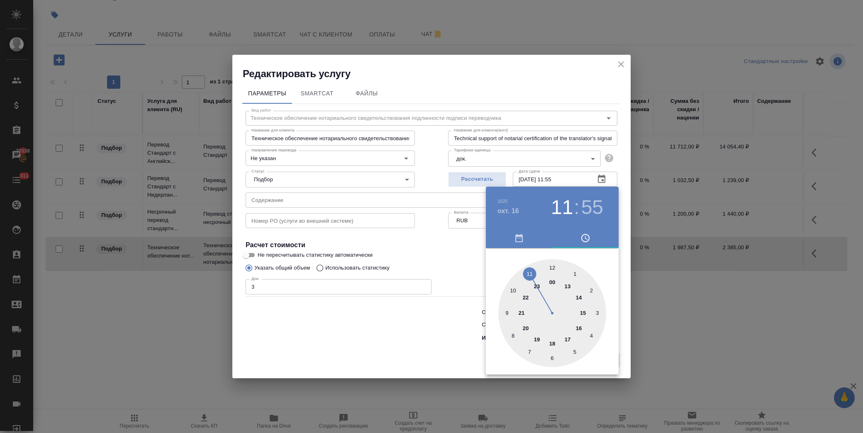
drag, startPoint x: 583, startPoint y: 310, endPoint x: 573, endPoint y: 306, distance: 10.4
click at [581, 310] on div at bounding box center [552, 313] width 108 height 108
click at [552, 266] on div at bounding box center [552, 313] width 108 height 108
type input "16.10.2025 15:00"
click at [450, 251] on div at bounding box center [431, 216] width 863 height 433
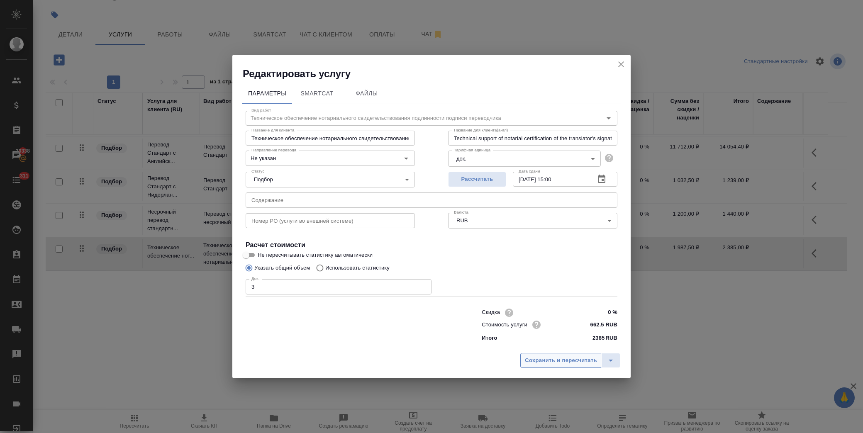
click at [541, 358] on span "Сохранить и пересчитать" at bounding box center [561, 361] width 72 height 10
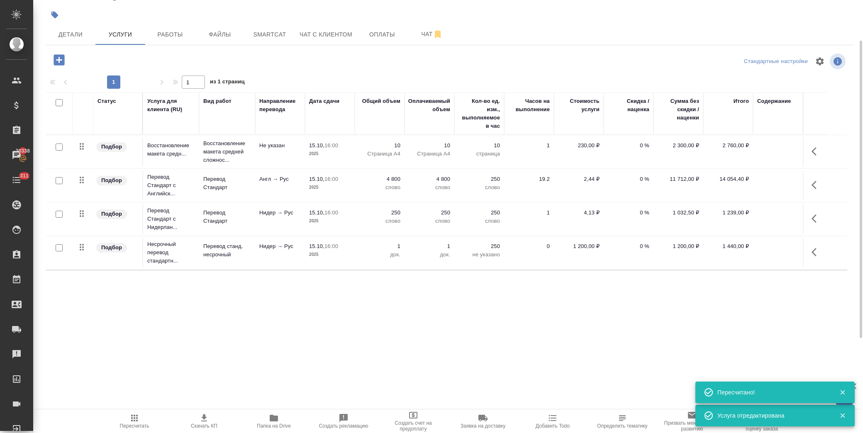
scroll to position [0, 0]
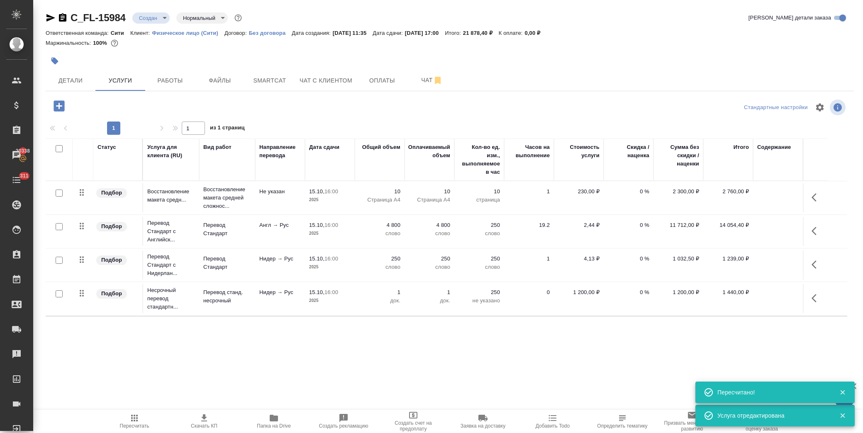
click at [143, 24] on div "C_FL-15984 Создан new Нормальный normal" at bounding box center [145, 17] width 198 height 13
click at [143, 23] on div "C_FL-15984 Создан new Нормальный normal" at bounding box center [145, 17] width 198 height 13
click at [143, 17] on body "🙏 .cls-1 fill:#fff; AWATERA Лофицкая Юлия Владимировна Клиенты Спецификации Зак…" at bounding box center [431, 216] width 863 height 433
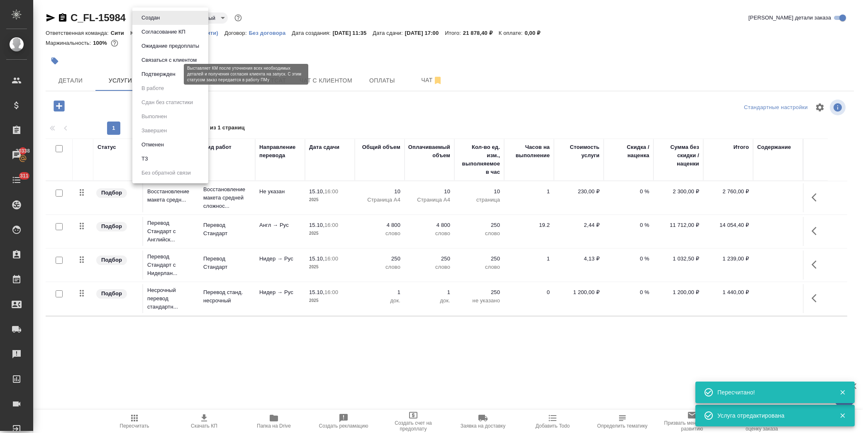
click at [156, 73] on button "Подтвержден" at bounding box center [158, 74] width 39 height 9
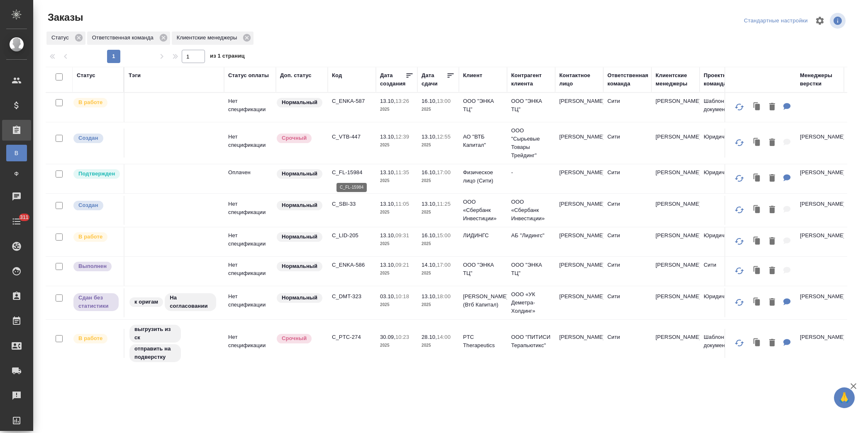
click at [354, 171] on p "C_FL-15984" at bounding box center [352, 172] width 40 height 8
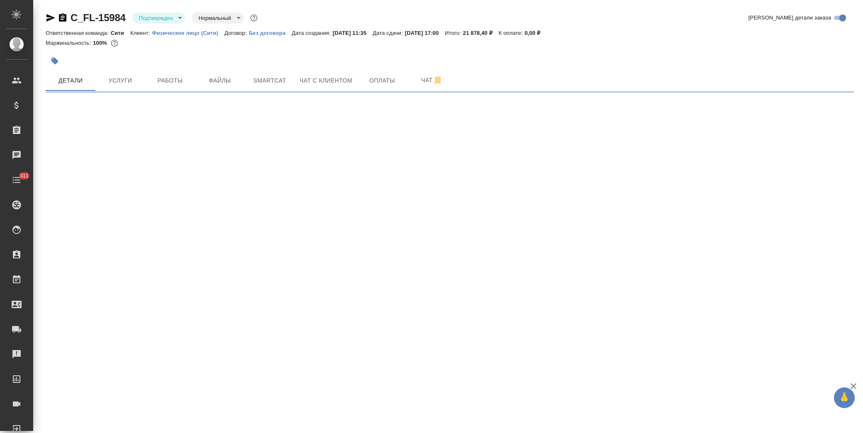
select select "RU"
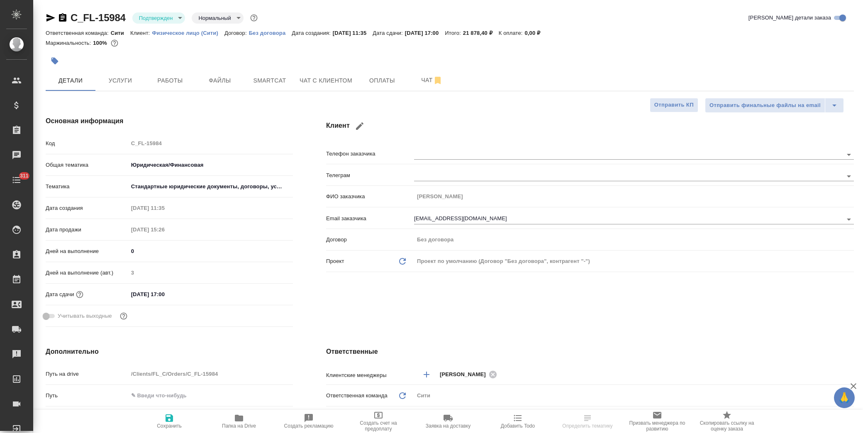
type textarea "x"
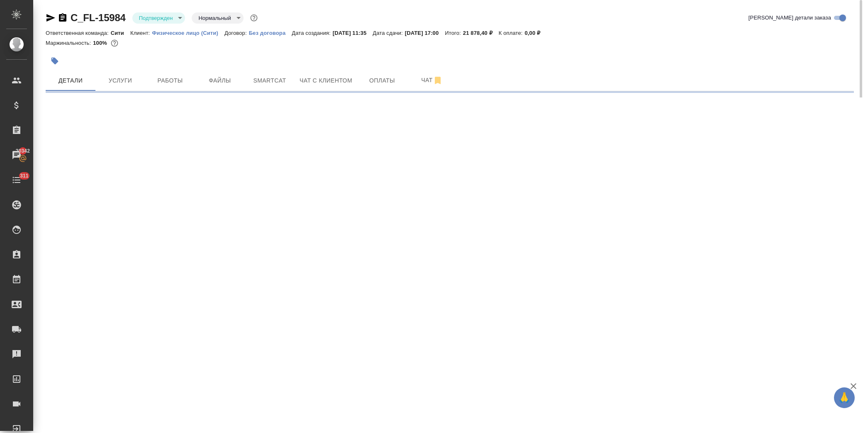
select select "RU"
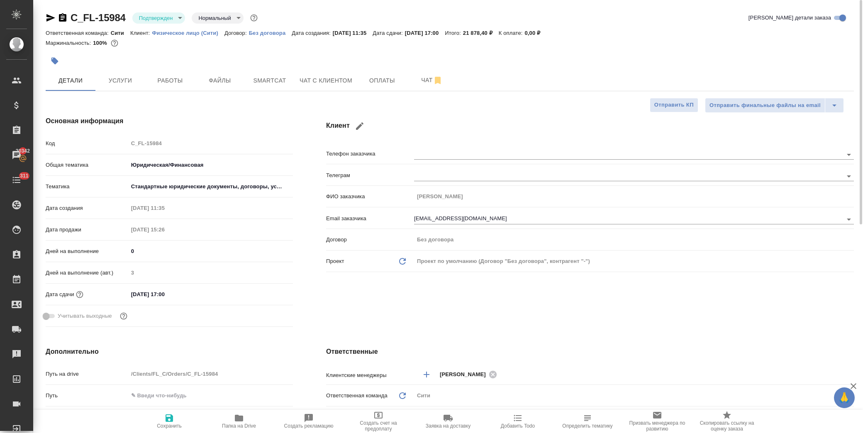
type textarea "x"
